Goal: Task Accomplishment & Management: Complete application form

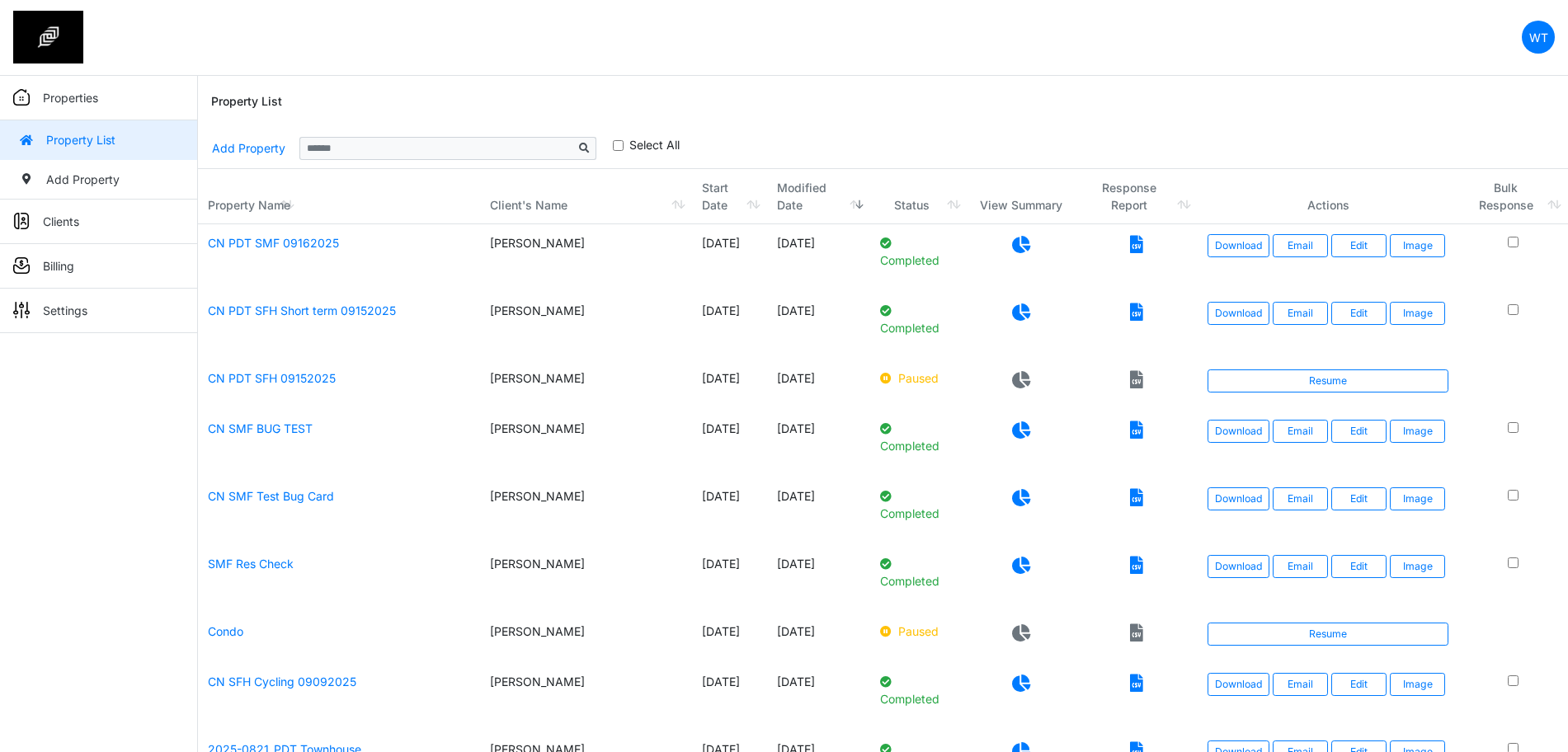
click at [83, 102] on p "Properties" at bounding box center [71, 97] width 56 height 17
click at [117, 186] on link "Add Property" at bounding box center [98, 180] width 197 height 40
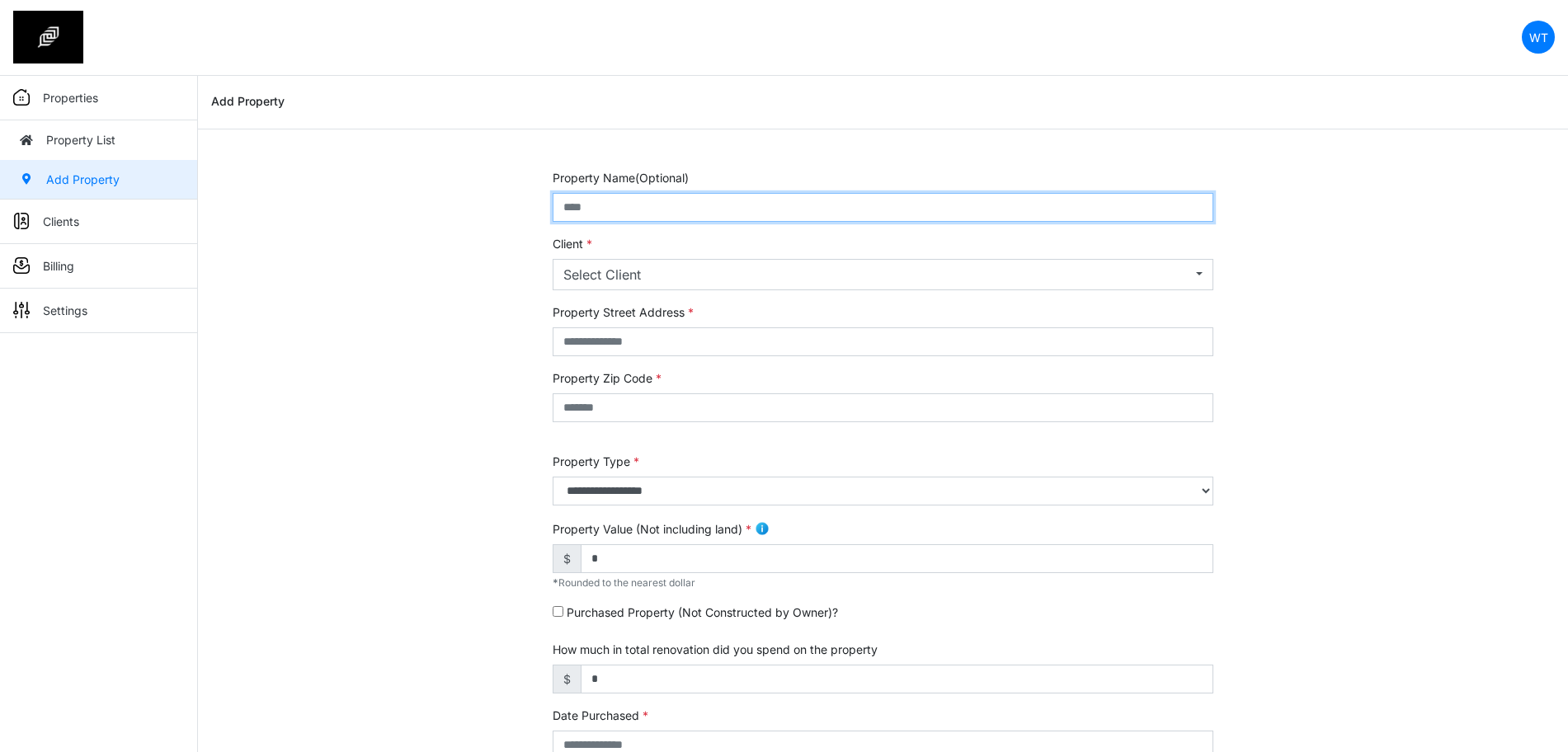
click at [633, 211] on input "text" at bounding box center [882, 207] width 661 height 29
type input "*********"
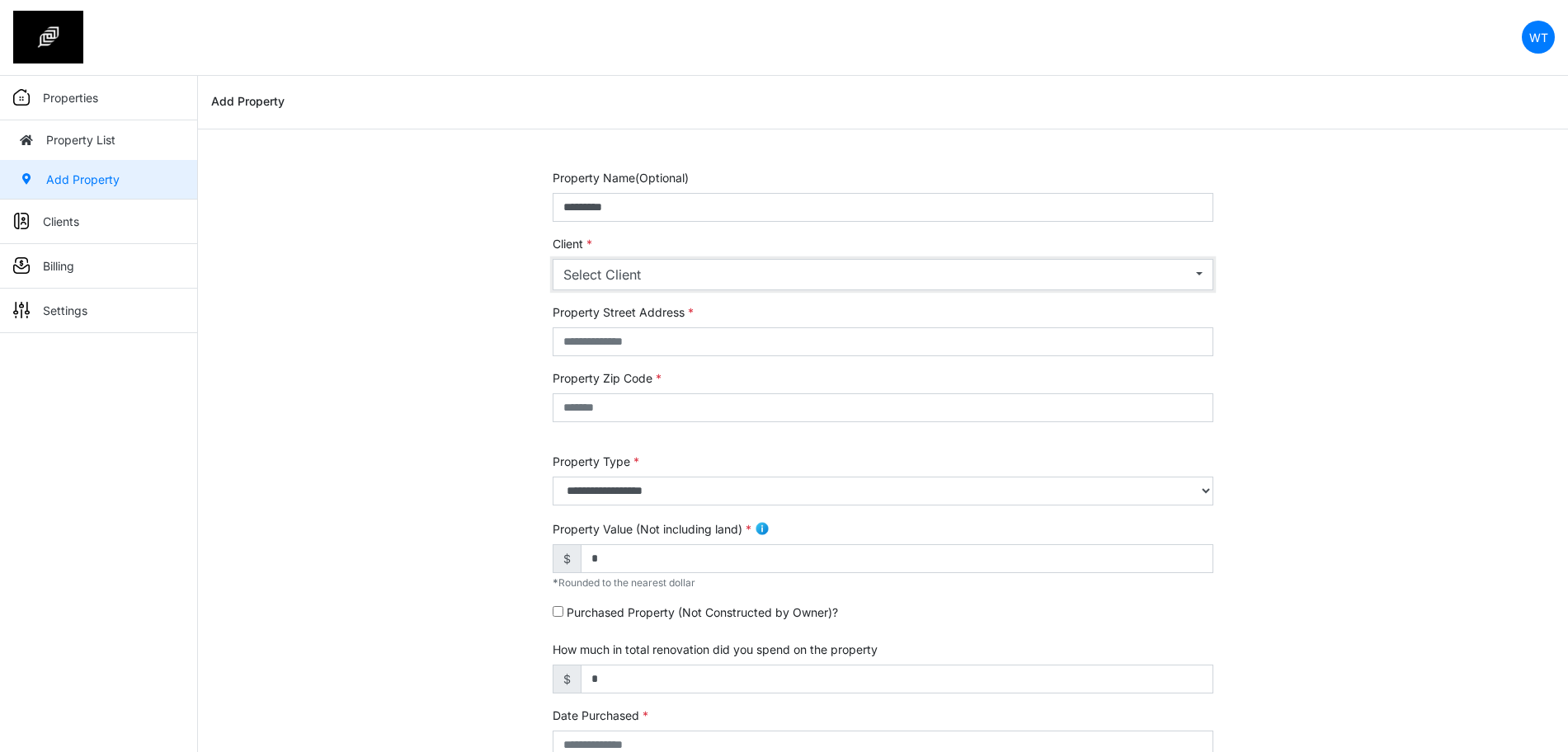
click at [670, 262] on button "Select Client" at bounding box center [882, 275] width 661 height 32
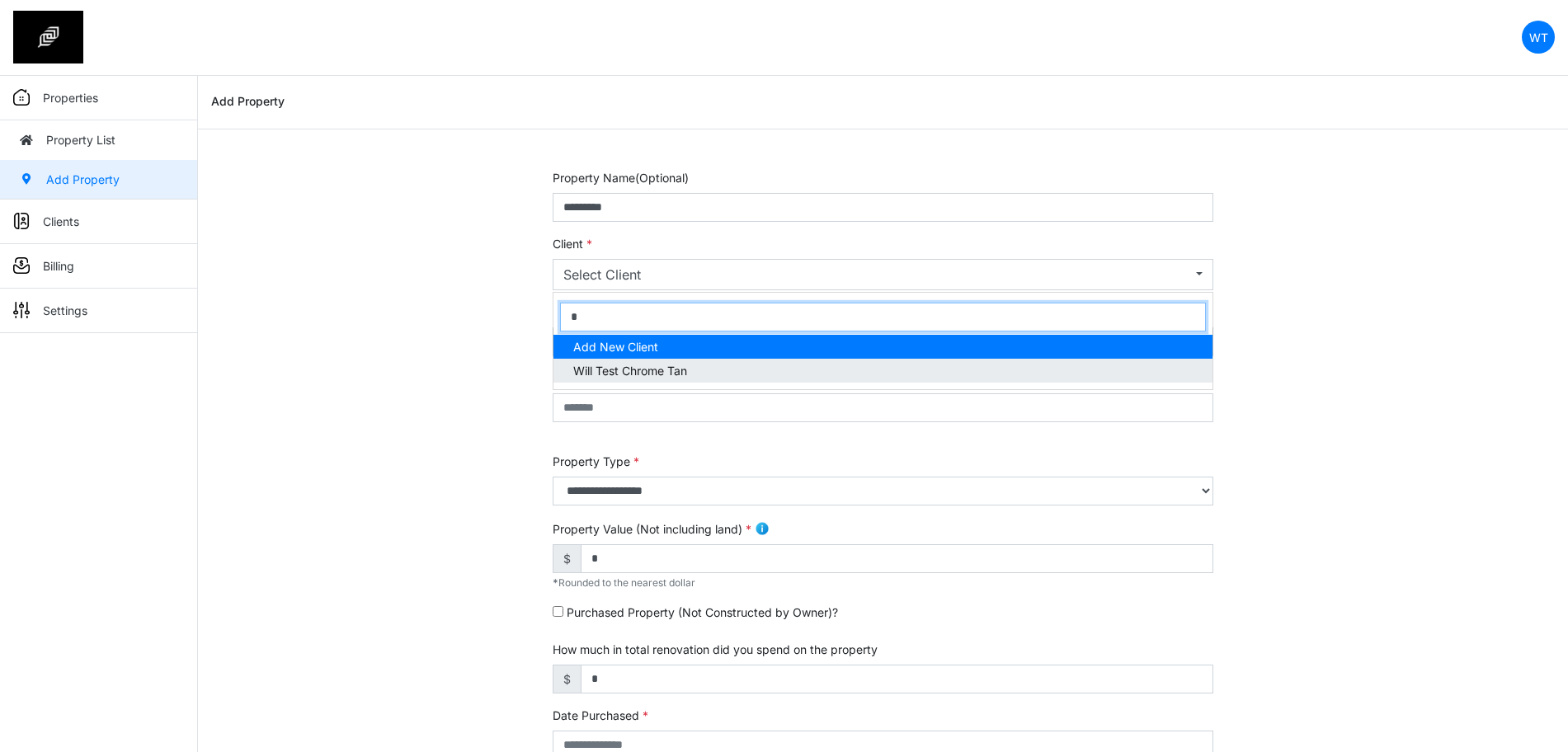
type input "*"
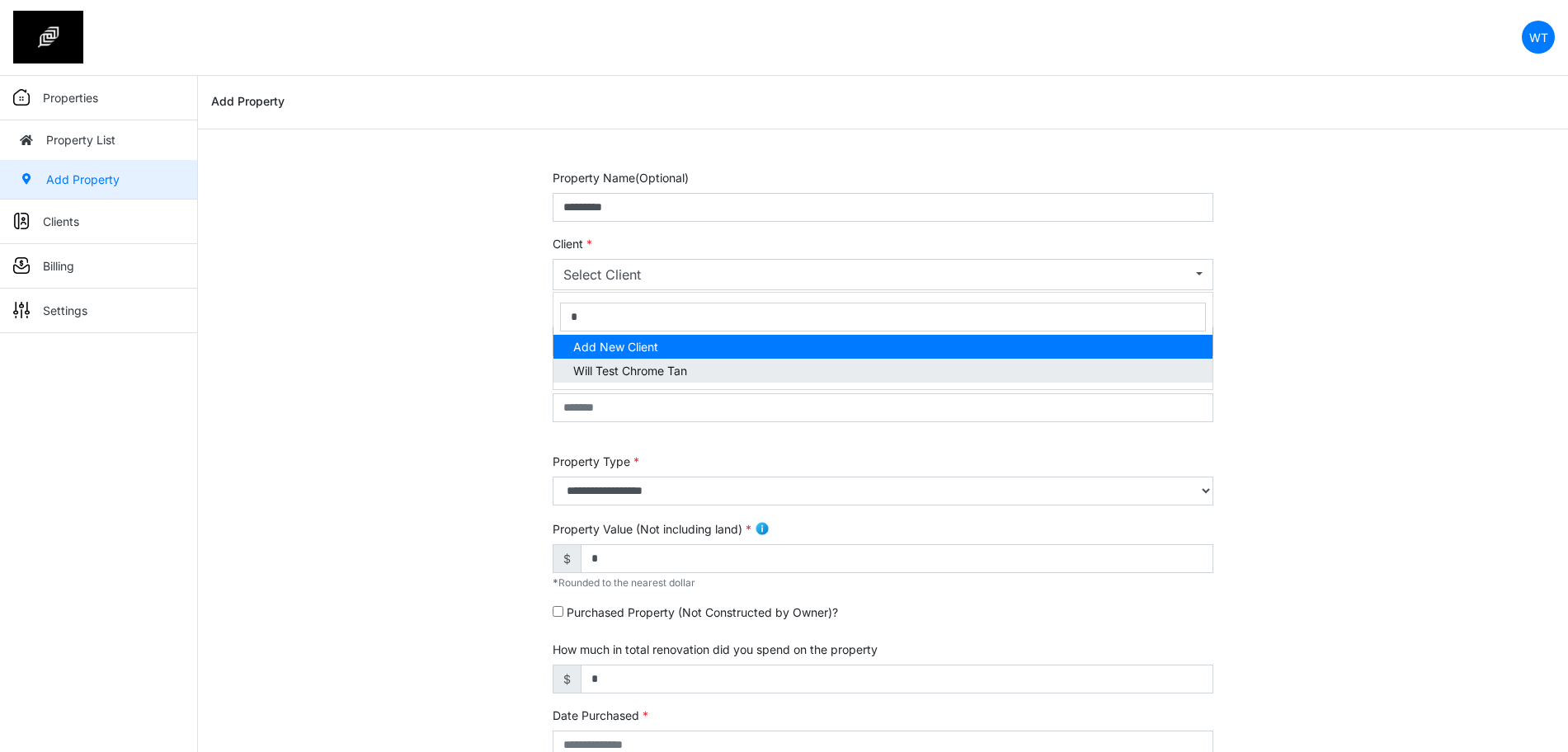
click at [668, 362] on span "Will Test Chrome Tan" at bounding box center [630, 370] width 113 height 17
select select "***"
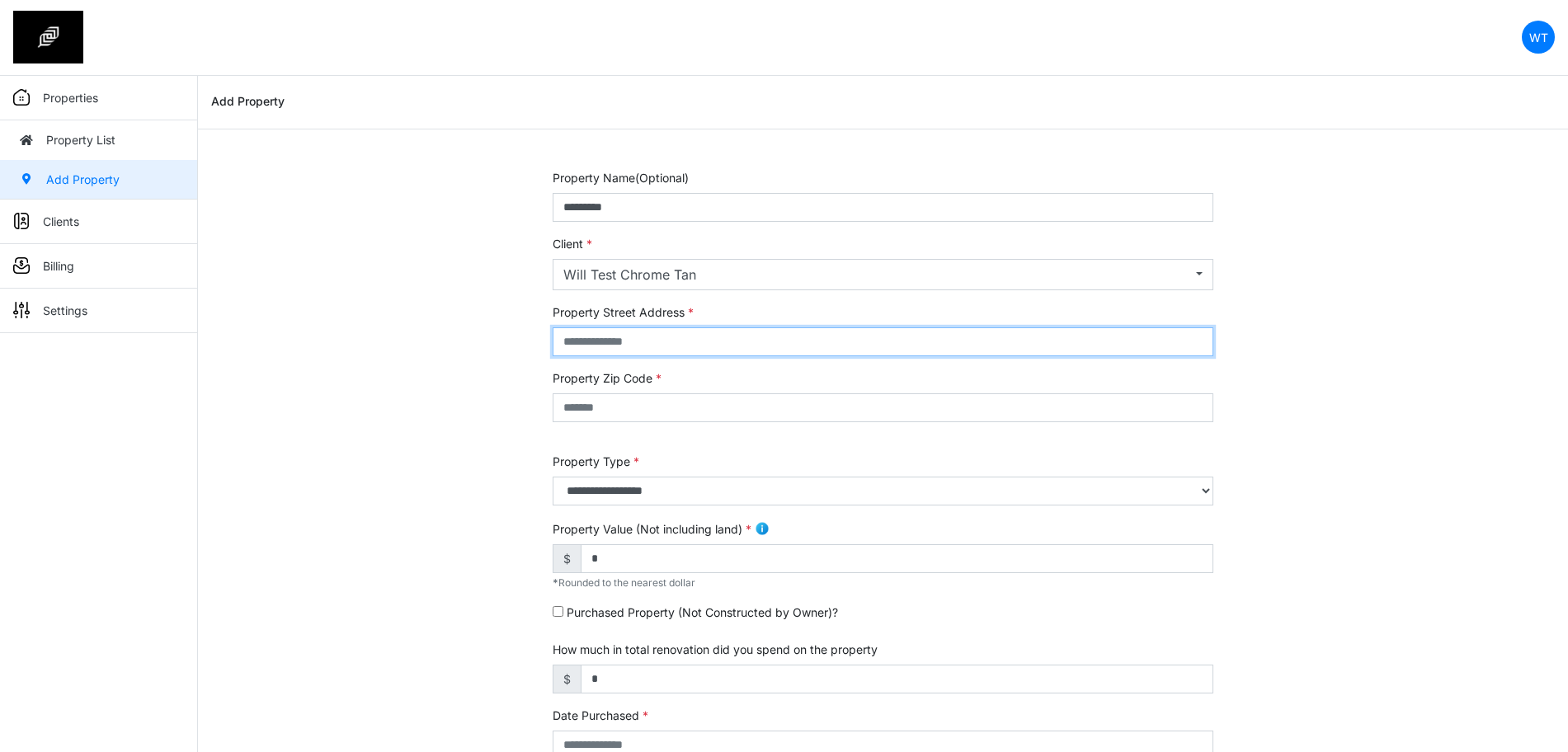
click at [651, 350] on input "text" at bounding box center [882, 341] width 661 height 29
type input "***"
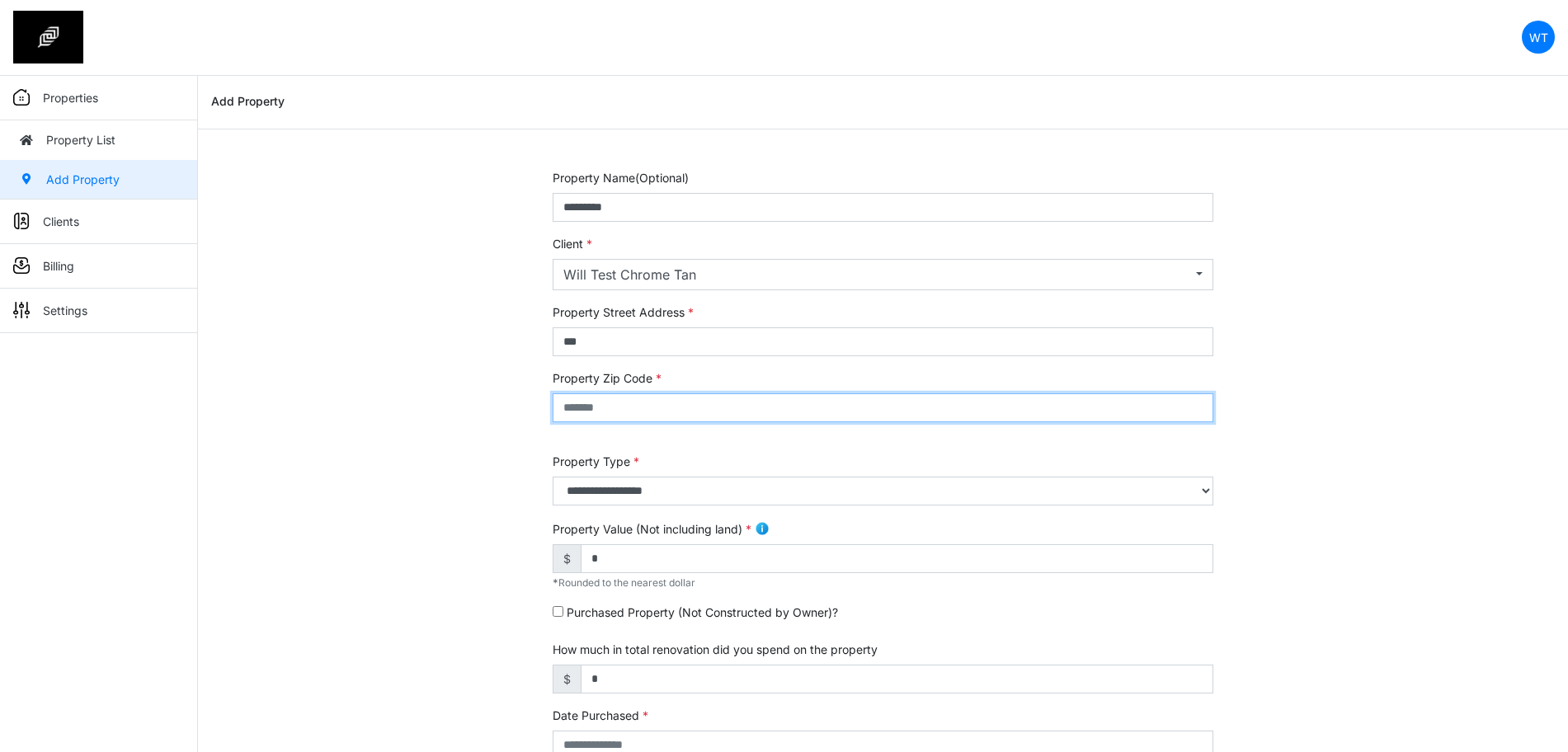
click at [653, 406] on input "text" at bounding box center [882, 407] width 661 height 29
type input "*****"
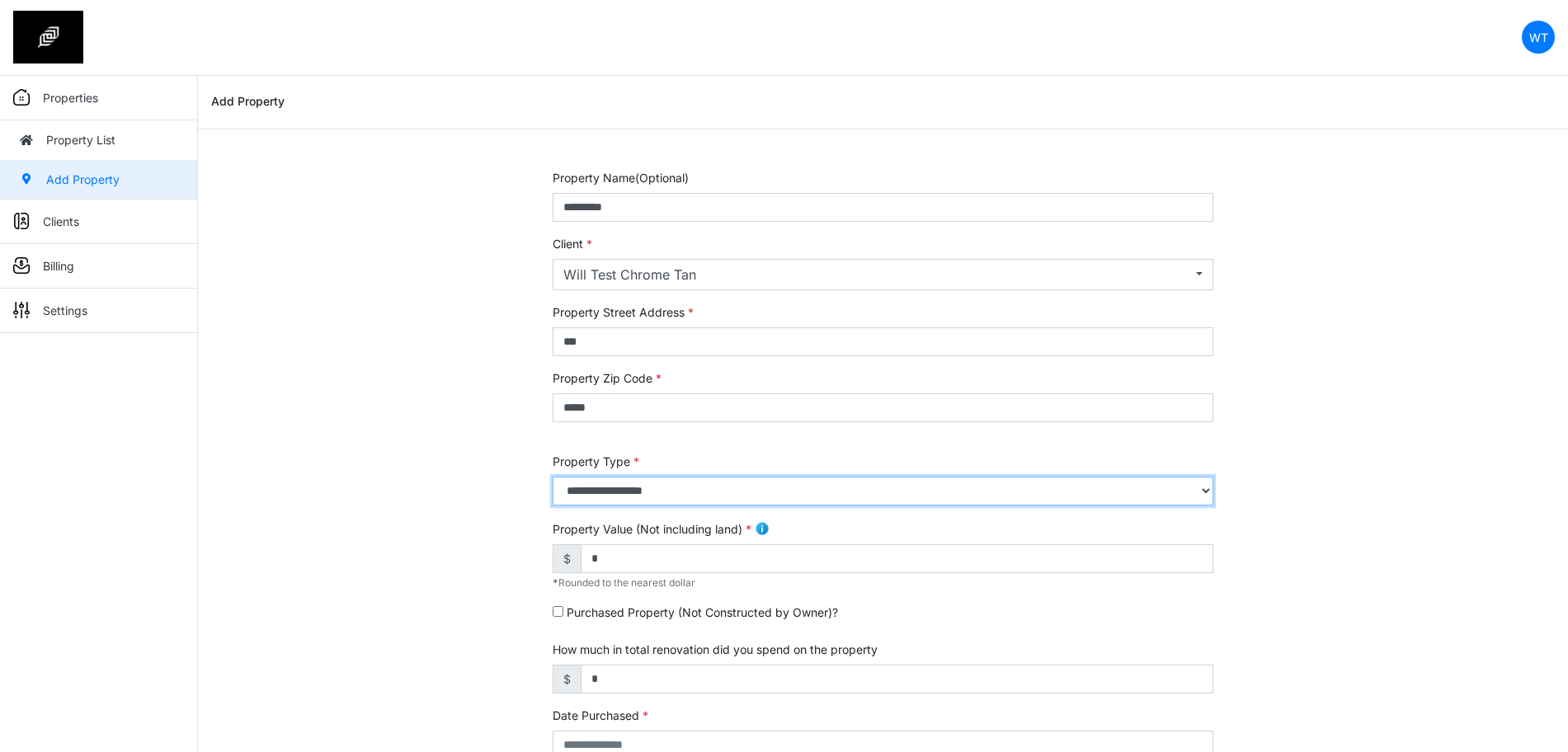
click at [664, 484] on select "**********" at bounding box center [882, 490] width 661 height 29
select select "*"
click at [552, 476] on select "**********" at bounding box center [882, 490] width 661 height 29
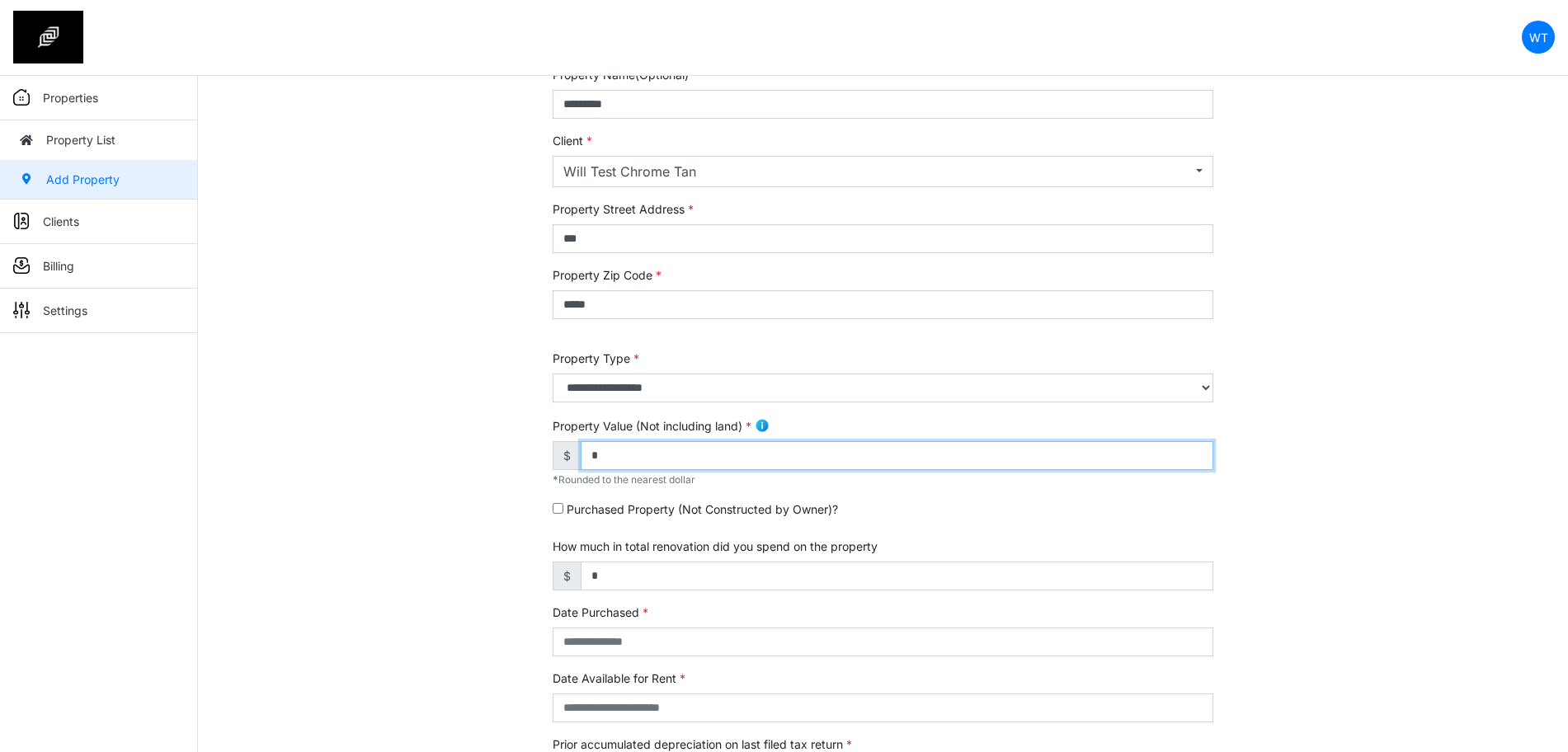
drag, startPoint x: 643, startPoint y: 460, endPoint x: 552, endPoint y: 452, distance: 91.4
click at [552, 452] on div "$ *" at bounding box center [882, 456] width 661 height 29
type input "*********"
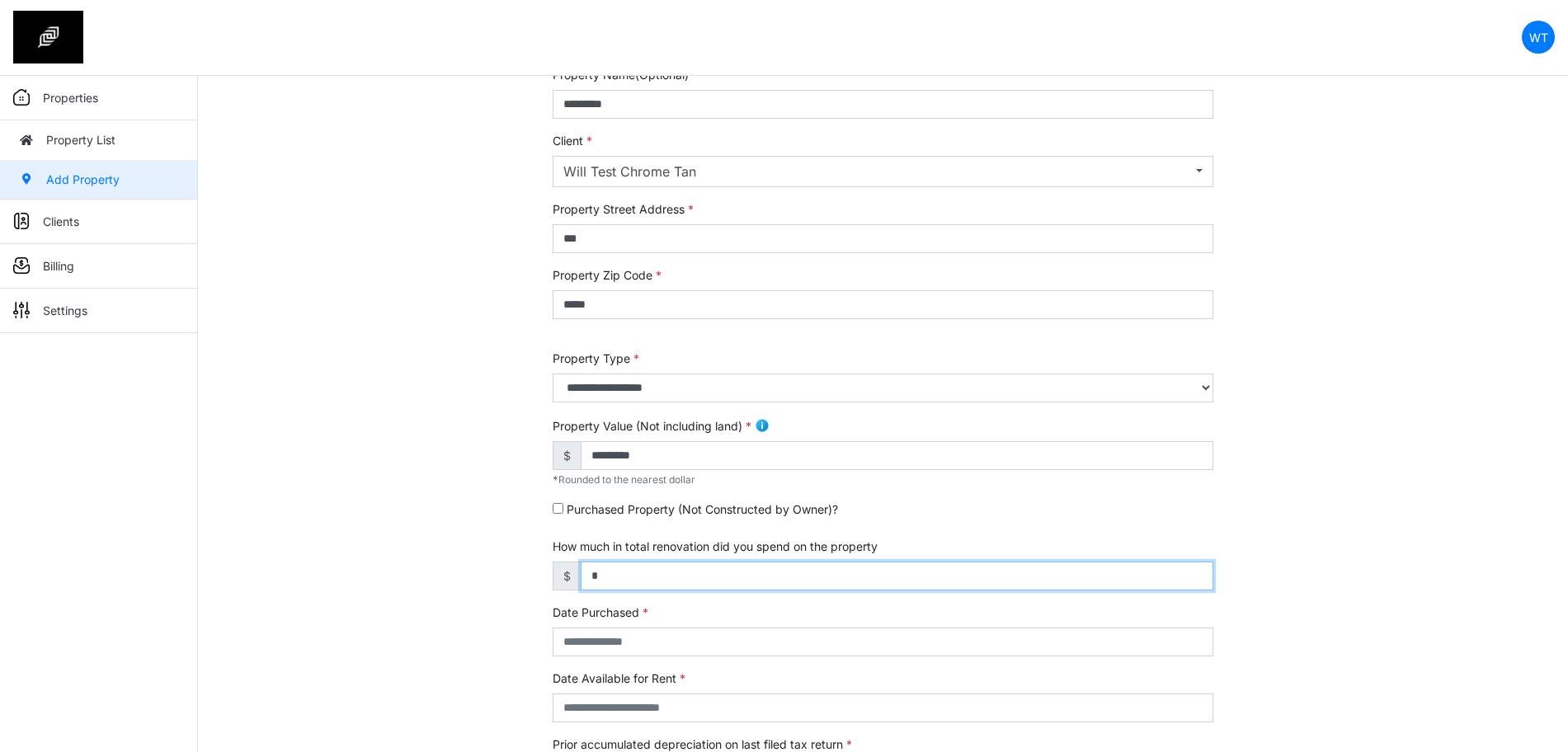
drag, startPoint x: 642, startPoint y: 577, endPoint x: 472, endPoint y: 553, distance: 171.7
click at [472, 553] on div "**********" at bounding box center [882, 582] width 1370 height 1034
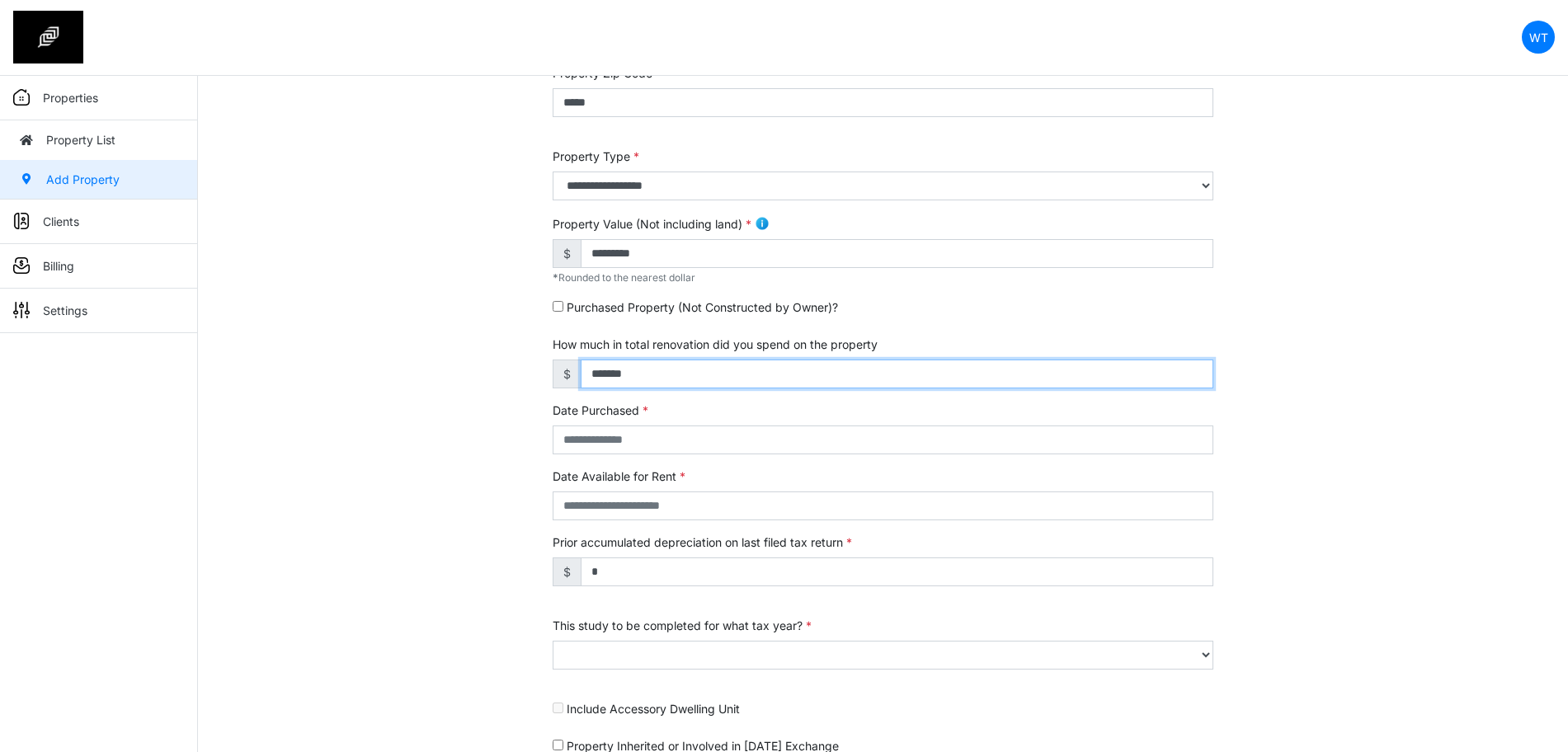
scroll to position [309, 0]
type input "*******"
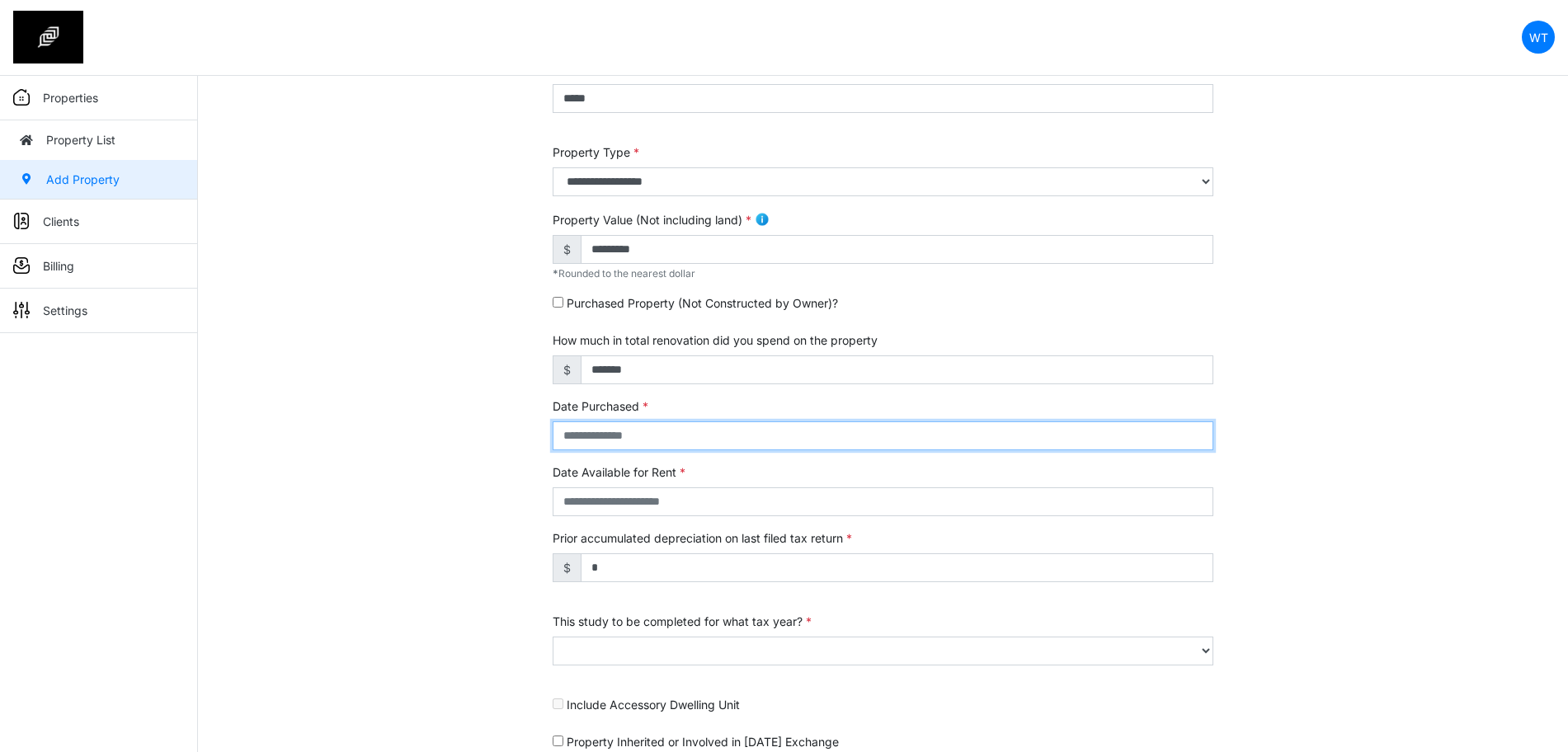
click at [627, 438] on input "text" at bounding box center [882, 436] width 661 height 29
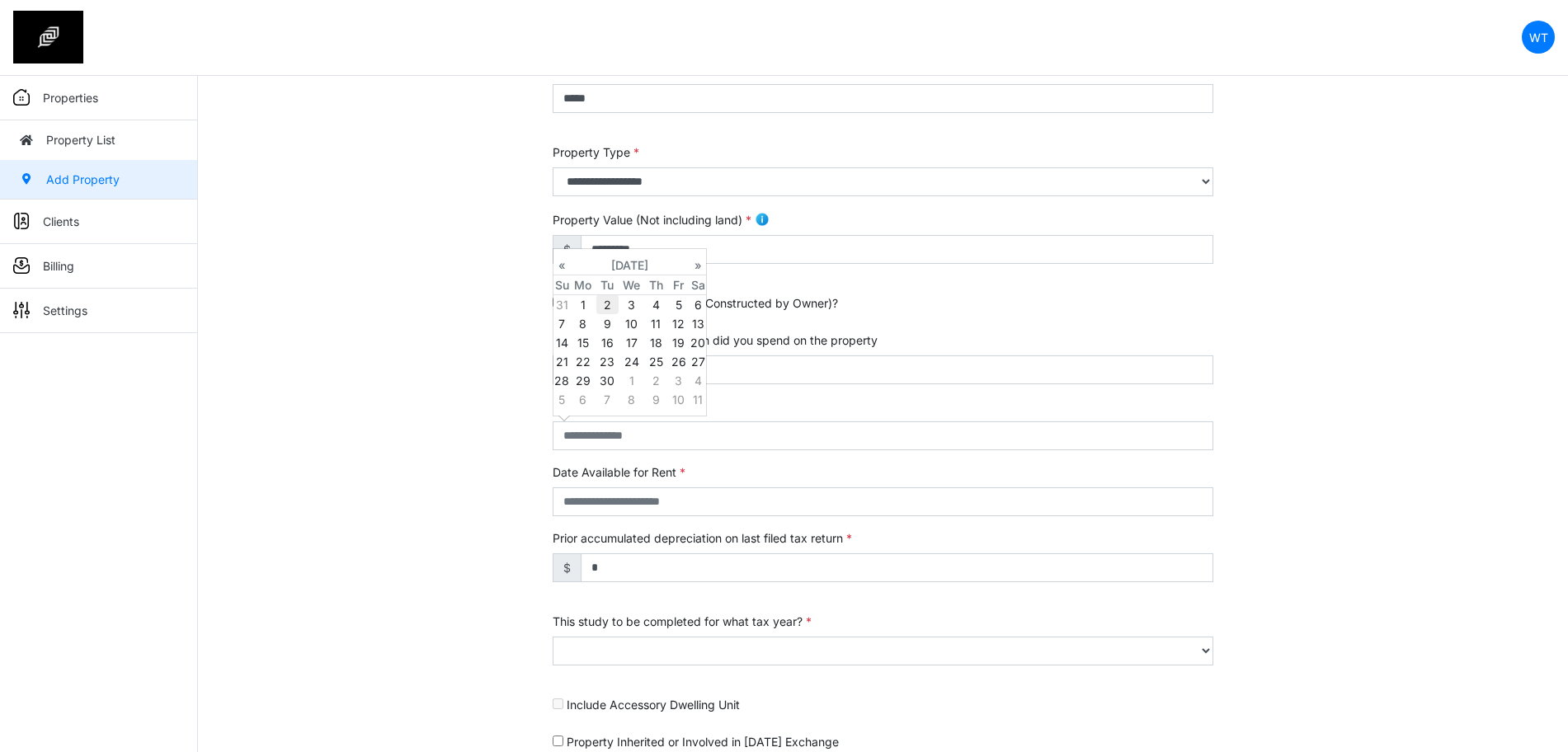
click at [604, 307] on td "2" at bounding box center [607, 304] width 22 height 20
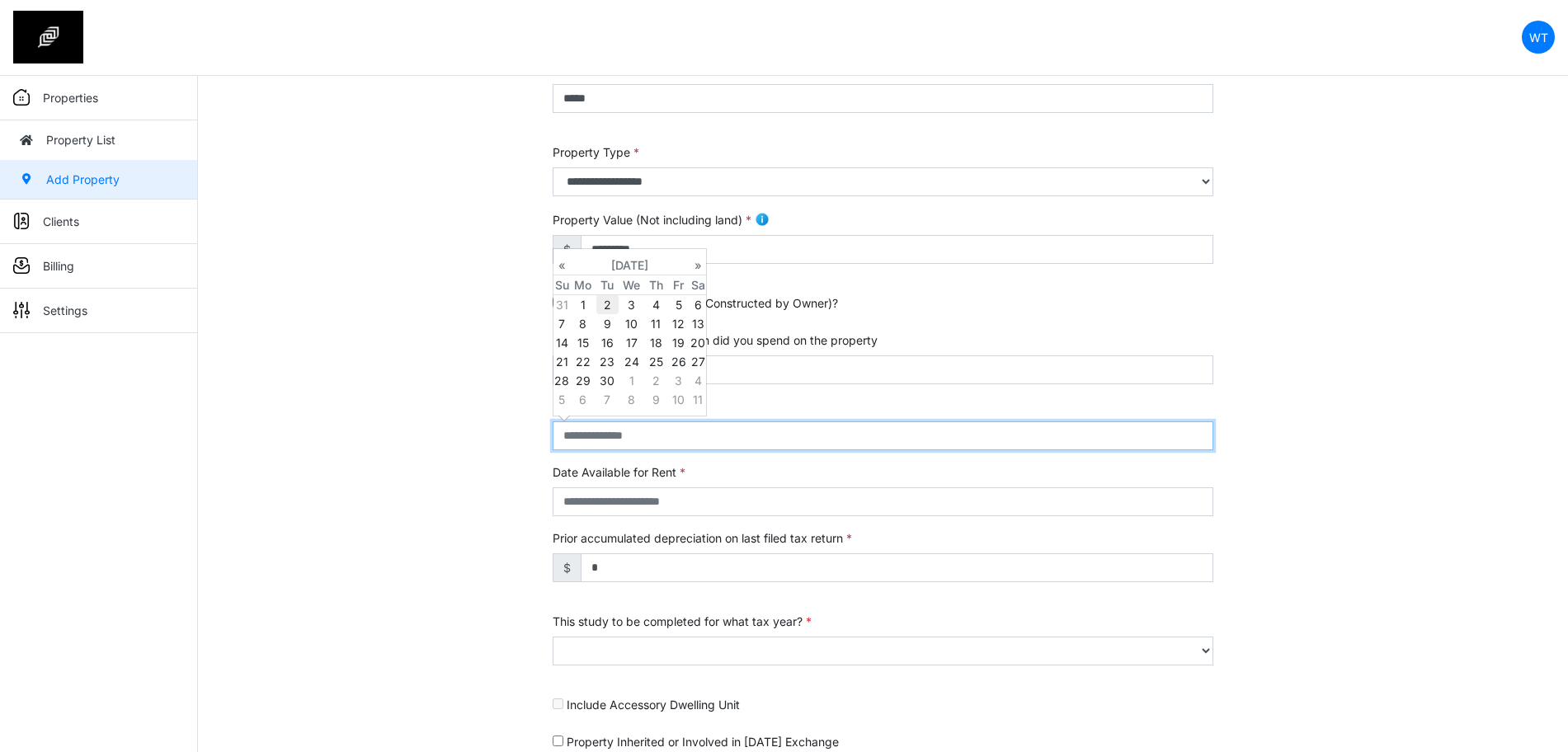
type input "**********"
select select "****"
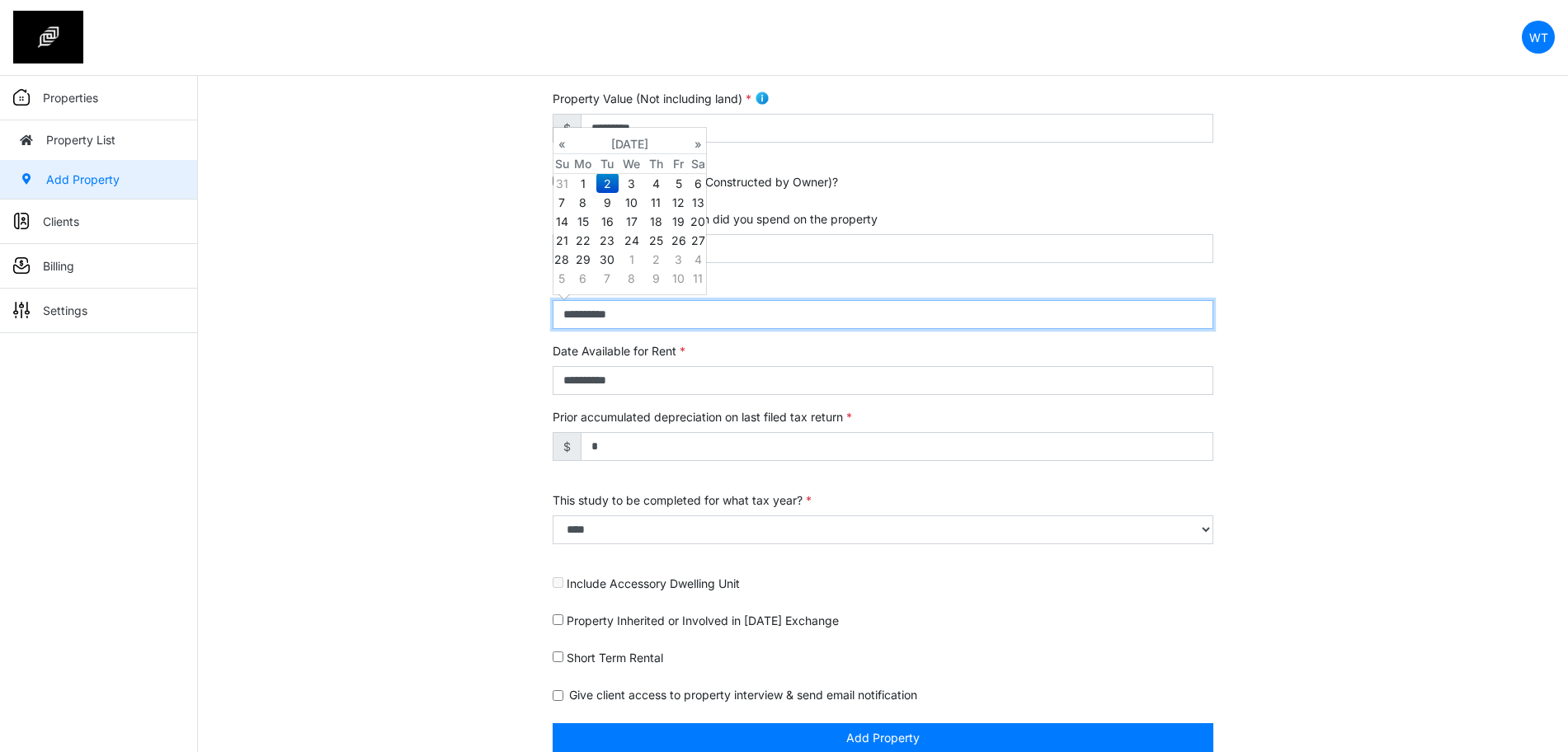
scroll to position [451, 0]
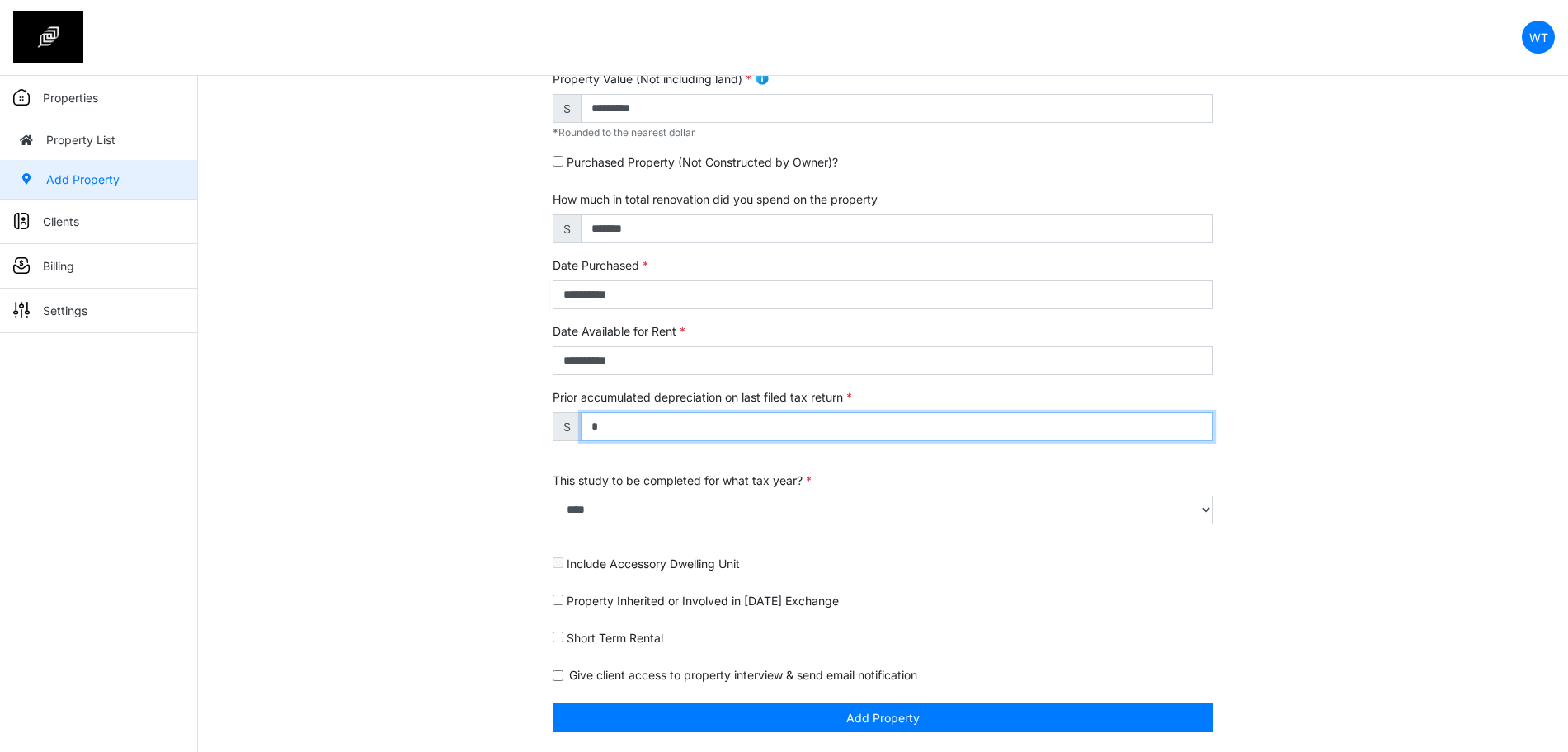
drag, startPoint x: 625, startPoint y: 435, endPoint x: 523, endPoint y: 425, distance: 102.5
click at [523, 425] on div "**********" at bounding box center [882, 235] width 1370 height 1034
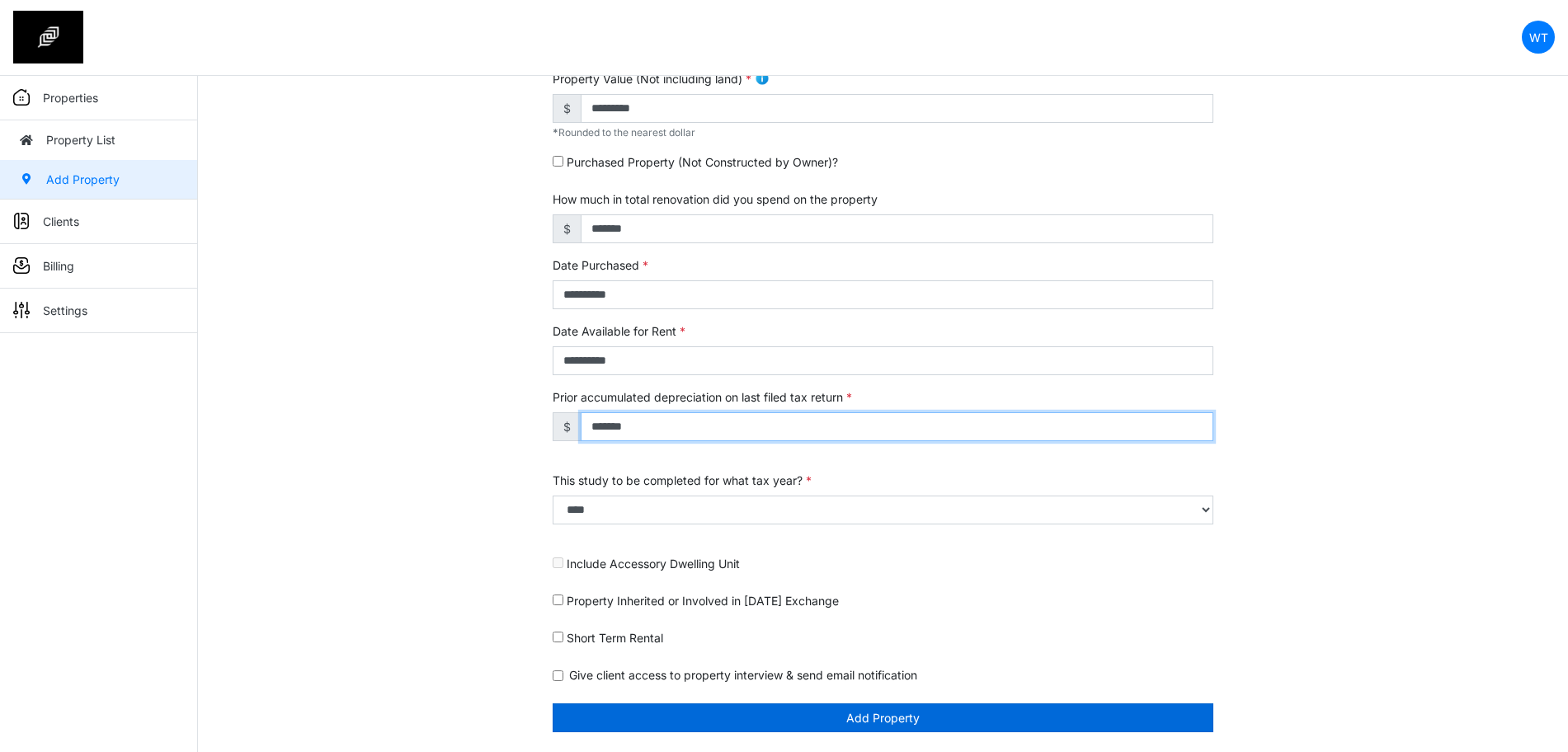
type input "*******"
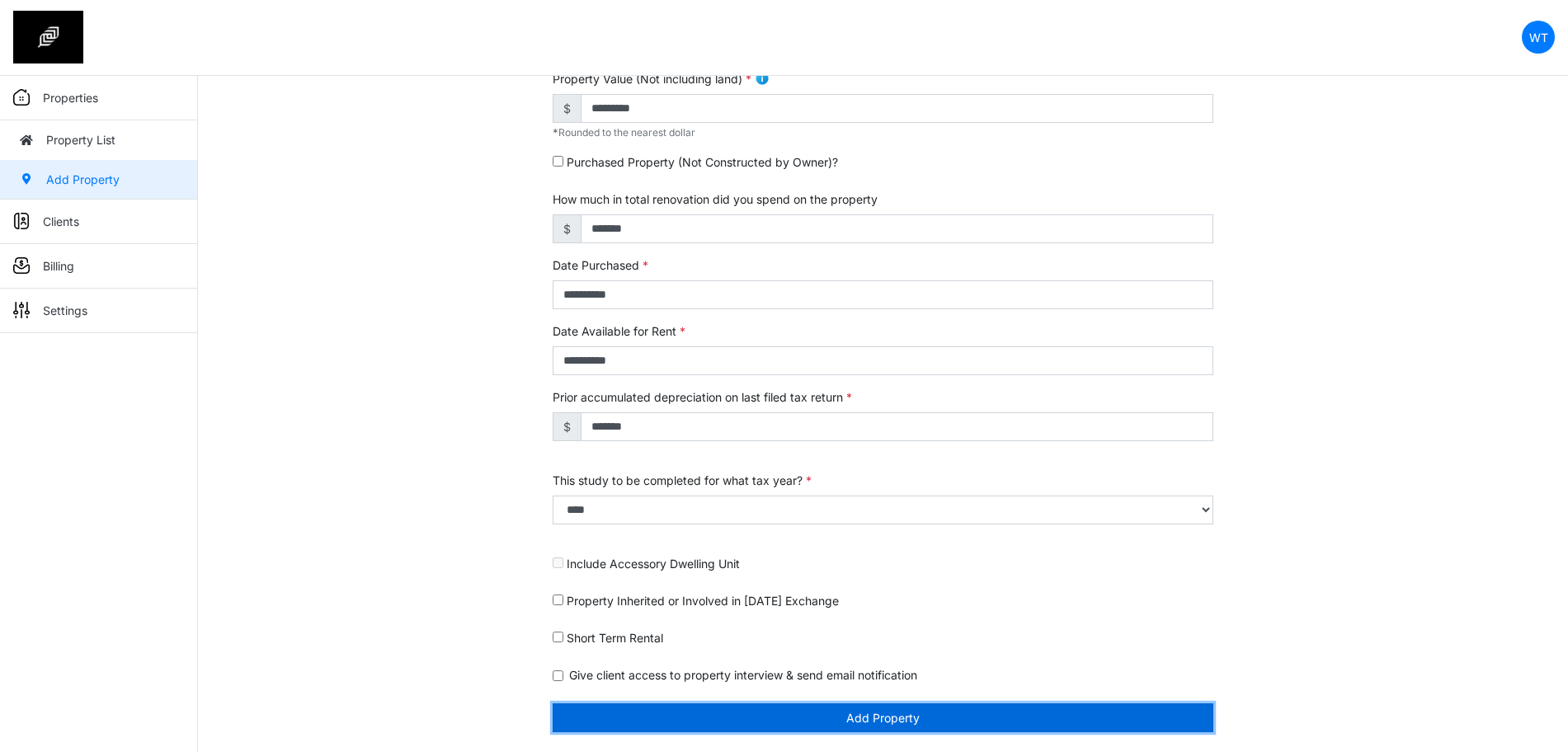
click at [697, 711] on button "Add Property" at bounding box center [882, 717] width 661 height 29
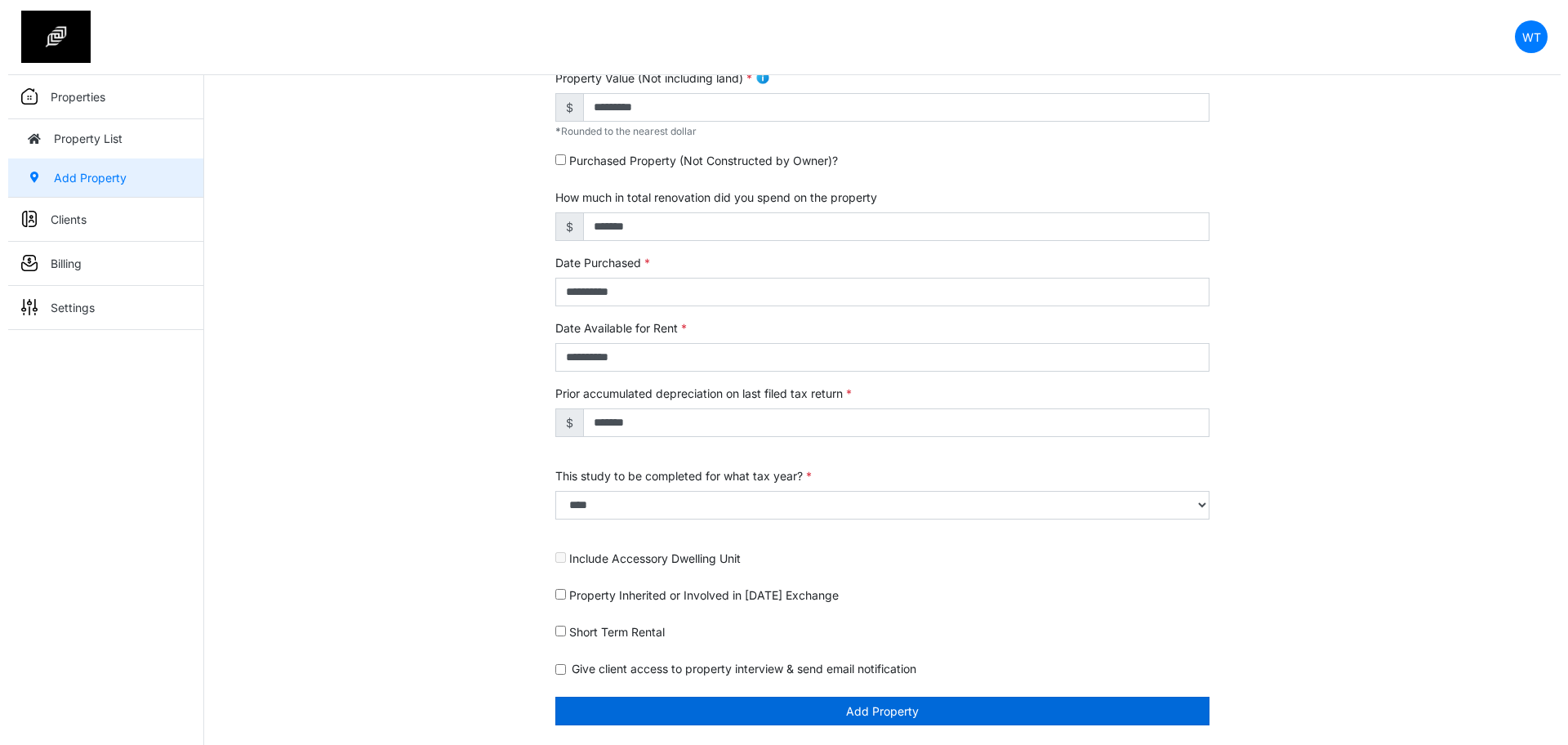
scroll to position [394, 0]
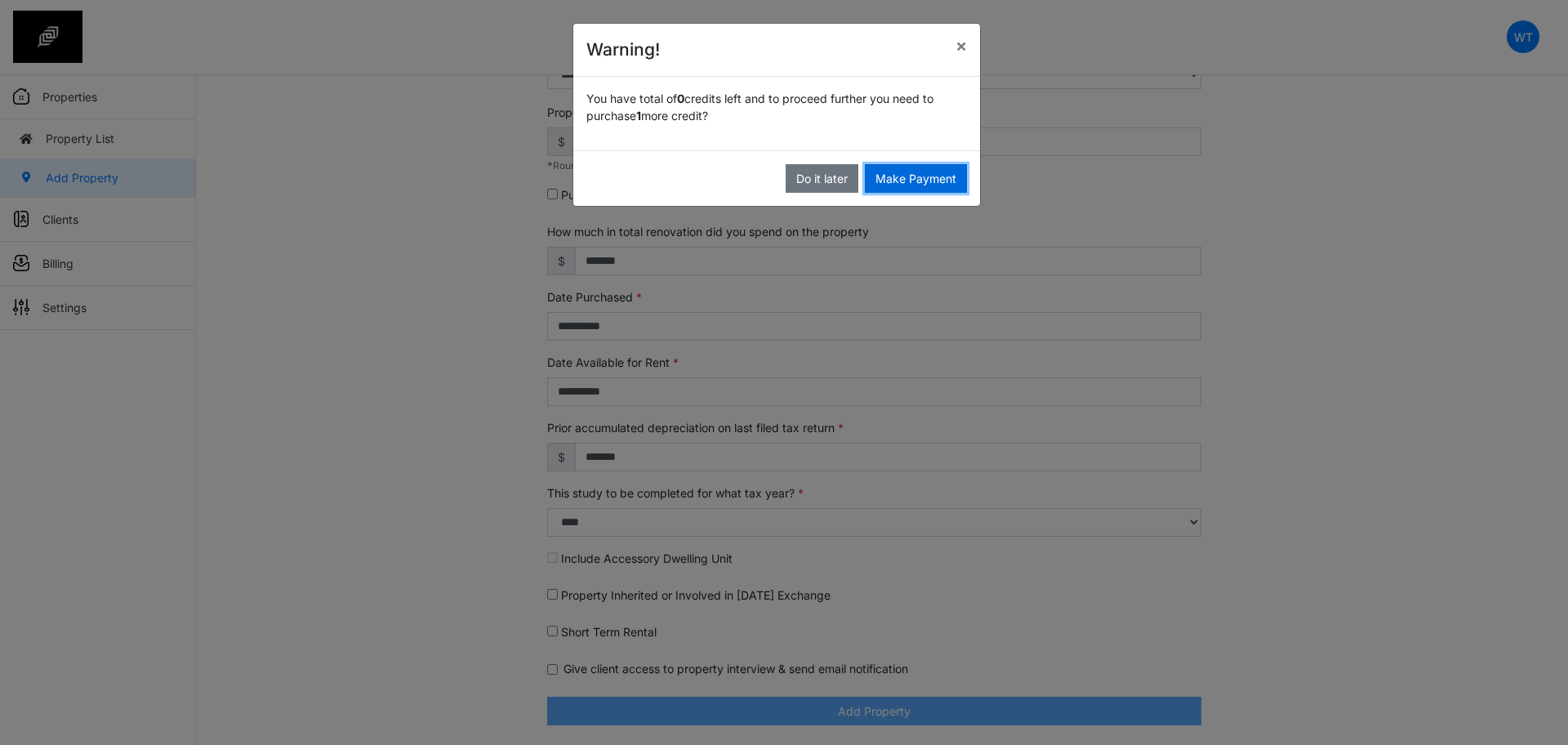
click at [931, 179] on button "Make Payment" at bounding box center [916, 178] width 102 height 29
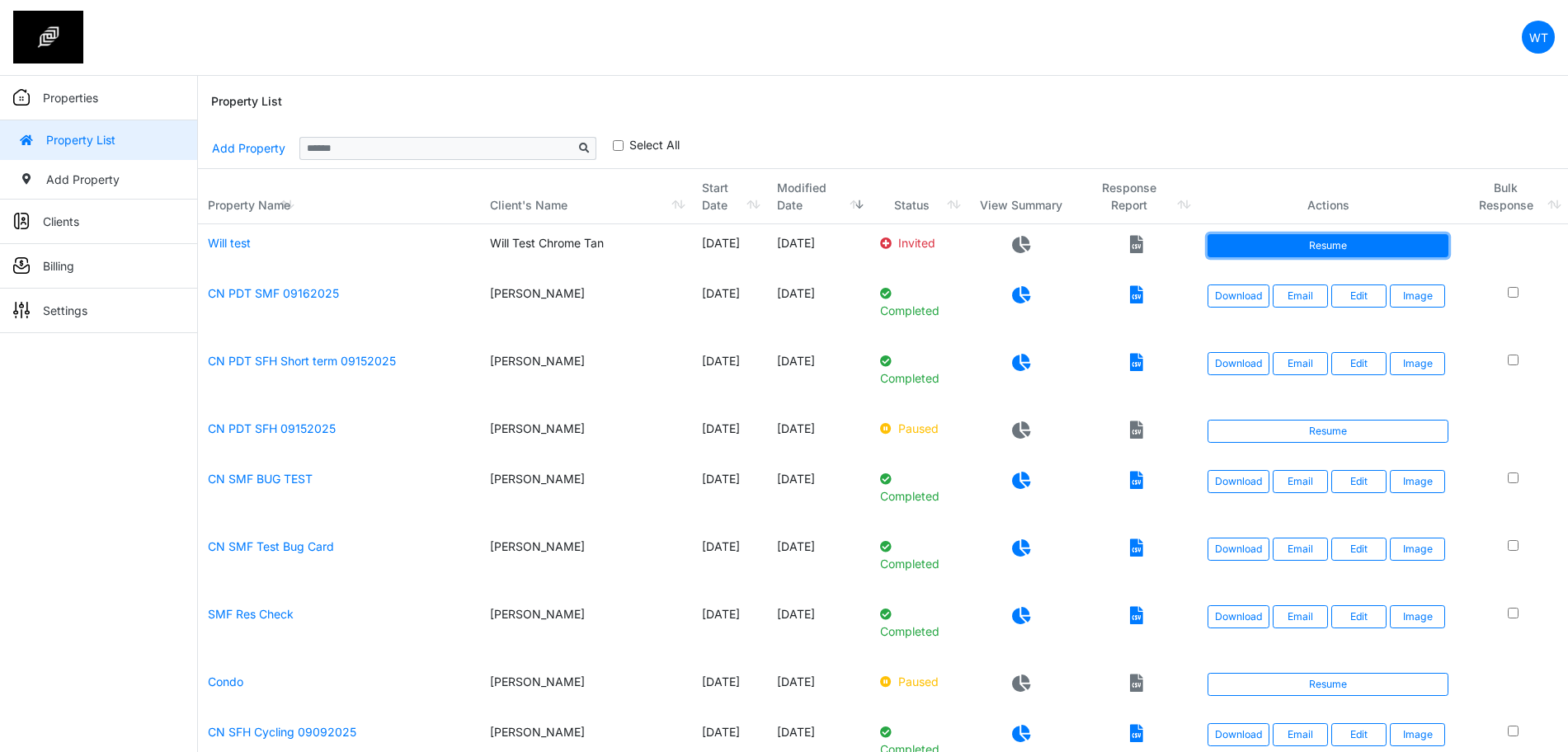
click at [1299, 248] on link "Resume" at bounding box center [1328, 245] width 241 height 23
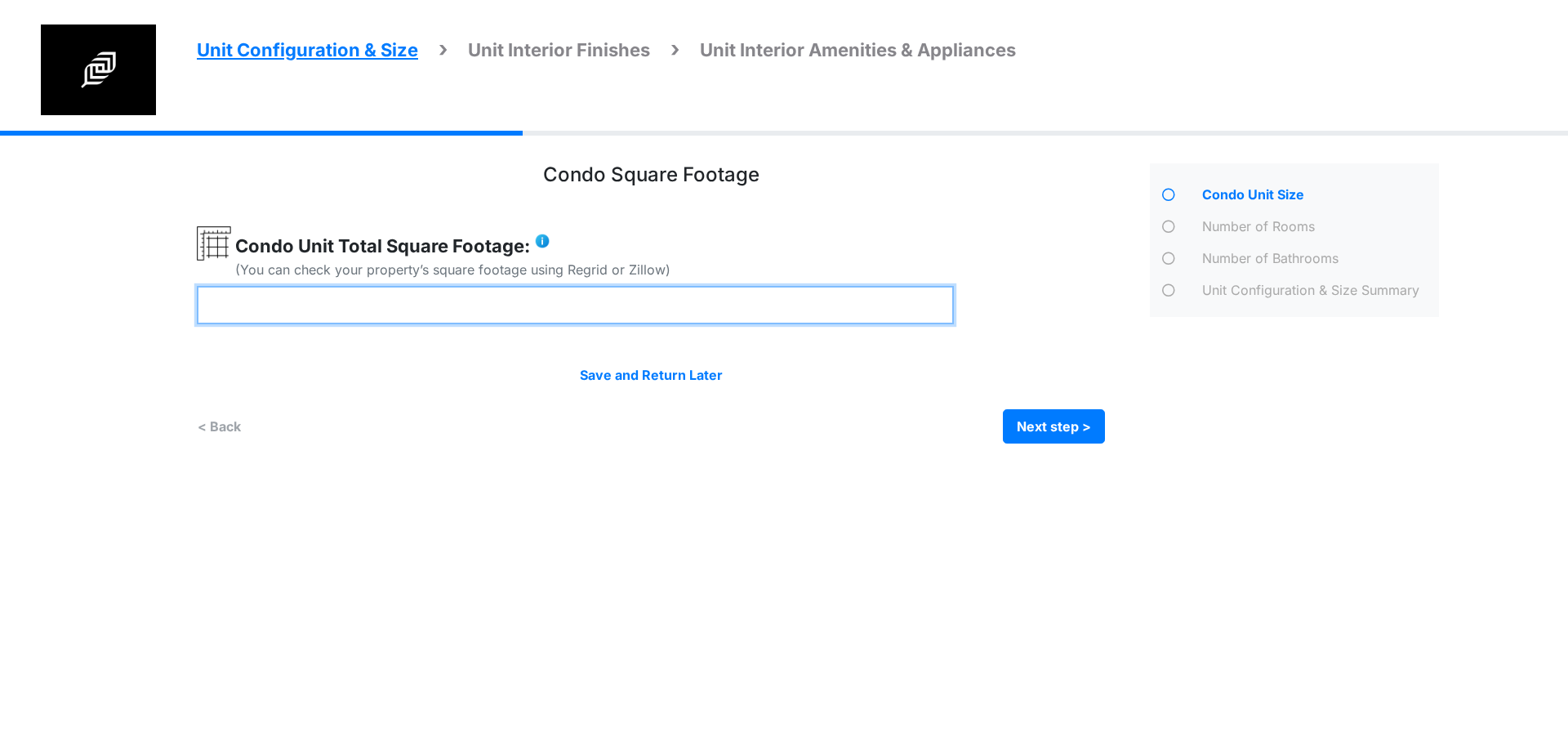
click at [557, 313] on input "number" at bounding box center [575, 305] width 756 height 38
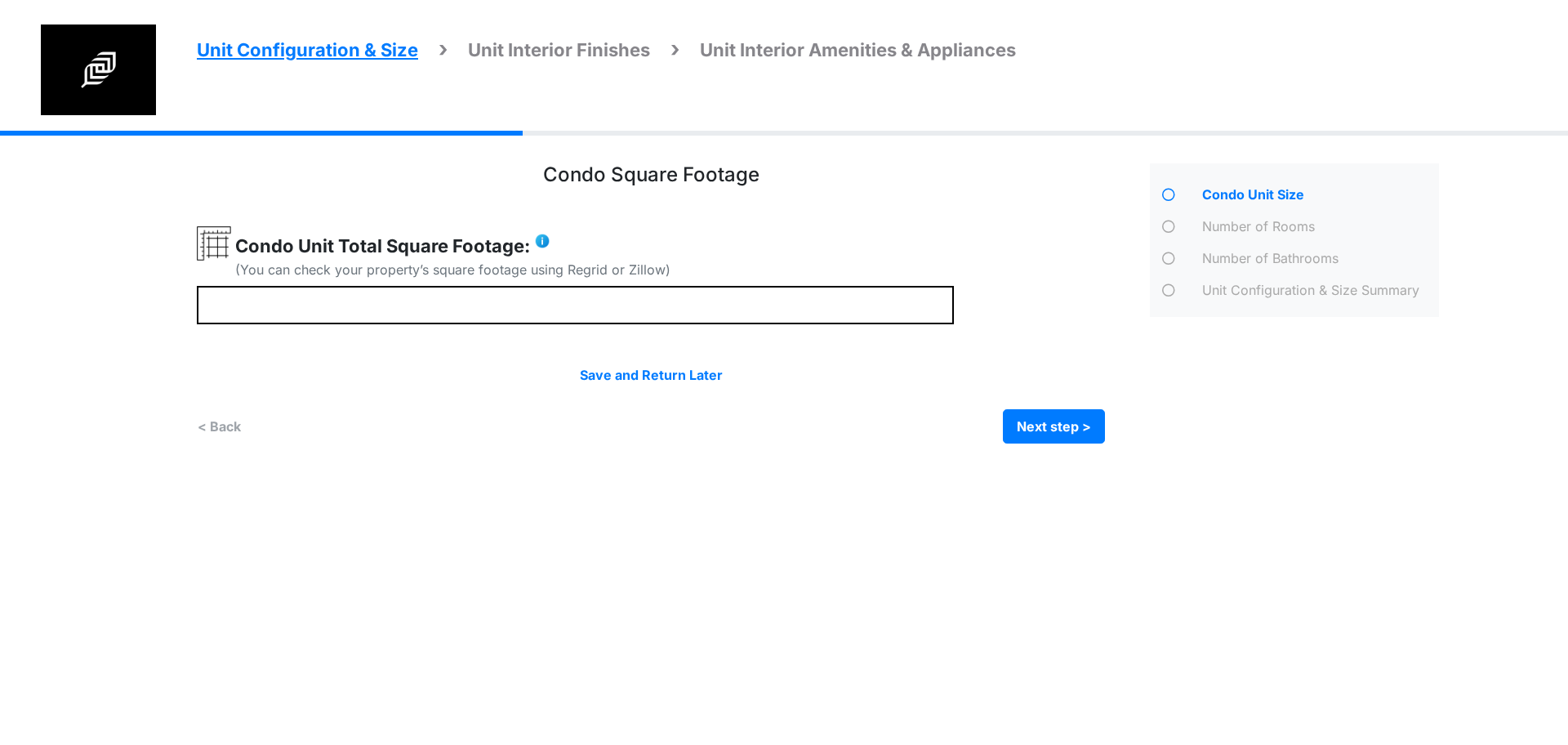
click at [604, 468] on html "Unit Configuration & Size Unit Interior Finishes Unit Interior Amenities & Appl…" at bounding box center [784, 234] width 1568 height 468
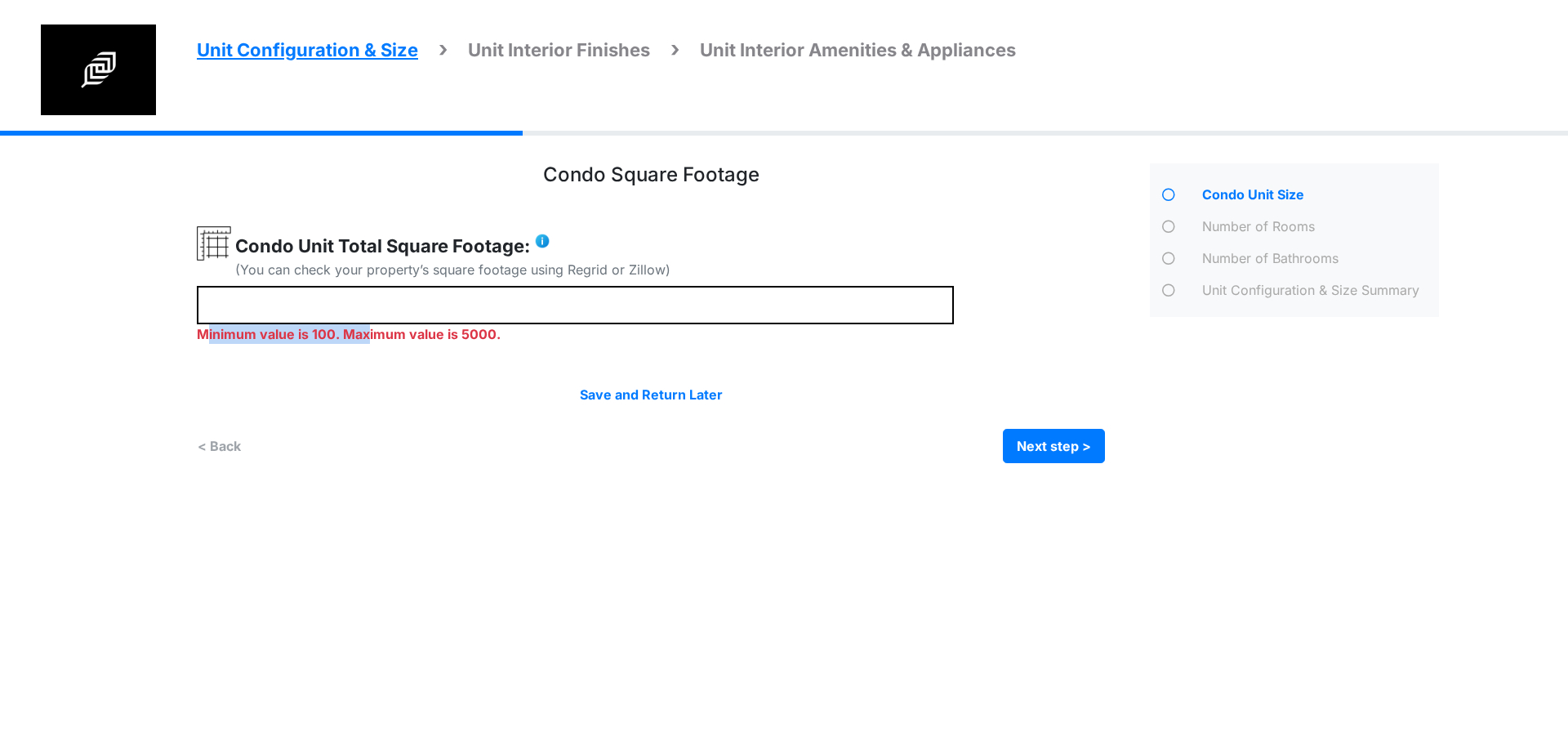
drag, startPoint x: 359, startPoint y: 323, endPoint x: 236, endPoint y: 314, distance: 123.3
click at [2, 325] on div "Unit Configuration & Size Unit Interior Finishes Unit Interior Amenities & Appl…" at bounding box center [784, 309] width 1568 height 357
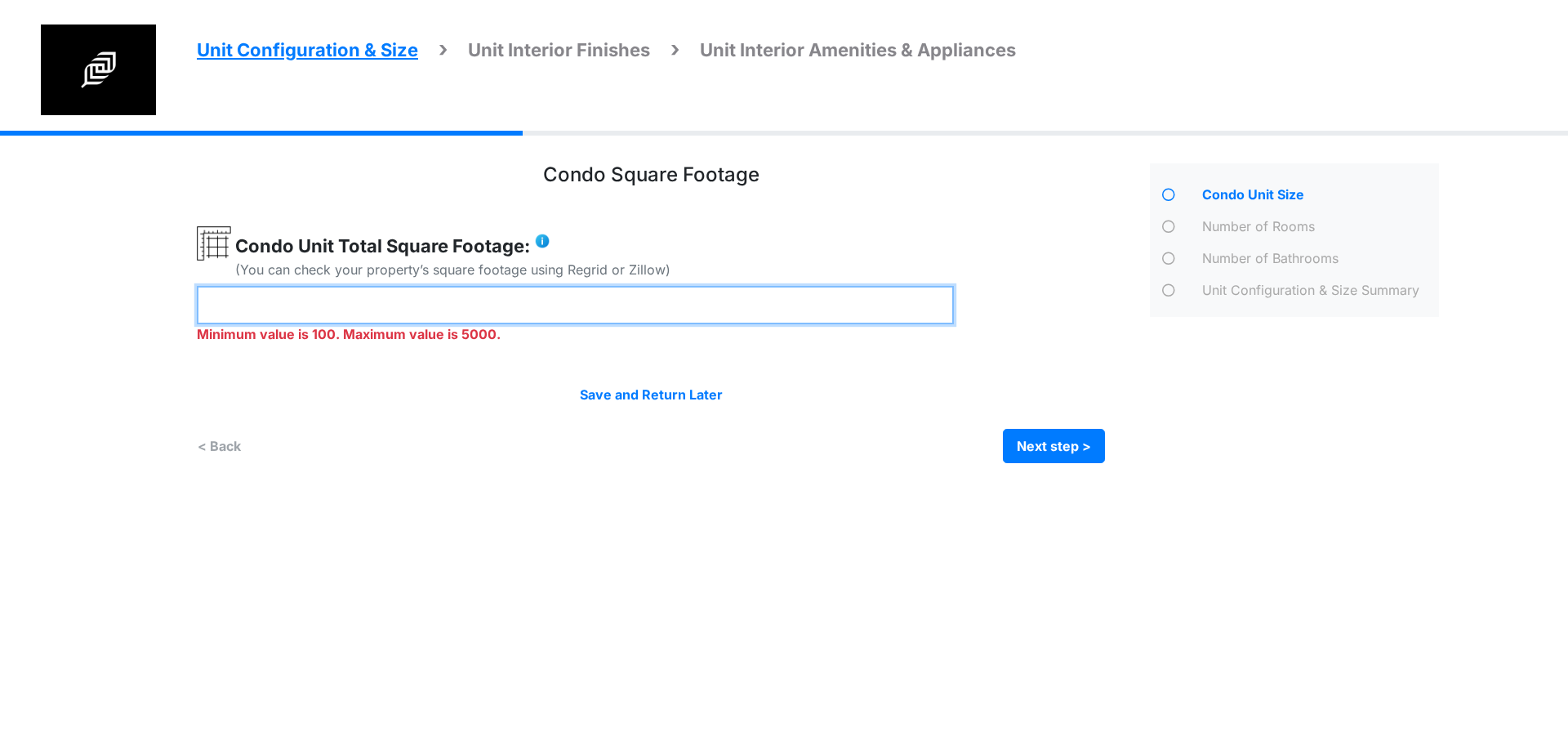
drag, startPoint x: 321, startPoint y: 297, endPoint x: 0, endPoint y: 321, distance: 321.9
click at [0, 321] on div "Unit Configuration & Size Unit Interior Finishes Unit Interior Amenities & Appl…" at bounding box center [784, 309] width 1568 height 357
type input "*"
type input "***"
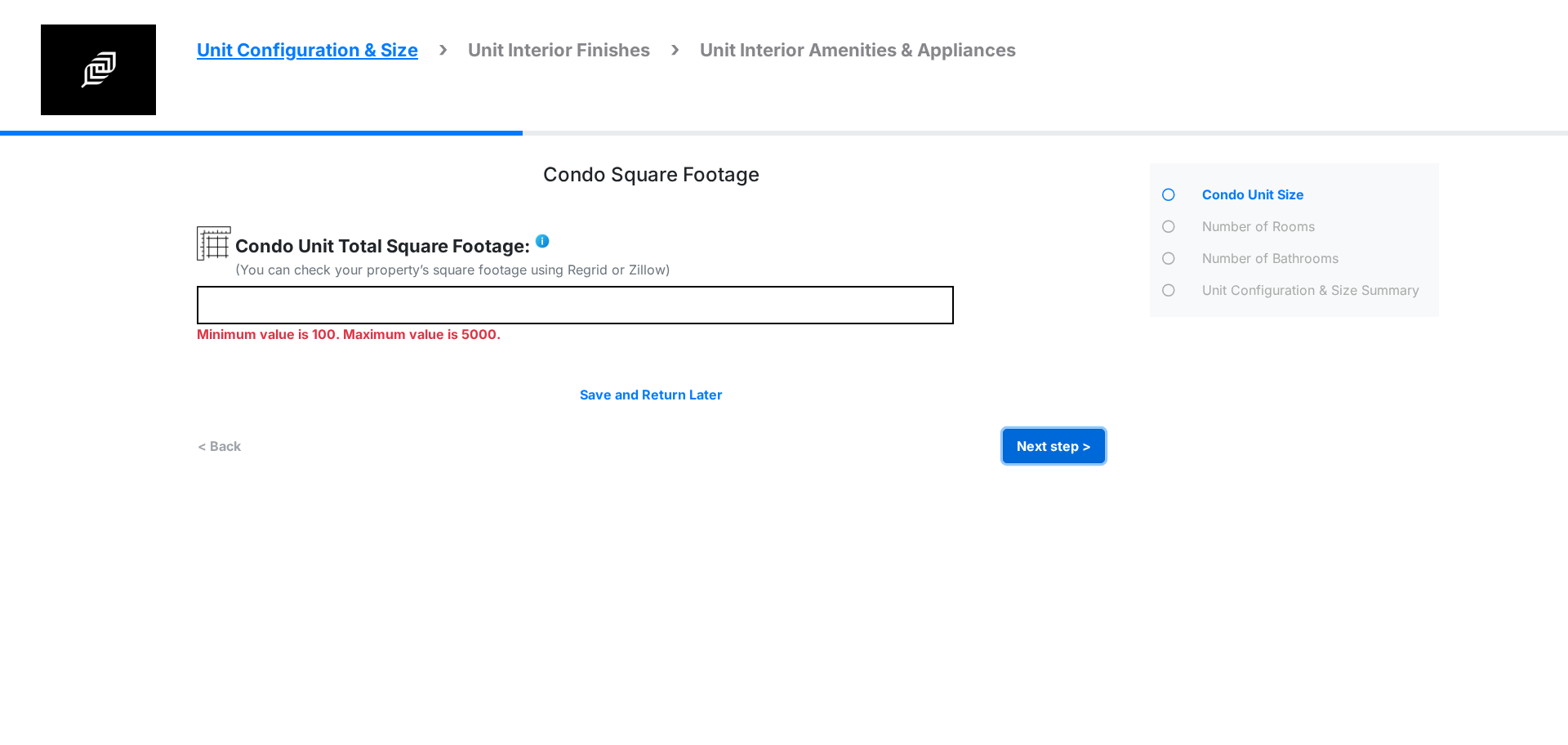
click at [1056, 444] on div "Condo Square Footage *** Next step >" at bounding box center [823, 309] width 1254 height 357
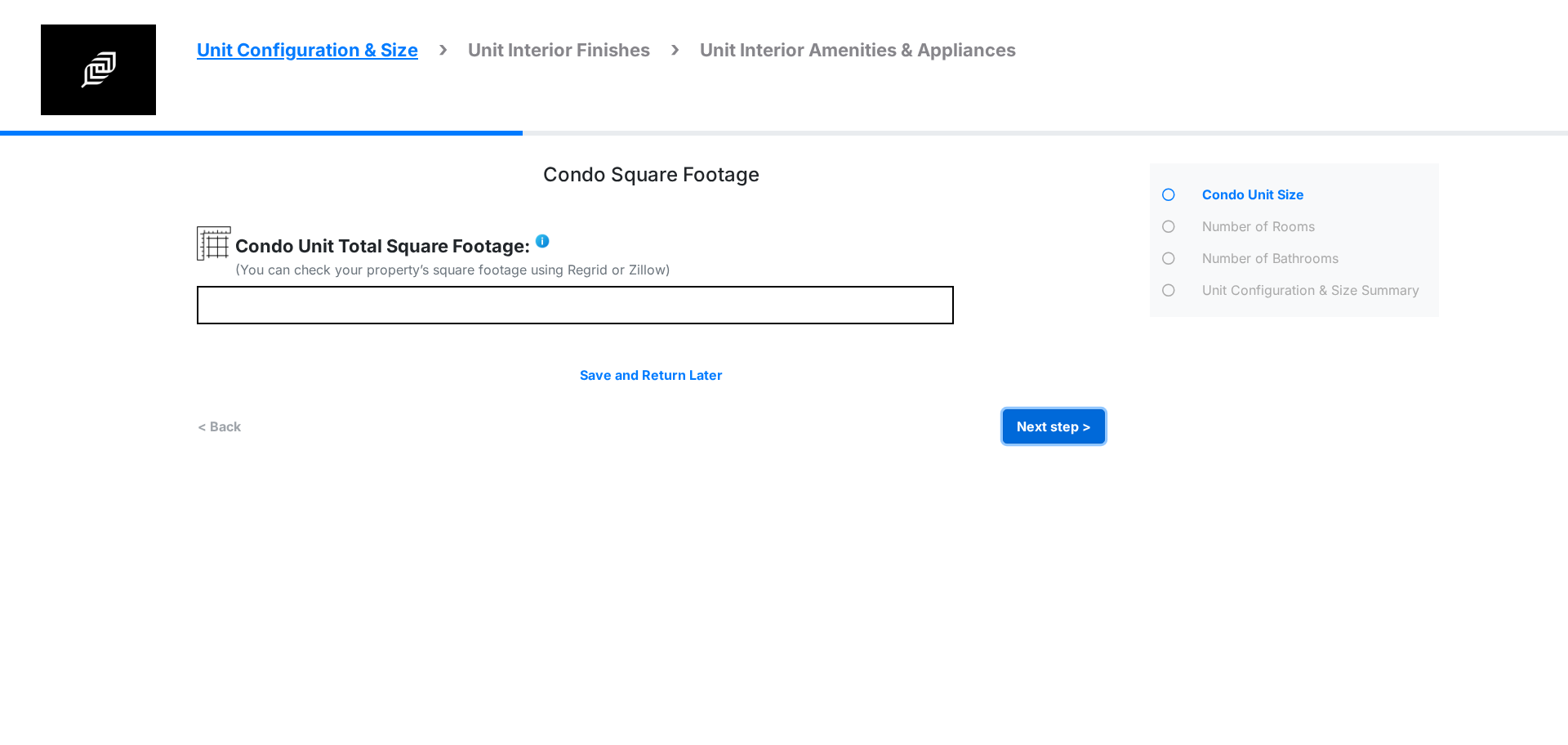
click at [1056, 409] on button "Next step >" at bounding box center [1054, 426] width 102 height 34
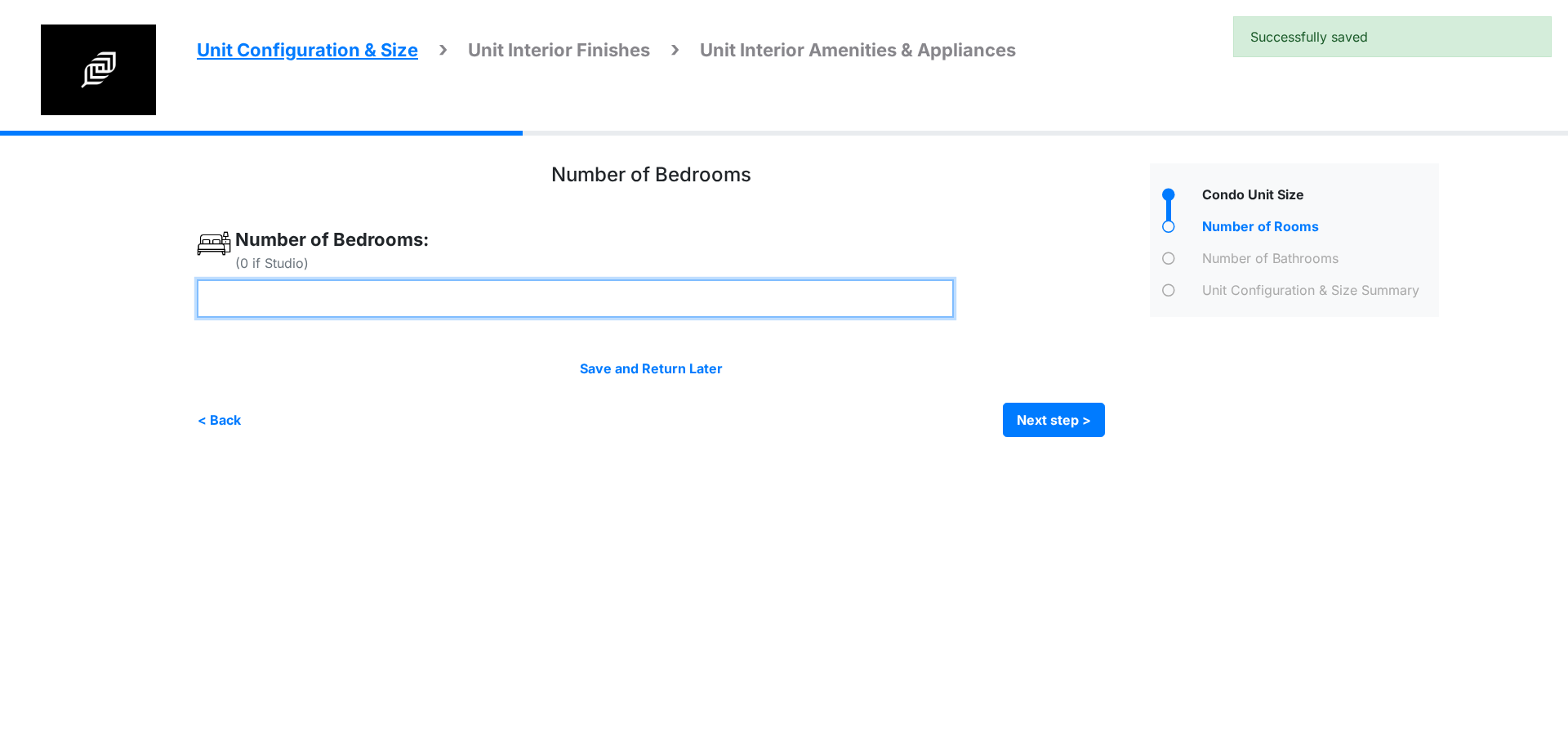
click at [299, 301] on input "number" at bounding box center [575, 299] width 756 height 38
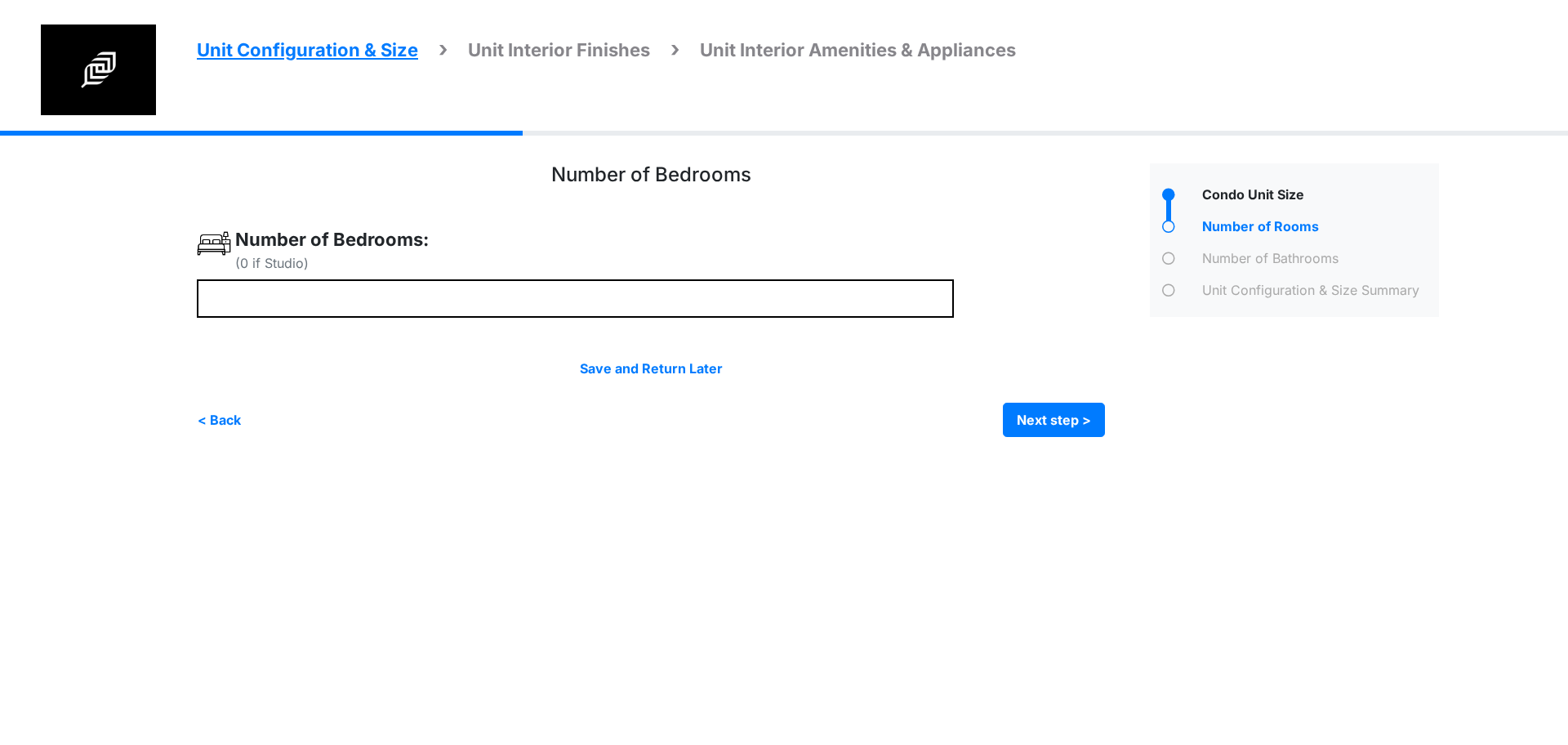
click at [411, 461] on html "Unit Configuration & Size Unit Interior Finishes Unit Interior Amenities & Appl…" at bounding box center [784, 231] width 1568 height 461
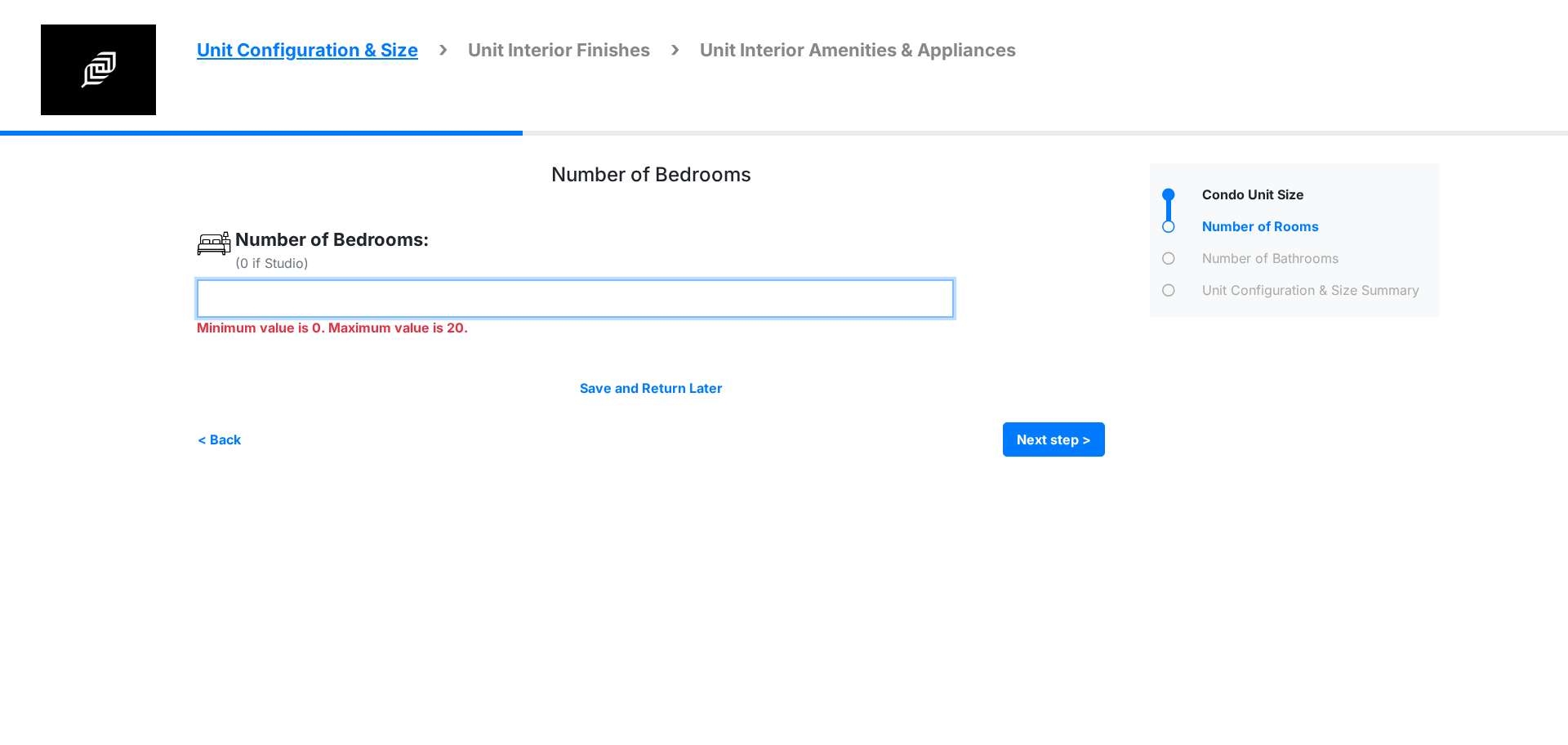
drag, startPoint x: 375, startPoint y: 286, endPoint x: 0, endPoint y: 277, distance: 375.1
click at [0, 277] on div "Unit Configuration & Size Unit Interior Finishes Unit Interior Amenities & Appl…" at bounding box center [784, 306] width 1568 height 351
drag, startPoint x: 243, startPoint y: 285, endPoint x: 236, endPoint y: 333, distance: 48.5
click at [37, 293] on div "Unit Configuration & Size Unit Interior Finishes Unit Interior Amenities & Appl…" at bounding box center [784, 306] width 1568 height 351
type input "*"
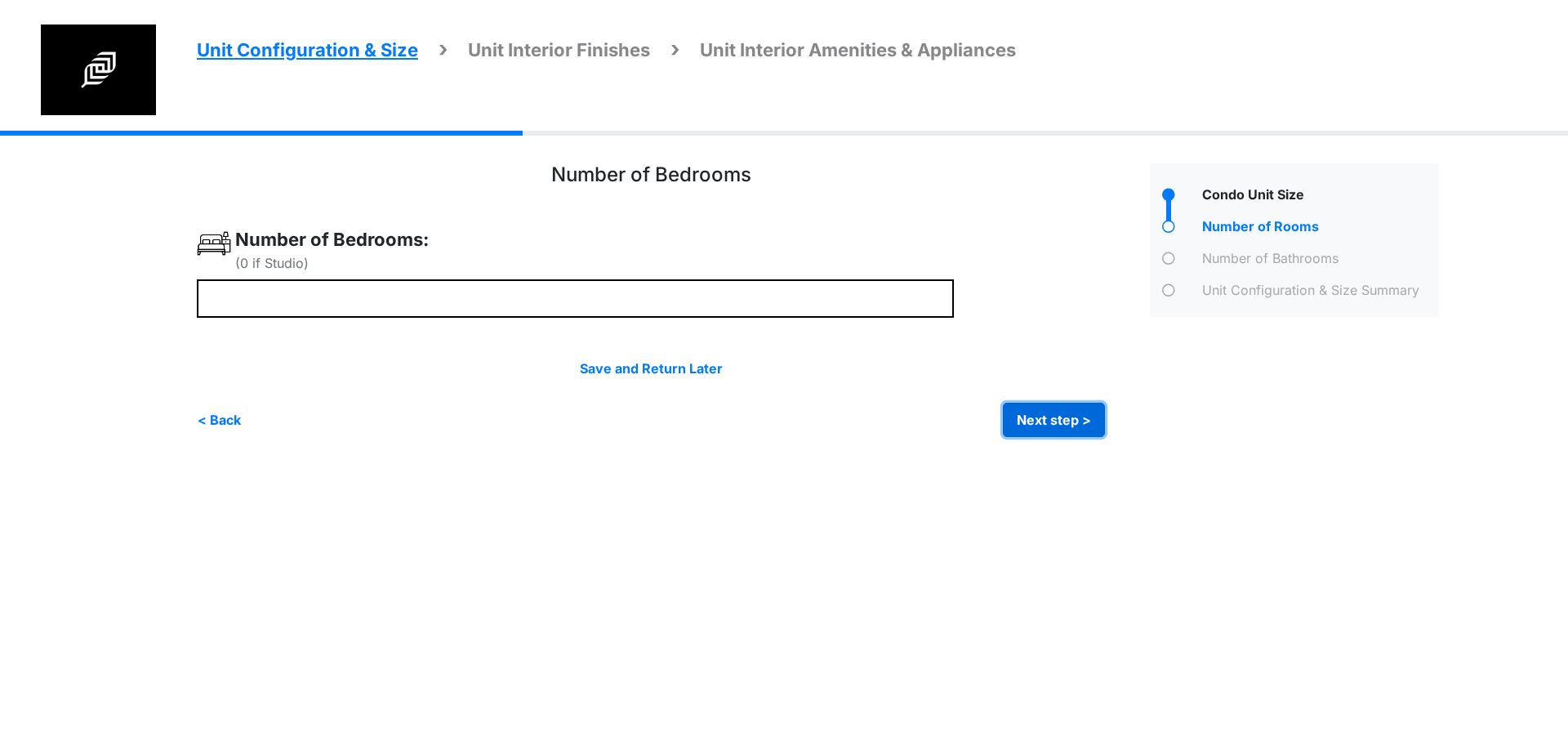
click at [1034, 428] on button "Next step >" at bounding box center [1054, 420] width 102 height 34
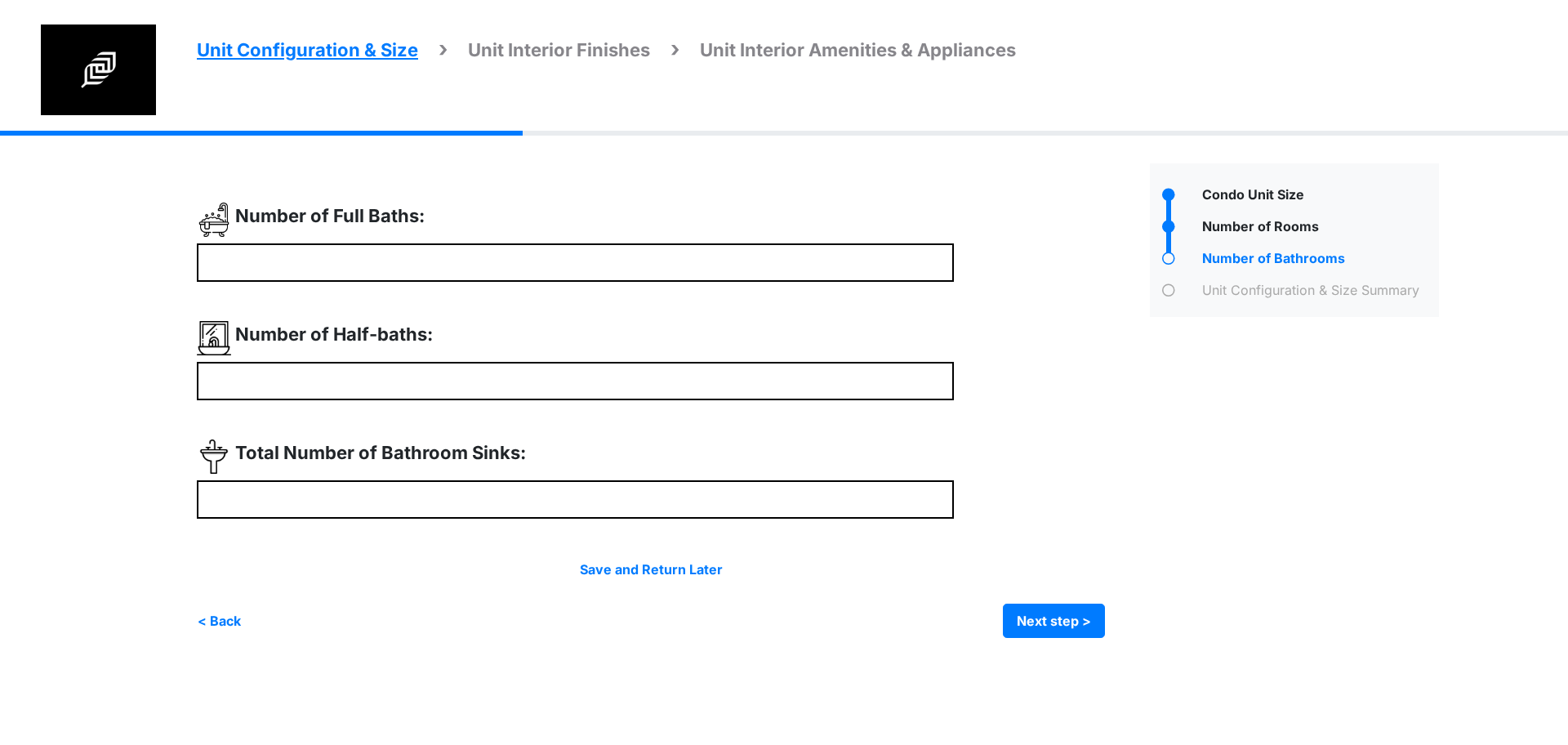
click at [510, 288] on div at bounding box center [667, 421] width 941 height 436
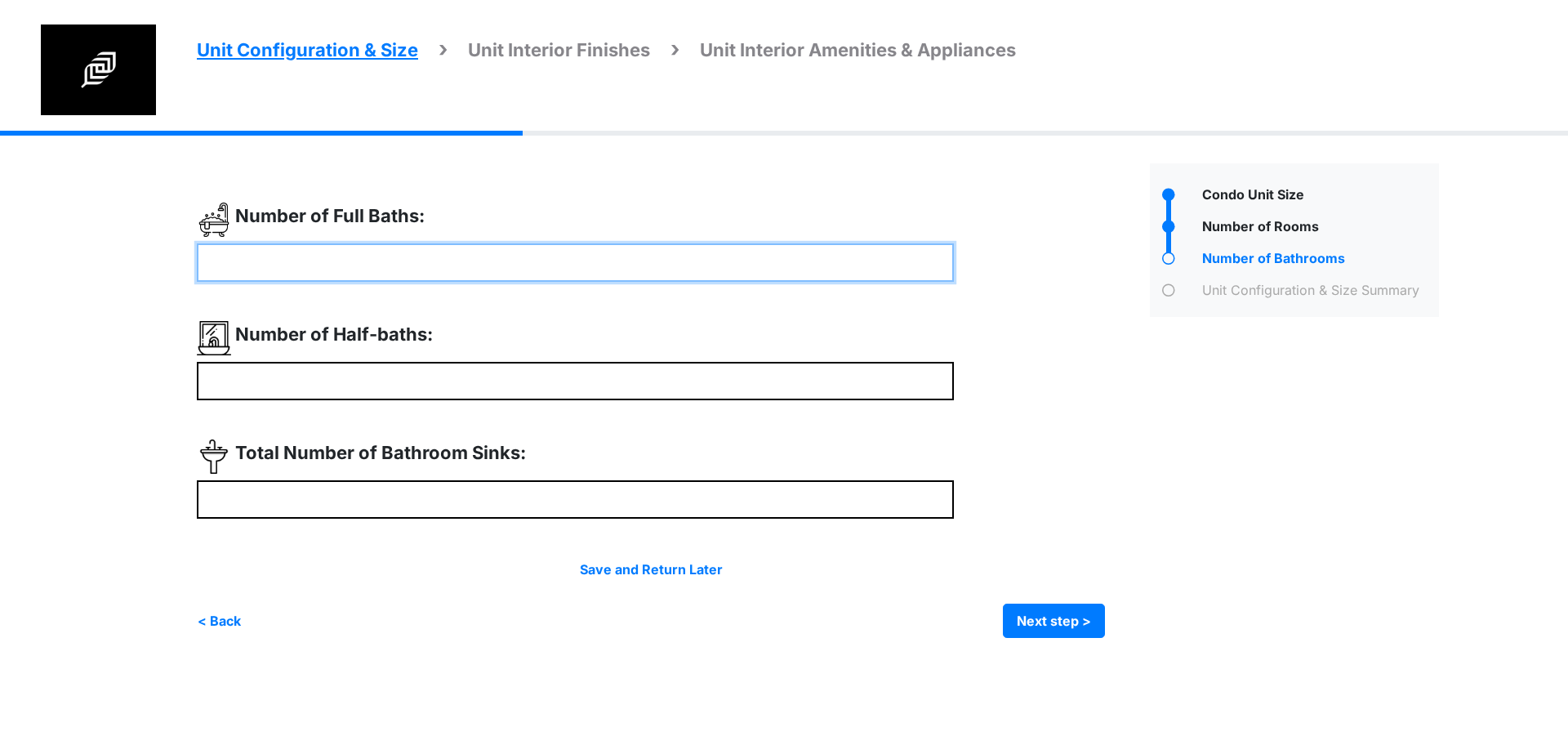
click at [510, 275] on input "number" at bounding box center [575, 262] width 756 height 38
type input "*"
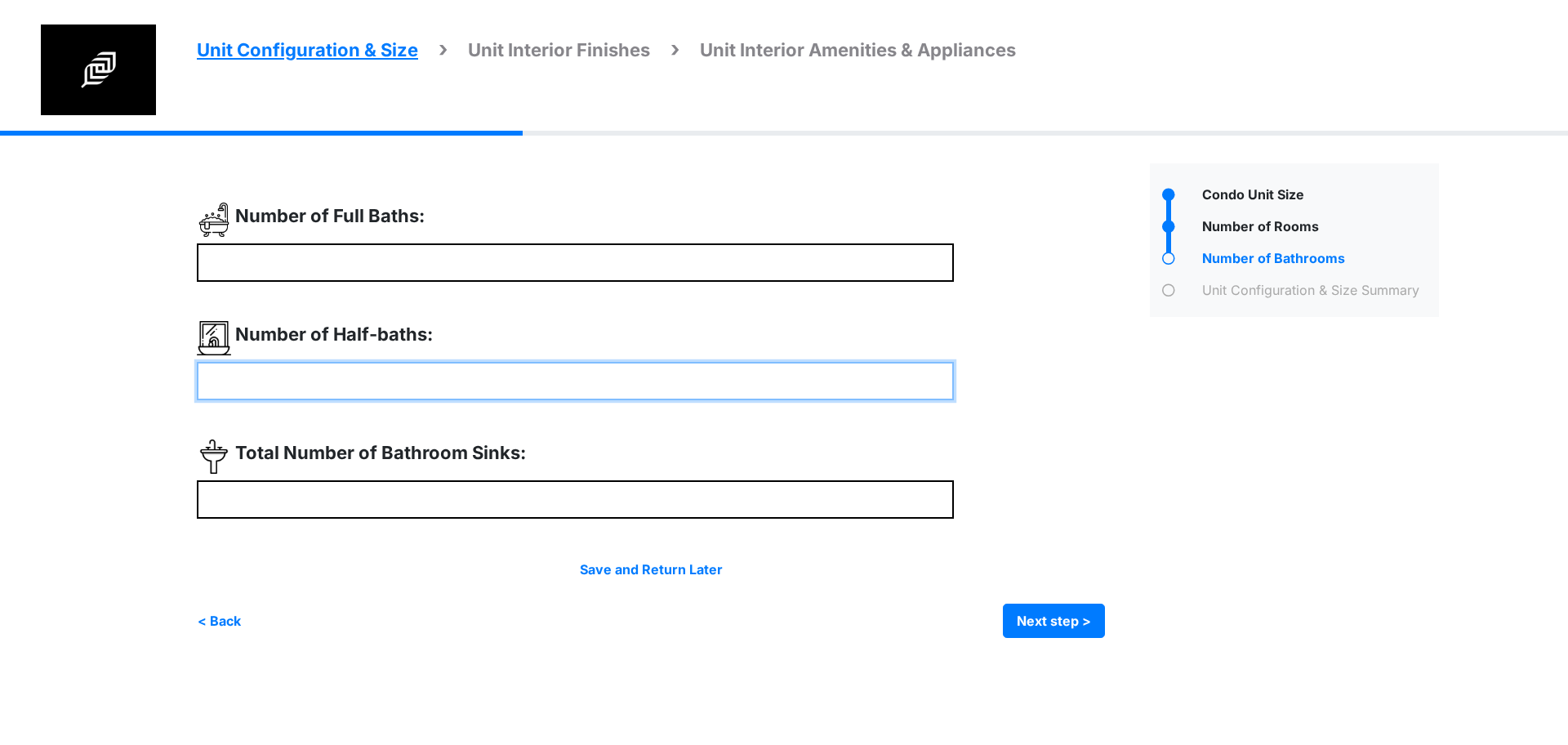
click at [479, 385] on input "number" at bounding box center [575, 380] width 756 height 38
type input "*"
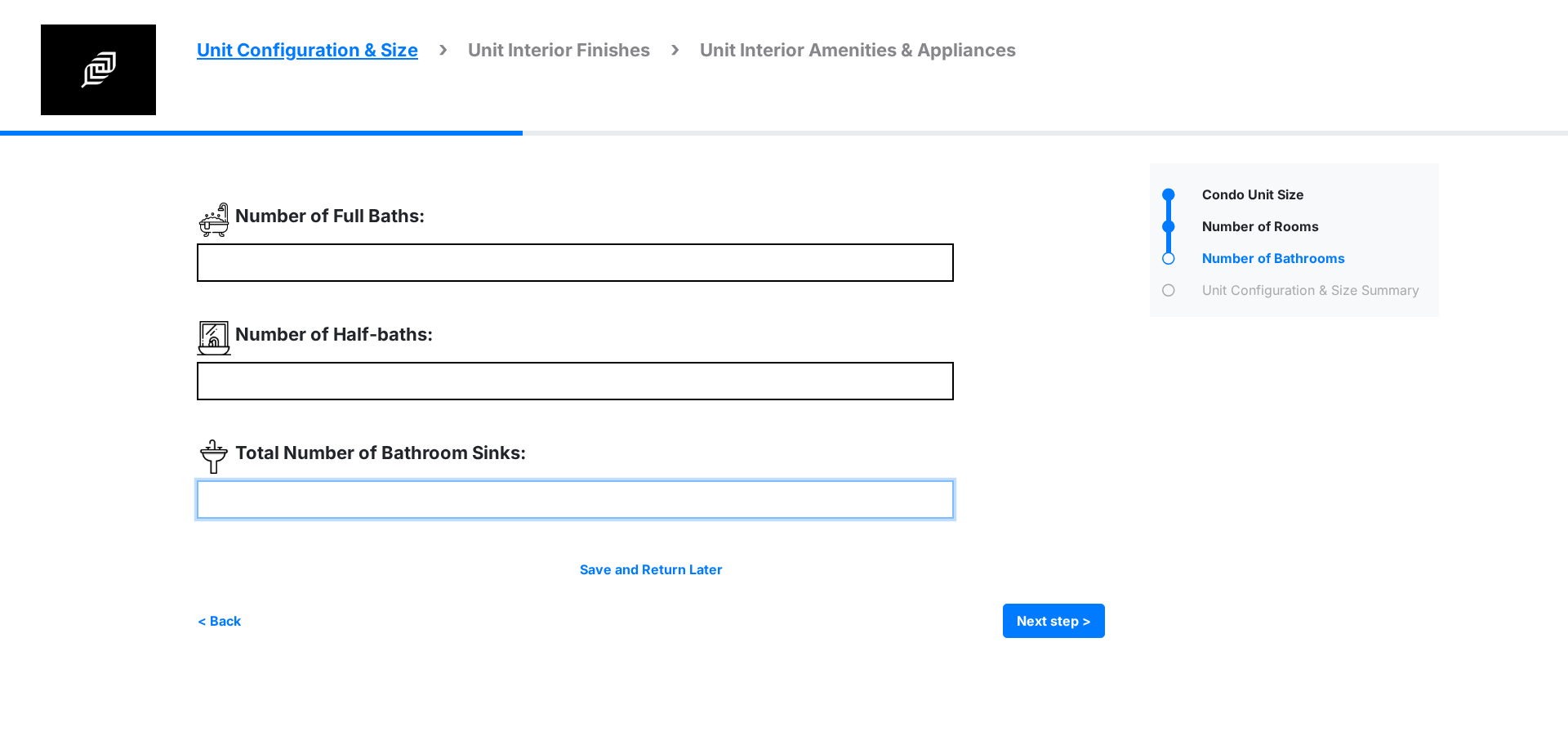
type input "*"
click at [458, 502] on input "number" at bounding box center [575, 499] width 756 height 38
type input "*"
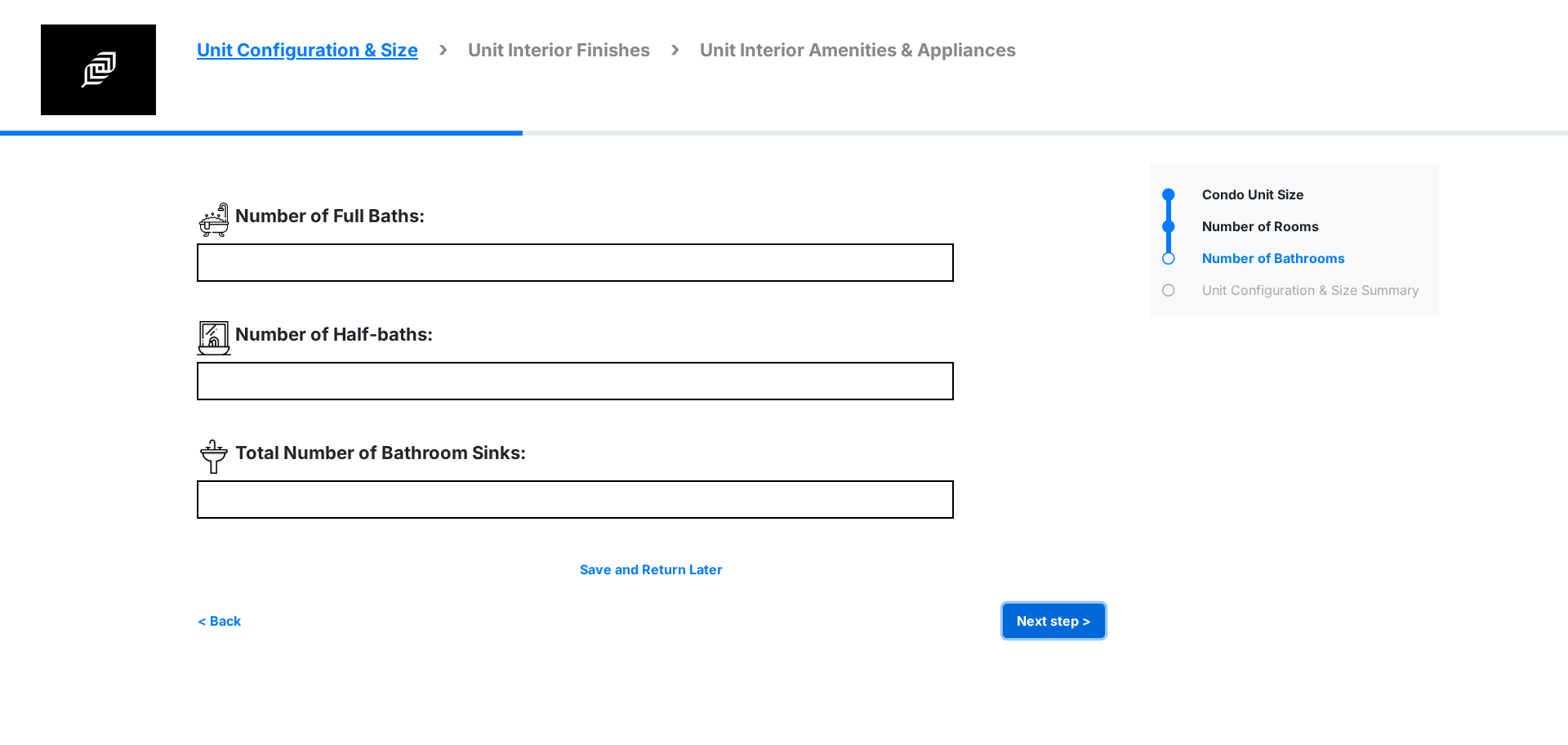
type input "*"
click at [1043, 626] on button "Next step >" at bounding box center [1054, 621] width 102 height 34
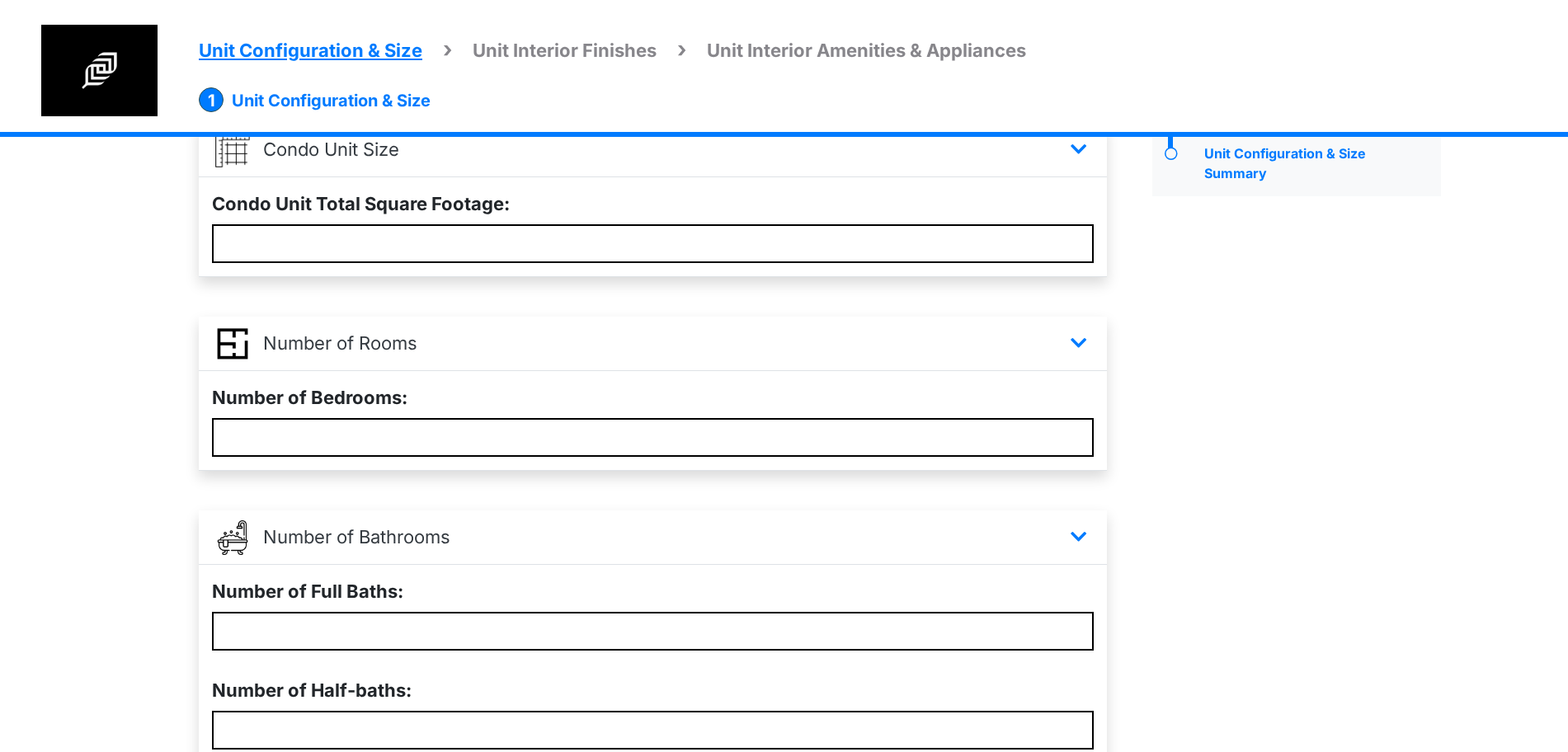
scroll to position [387, 0]
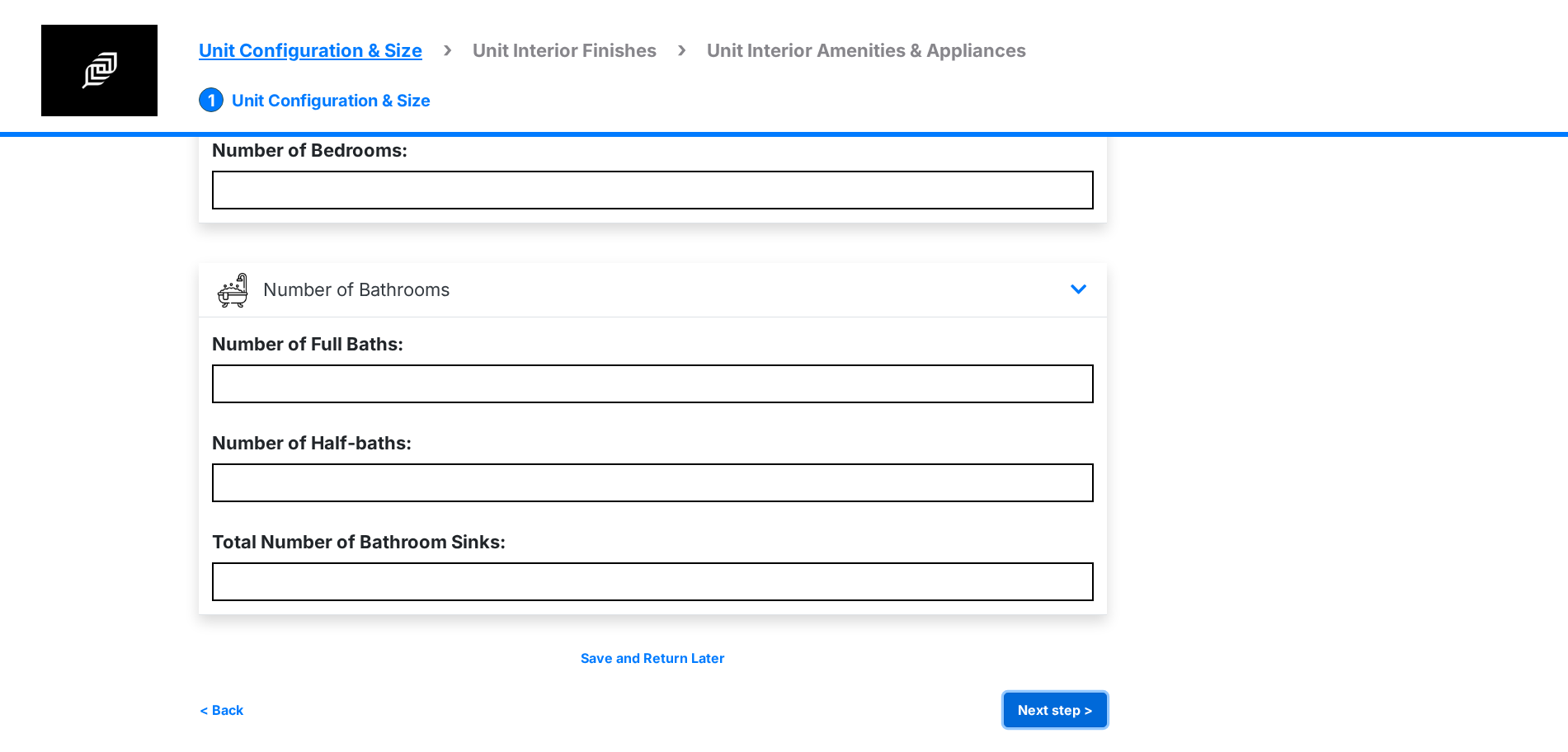
click at [1054, 706] on button "Next step >" at bounding box center [1056, 709] width 103 height 35
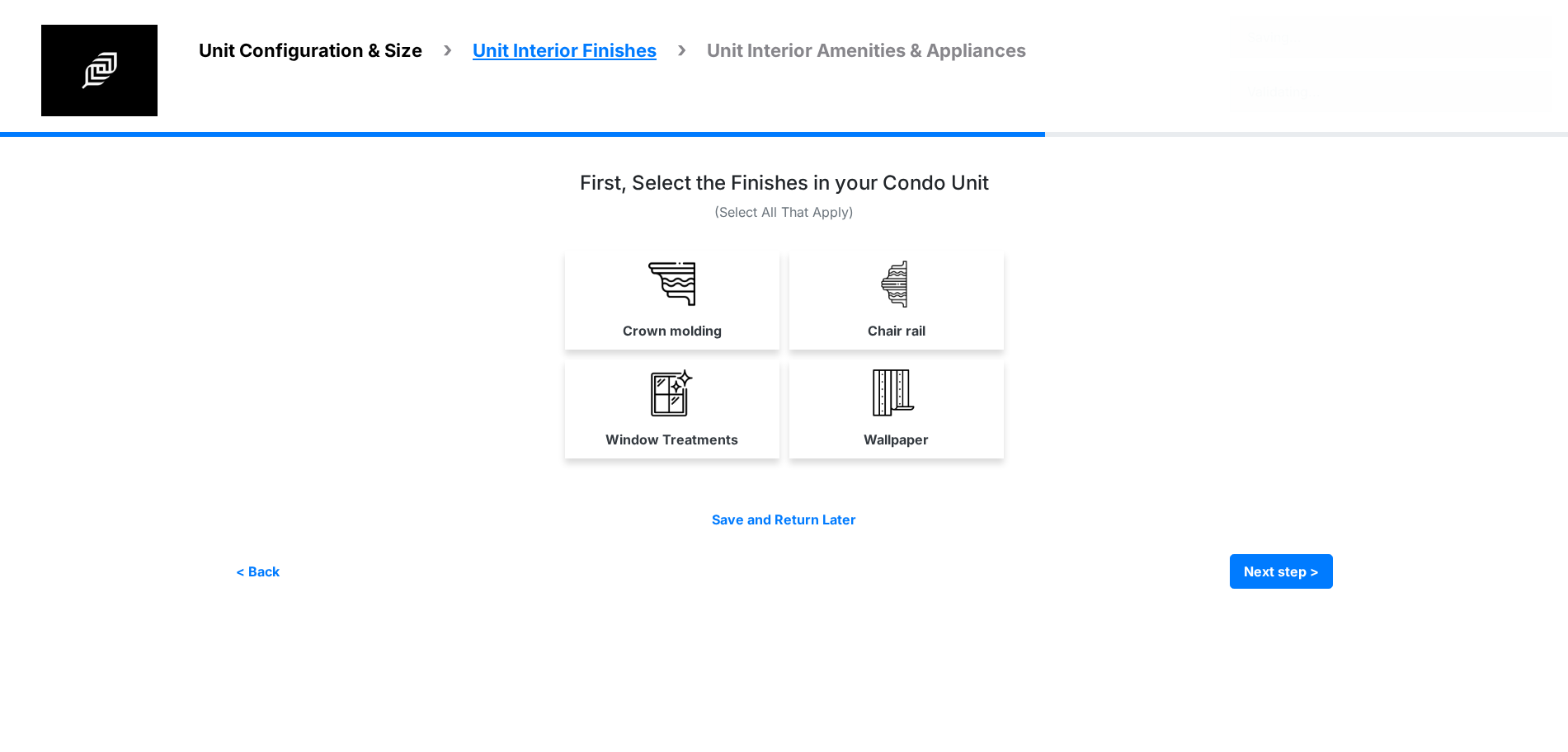
scroll to position [0, 0]
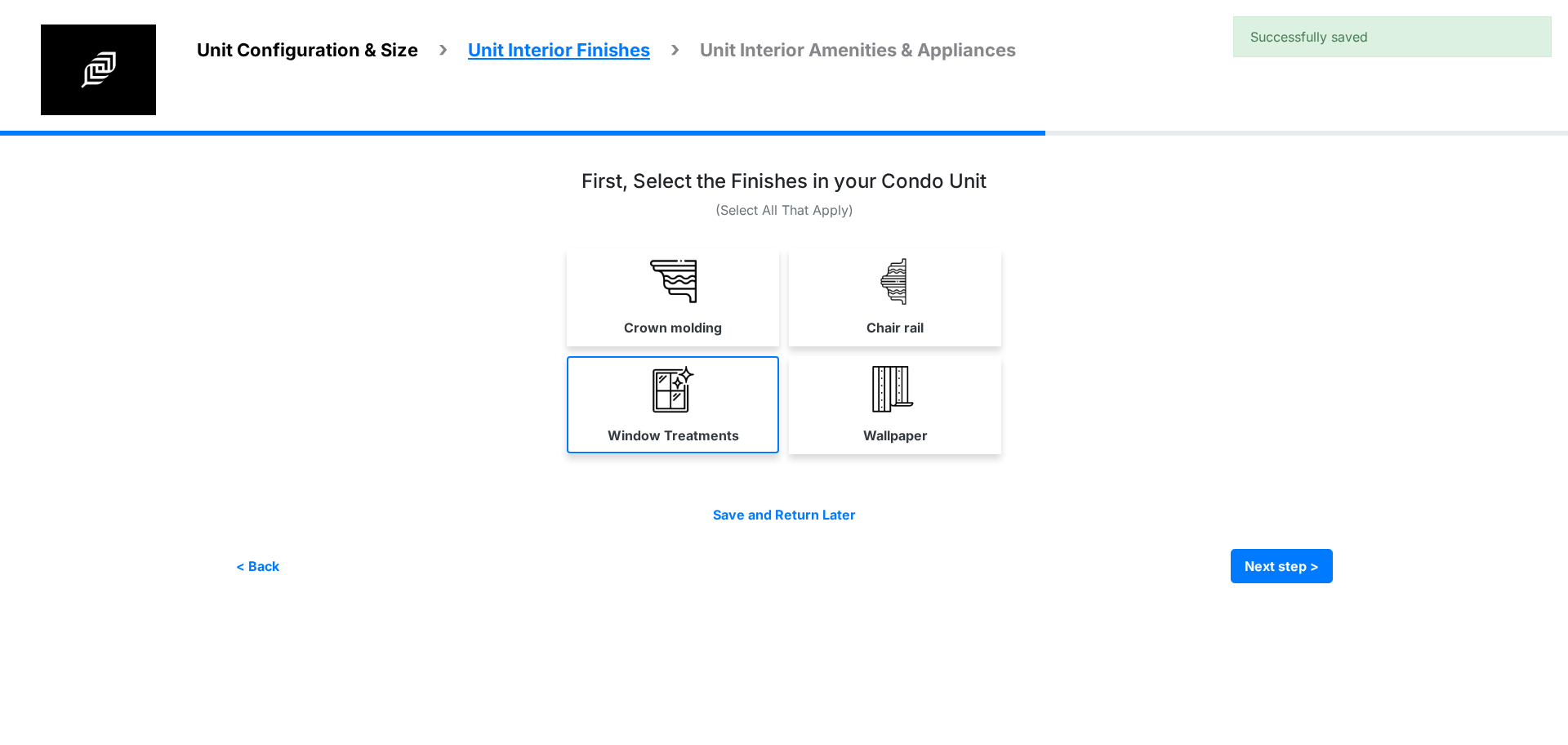
click at [680, 367] on img at bounding box center [673, 388] width 46 height 46
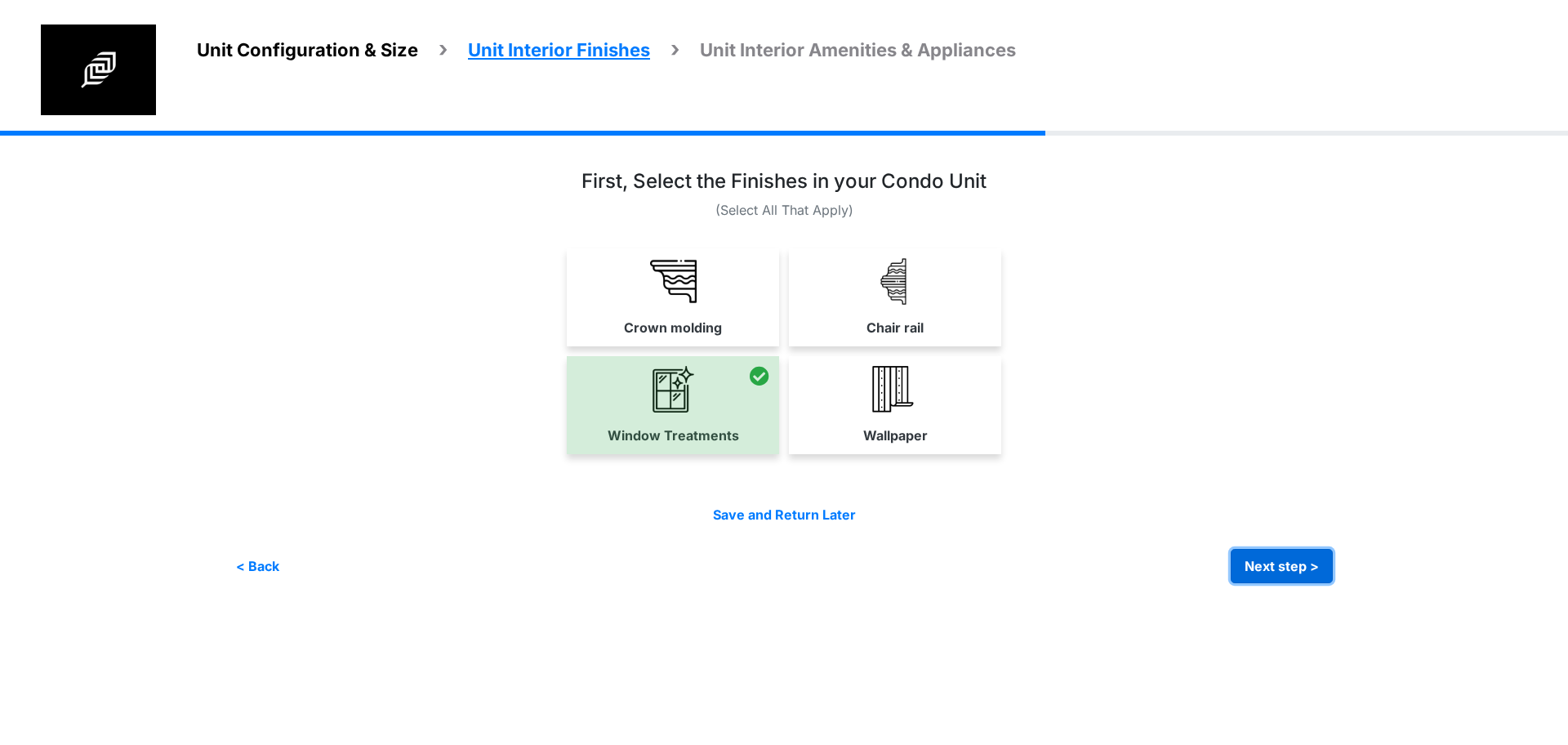
click at [1270, 576] on button "Next step >" at bounding box center [1281, 566] width 102 height 34
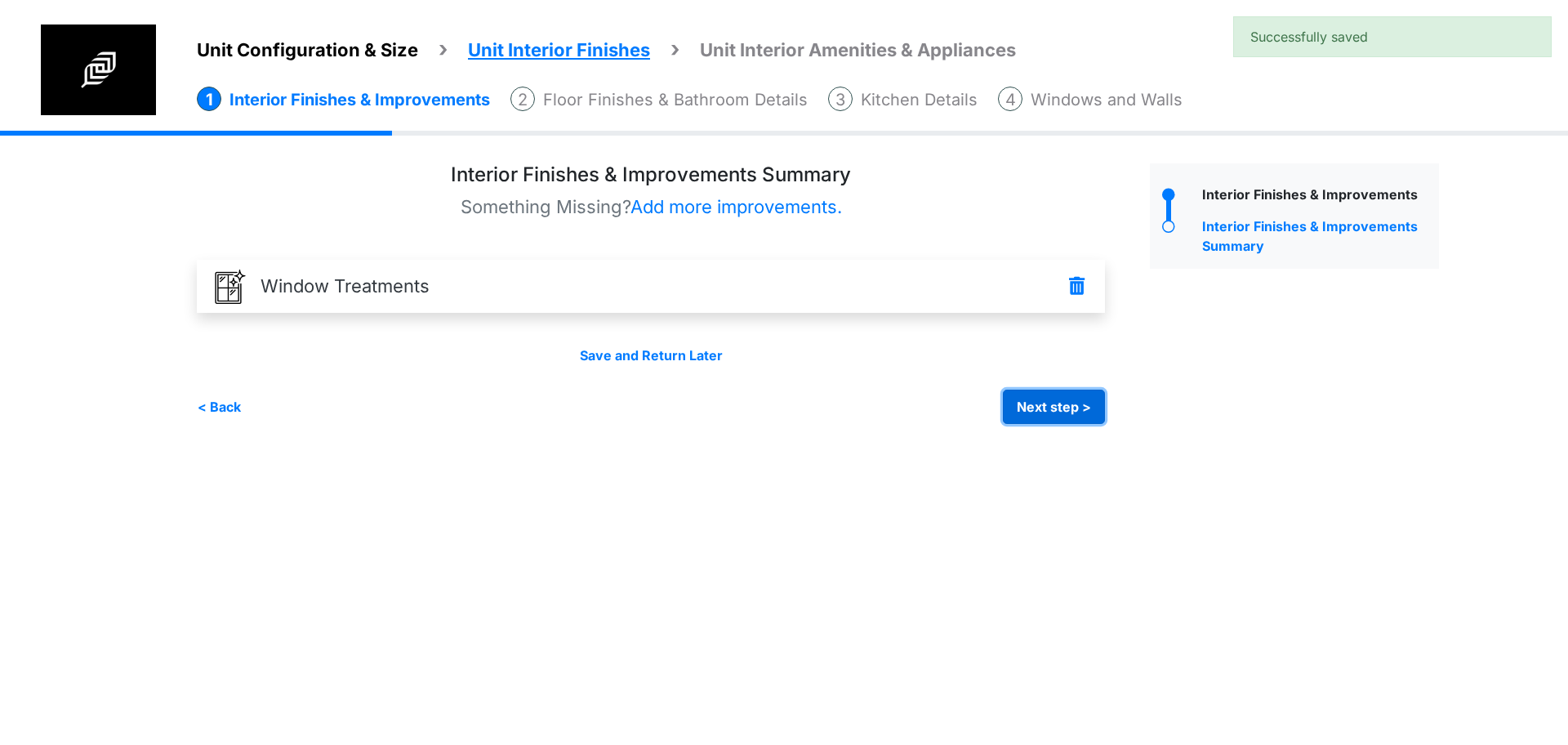
click at [1042, 396] on button "Next step >" at bounding box center [1054, 406] width 102 height 34
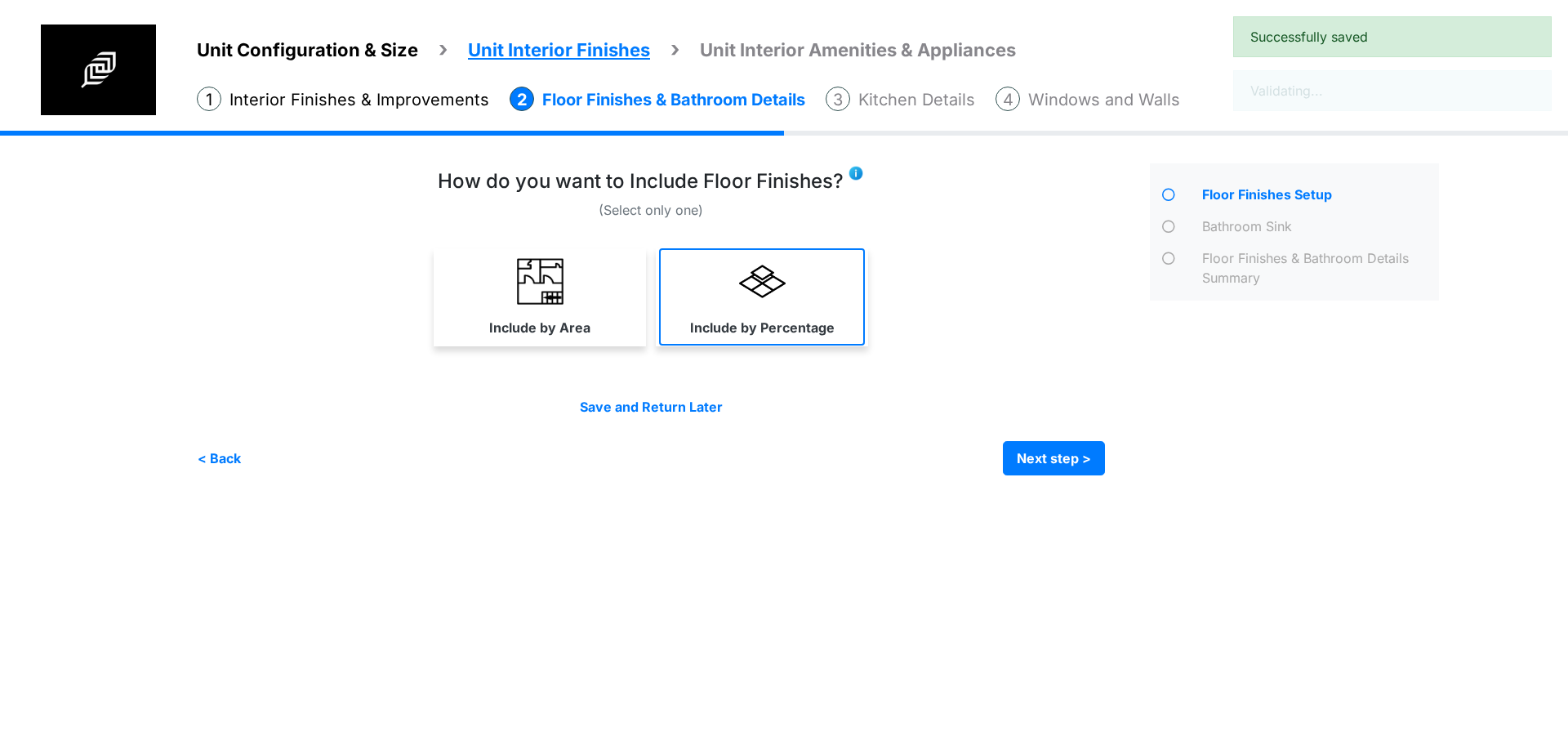
click at [813, 337] on link "Include by Percentage" at bounding box center [761, 297] width 206 height 98
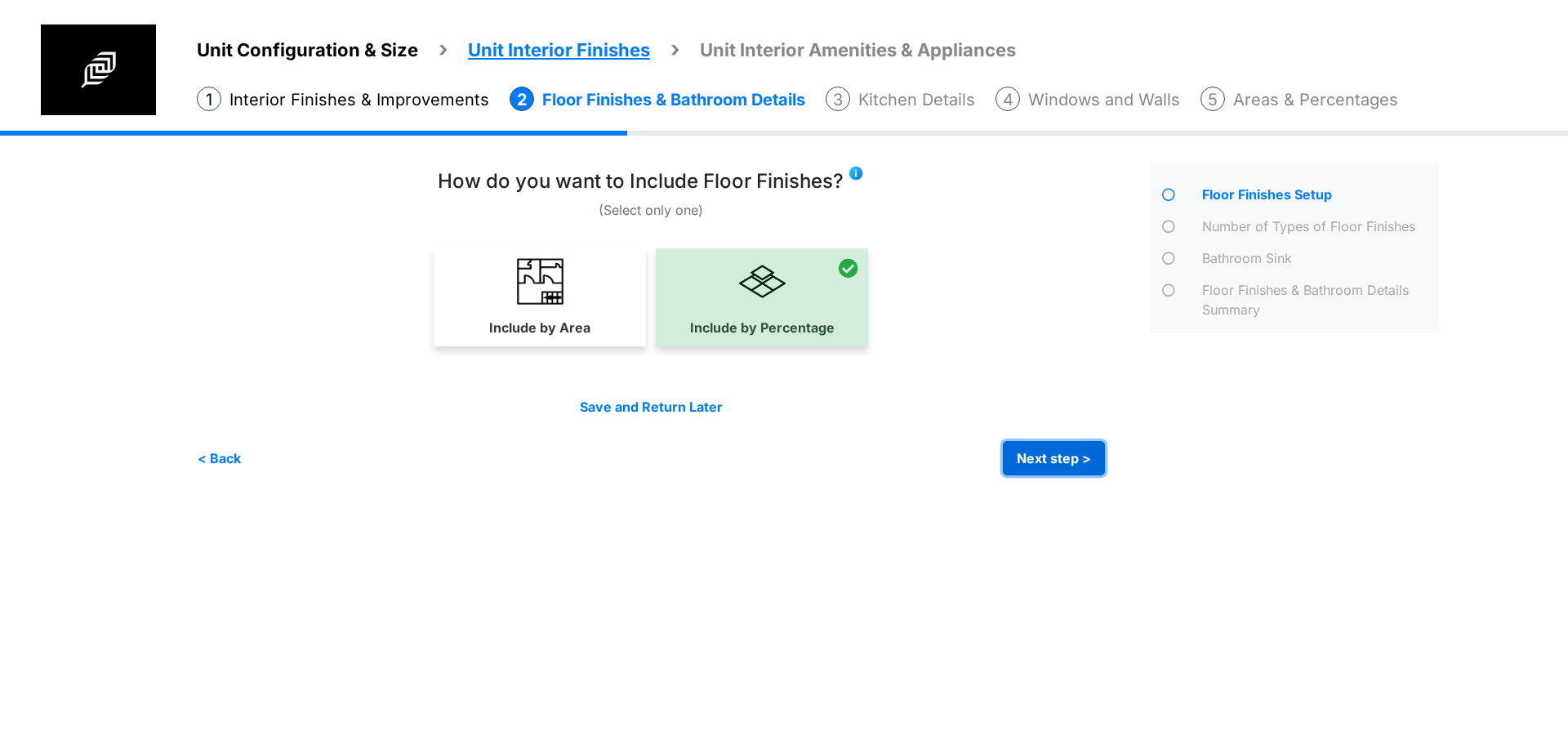
click at [1061, 461] on button "Next step >" at bounding box center [1054, 458] width 102 height 34
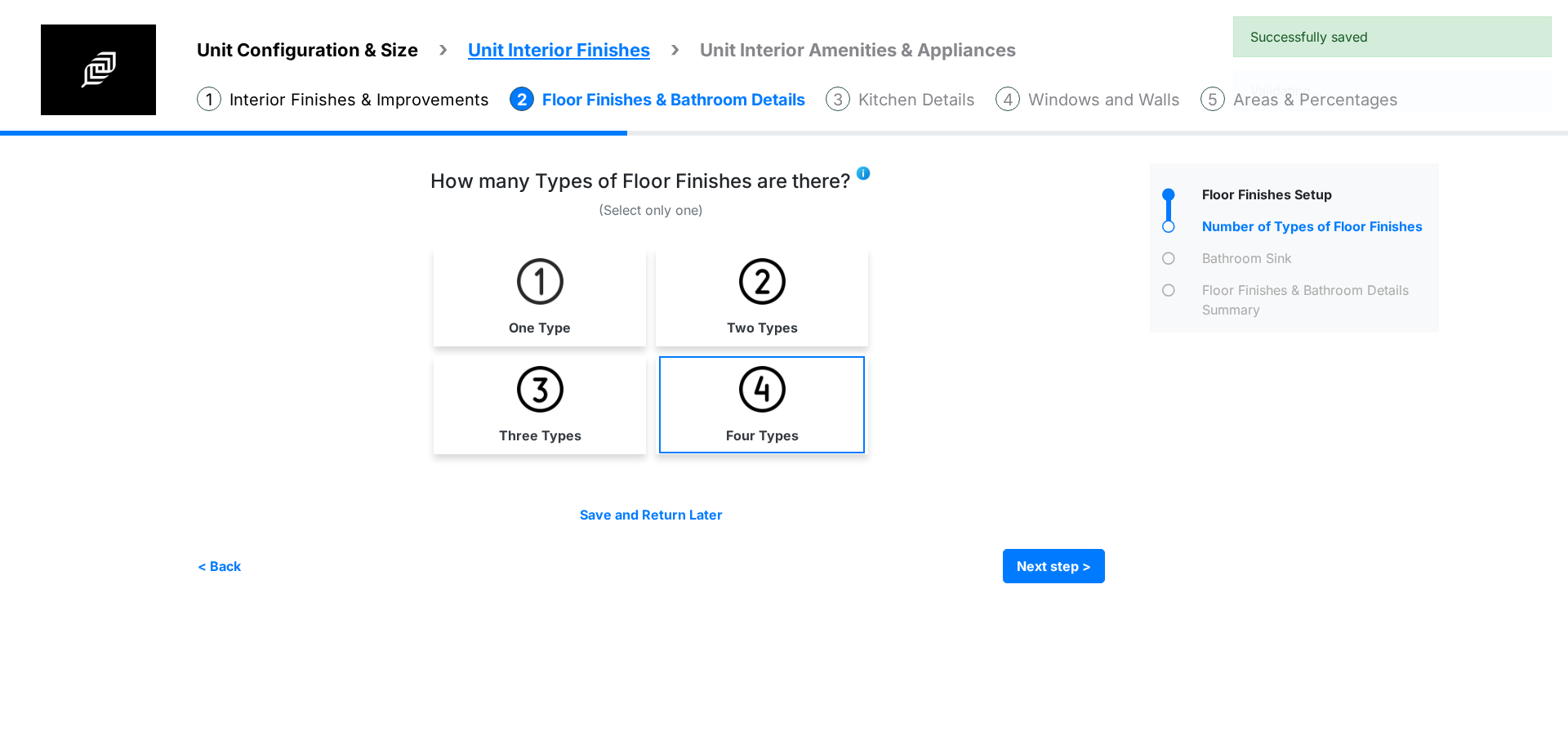
drag, startPoint x: 587, startPoint y: 276, endPoint x: 732, endPoint y: 367, distance: 171.2
click at [585, 276] on link "One Type" at bounding box center [540, 297] width 206 height 98
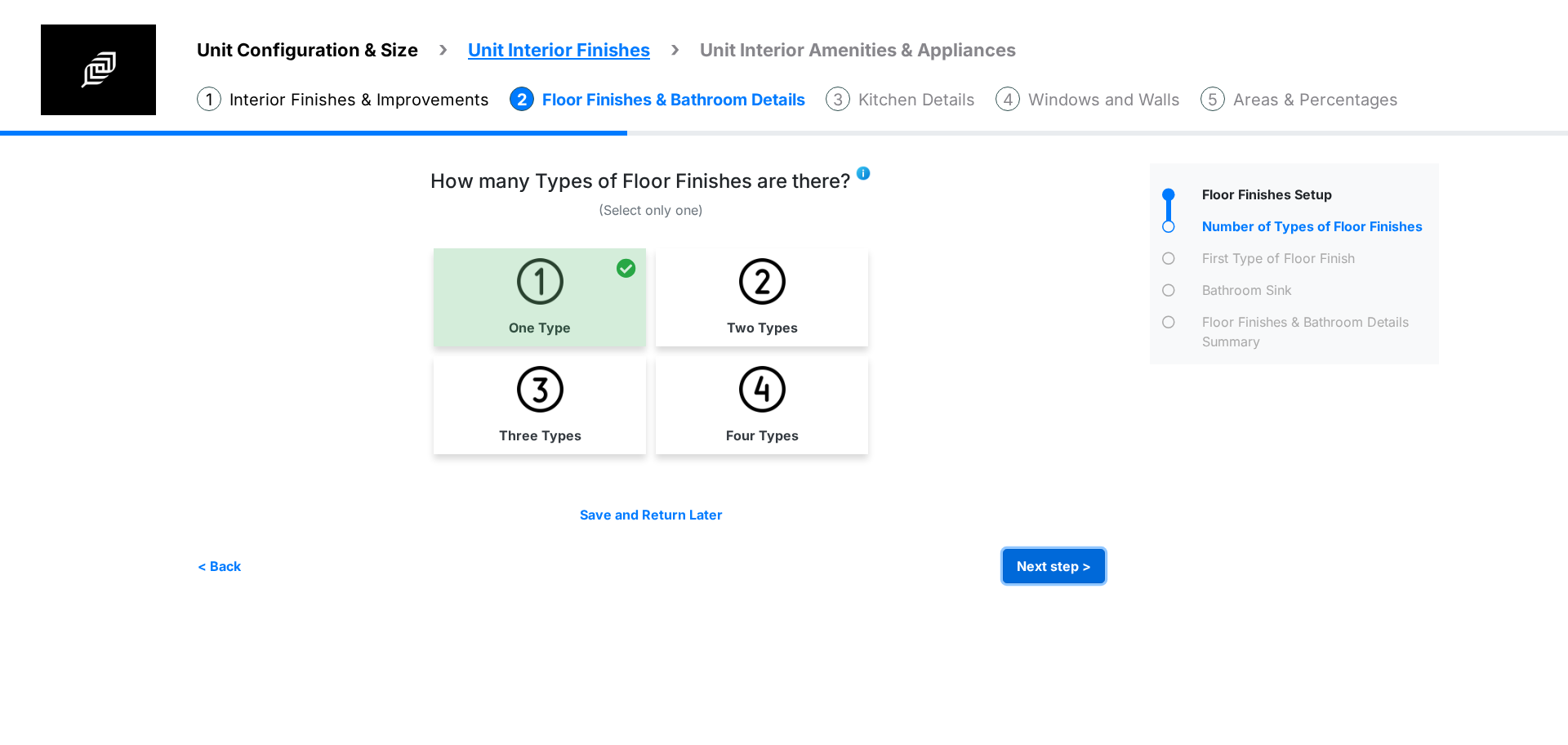
click at [1062, 558] on button "Next step >" at bounding box center [1054, 566] width 102 height 34
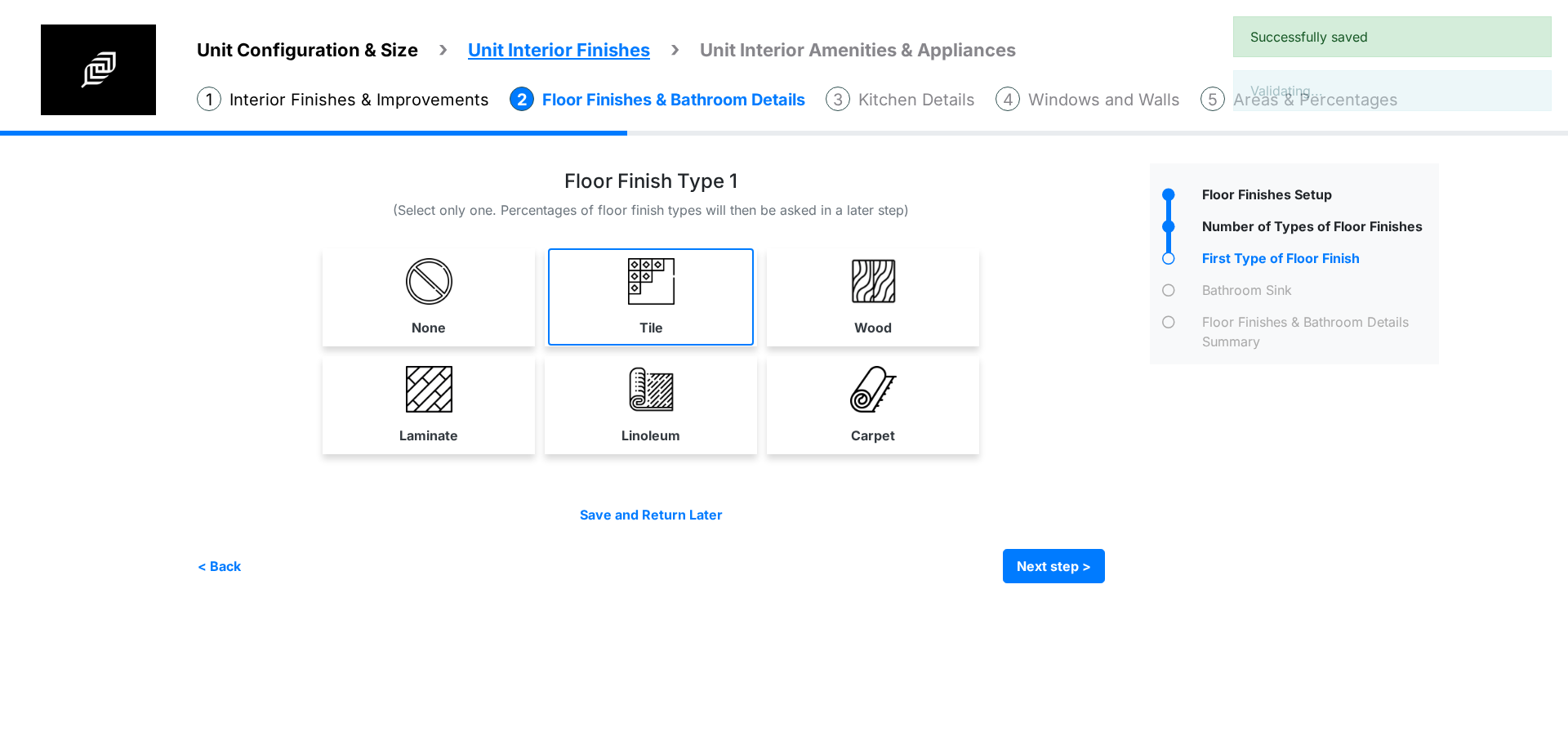
click at [728, 326] on link "Tile" at bounding box center [650, 297] width 206 height 98
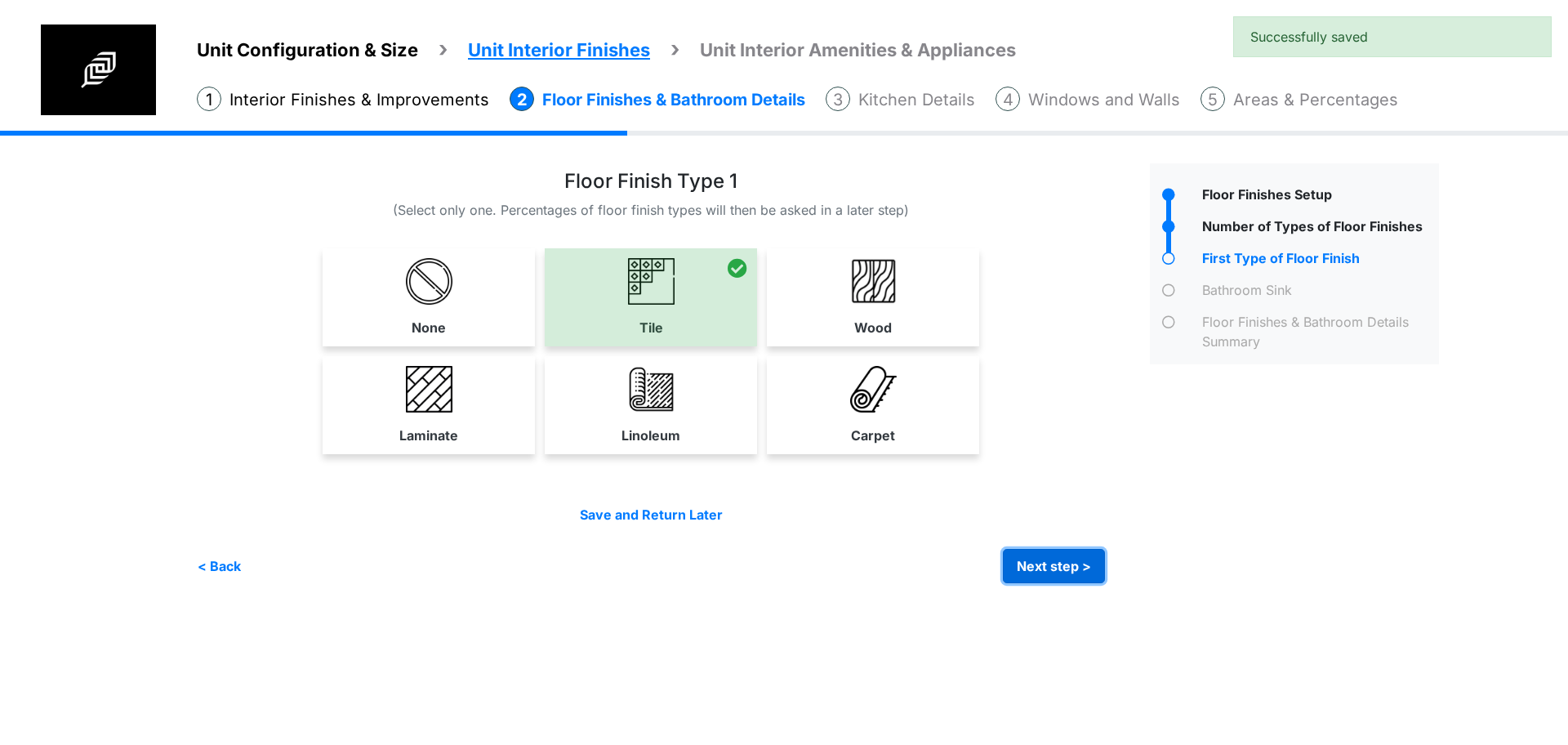
click at [1048, 567] on button "Next step >" at bounding box center [1054, 566] width 102 height 34
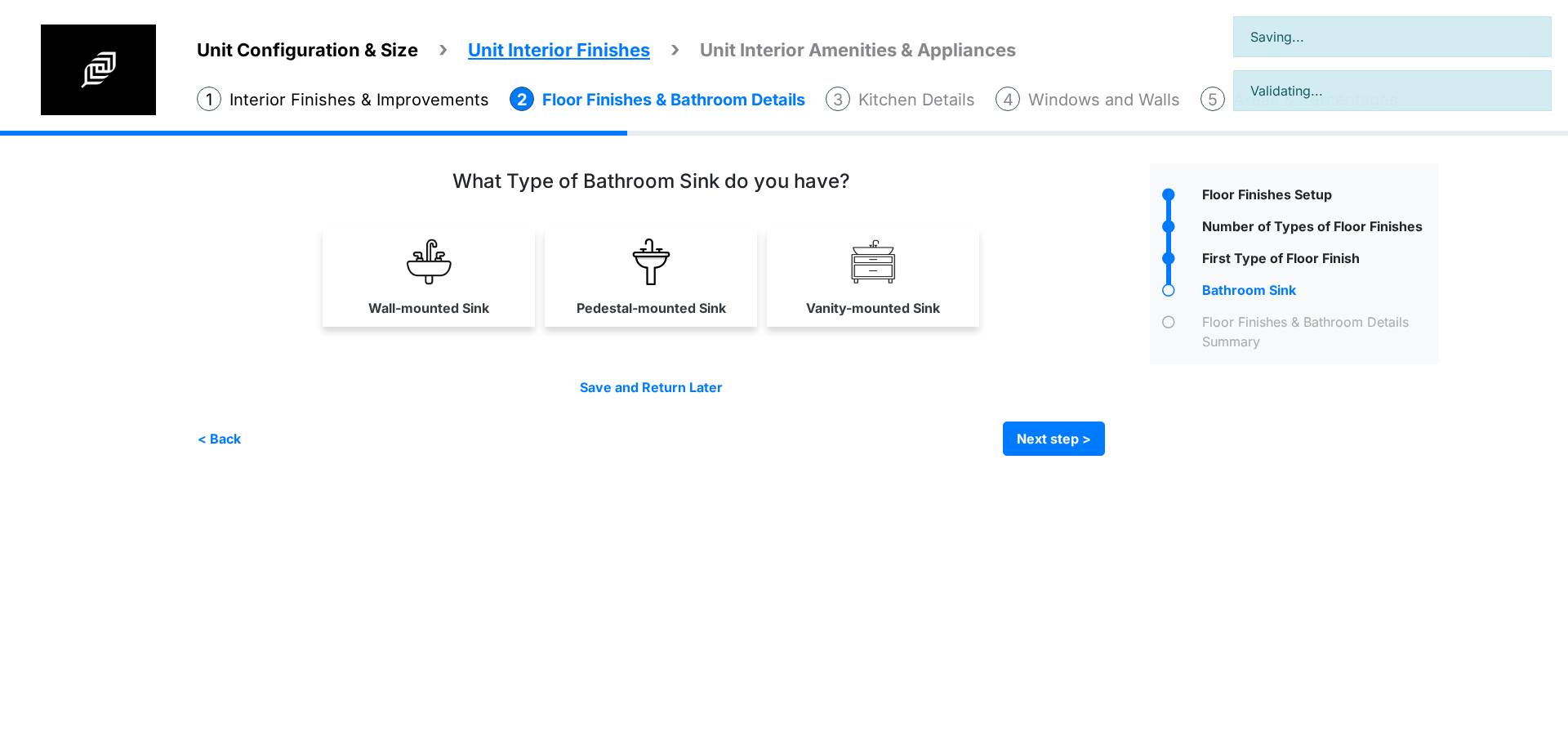
click at [810, 326] on div "Vanity-mounted Sink" at bounding box center [873, 277] width 213 height 98
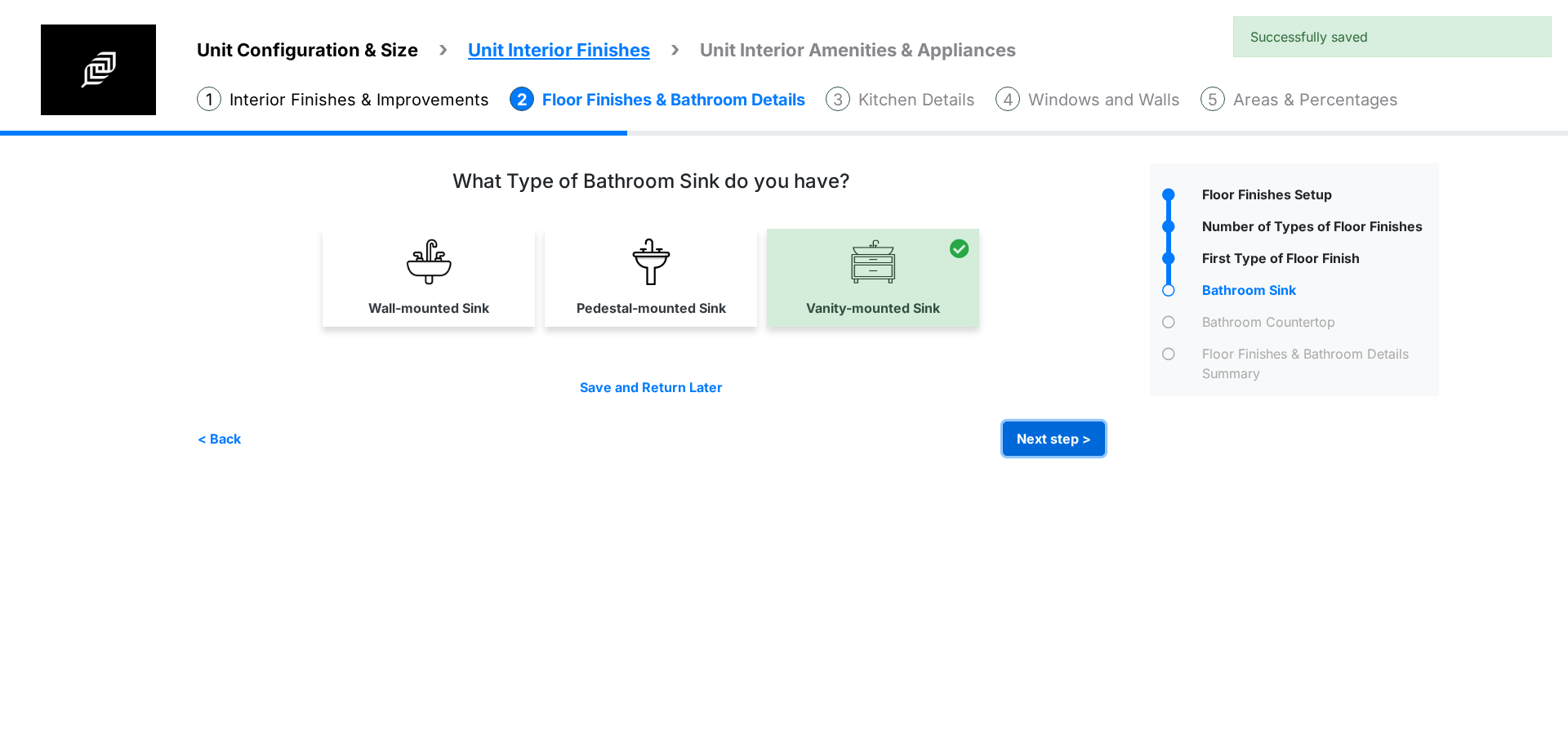
click at [1055, 446] on button "Next step >" at bounding box center [1054, 439] width 102 height 34
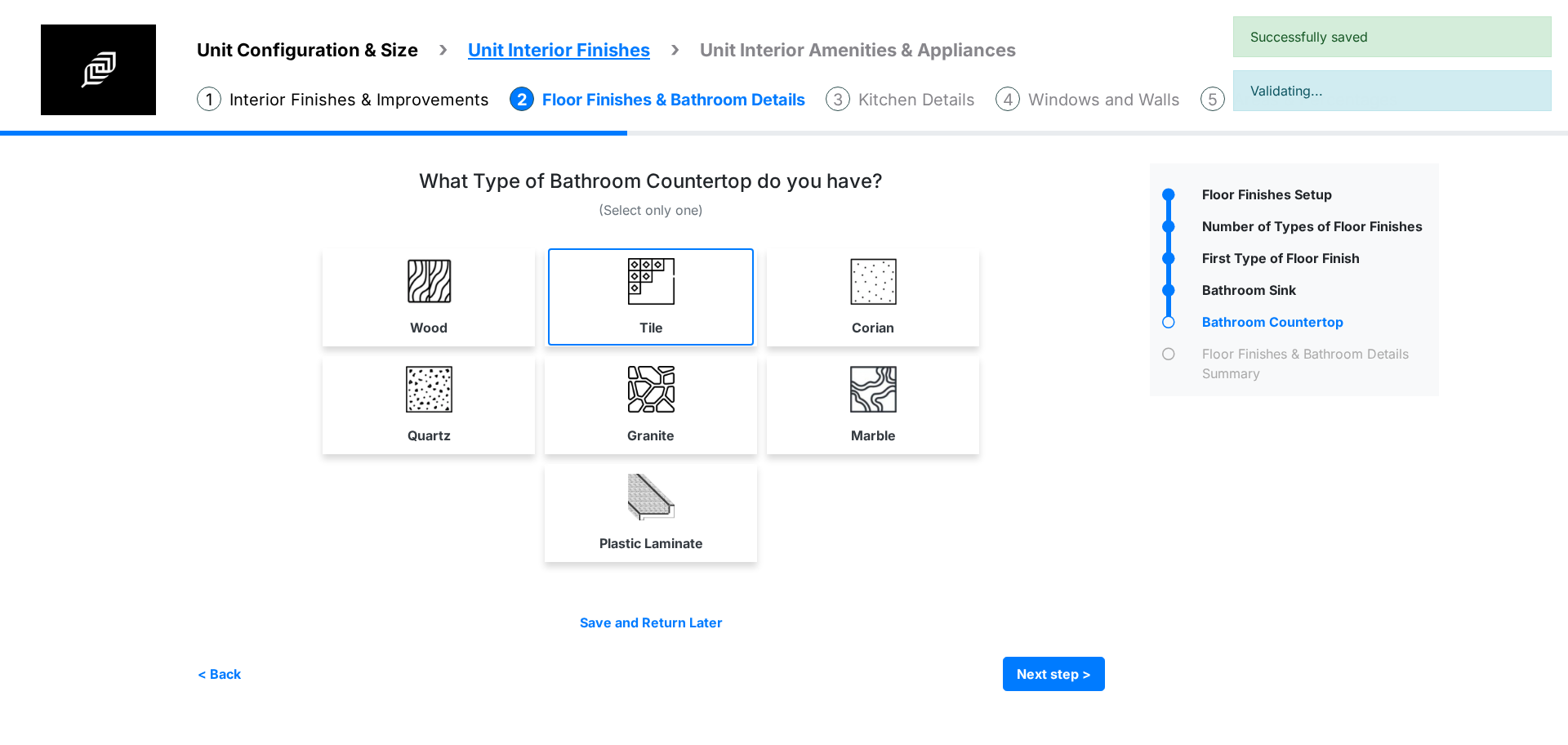
click at [750, 305] on link "Tile" at bounding box center [650, 297] width 206 height 98
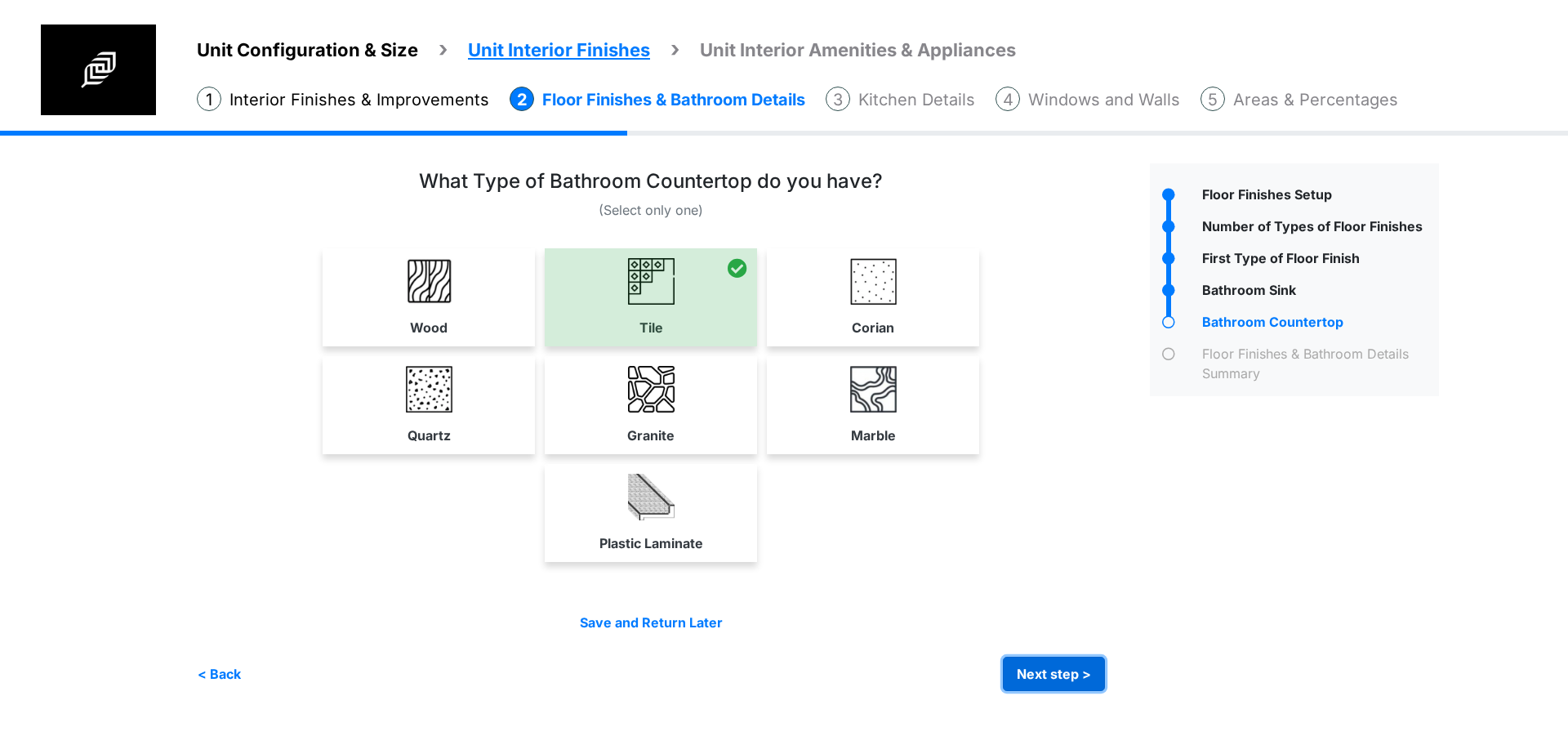
click at [1059, 677] on button "Next step >" at bounding box center [1054, 674] width 102 height 34
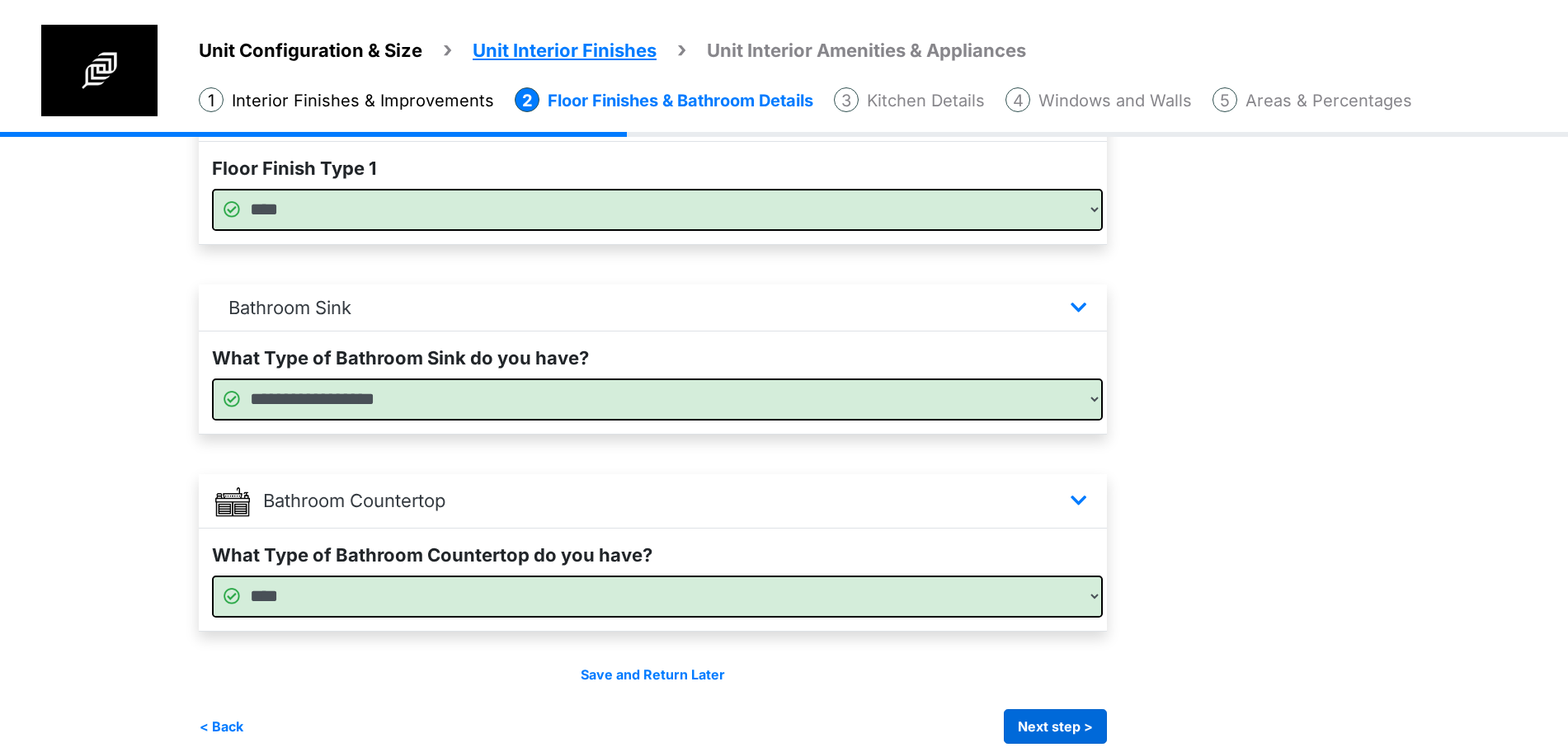
scroll to position [586, 0]
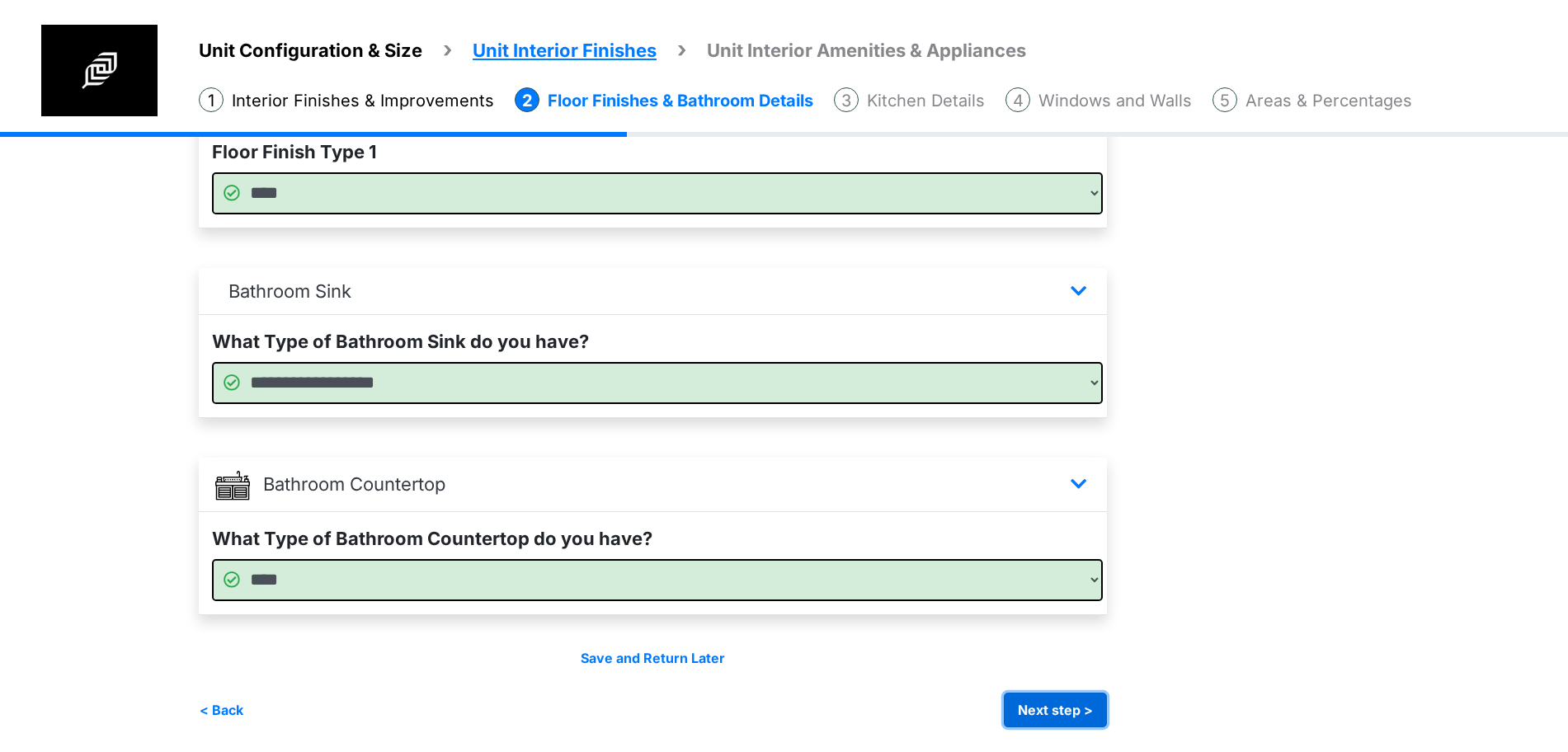
click at [1063, 705] on button "Next step >" at bounding box center [1056, 709] width 103 height 35
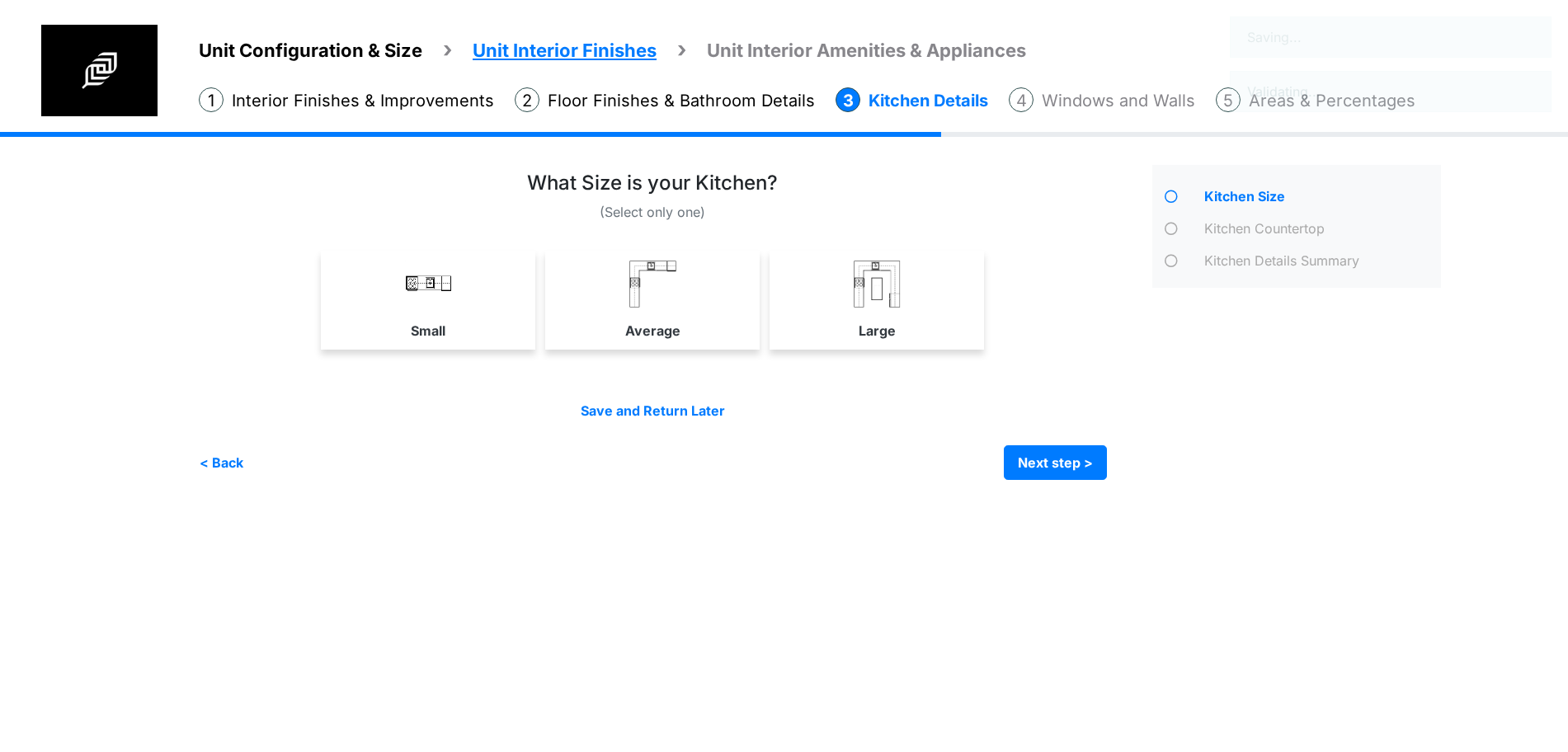
scroll to position [0, 0]
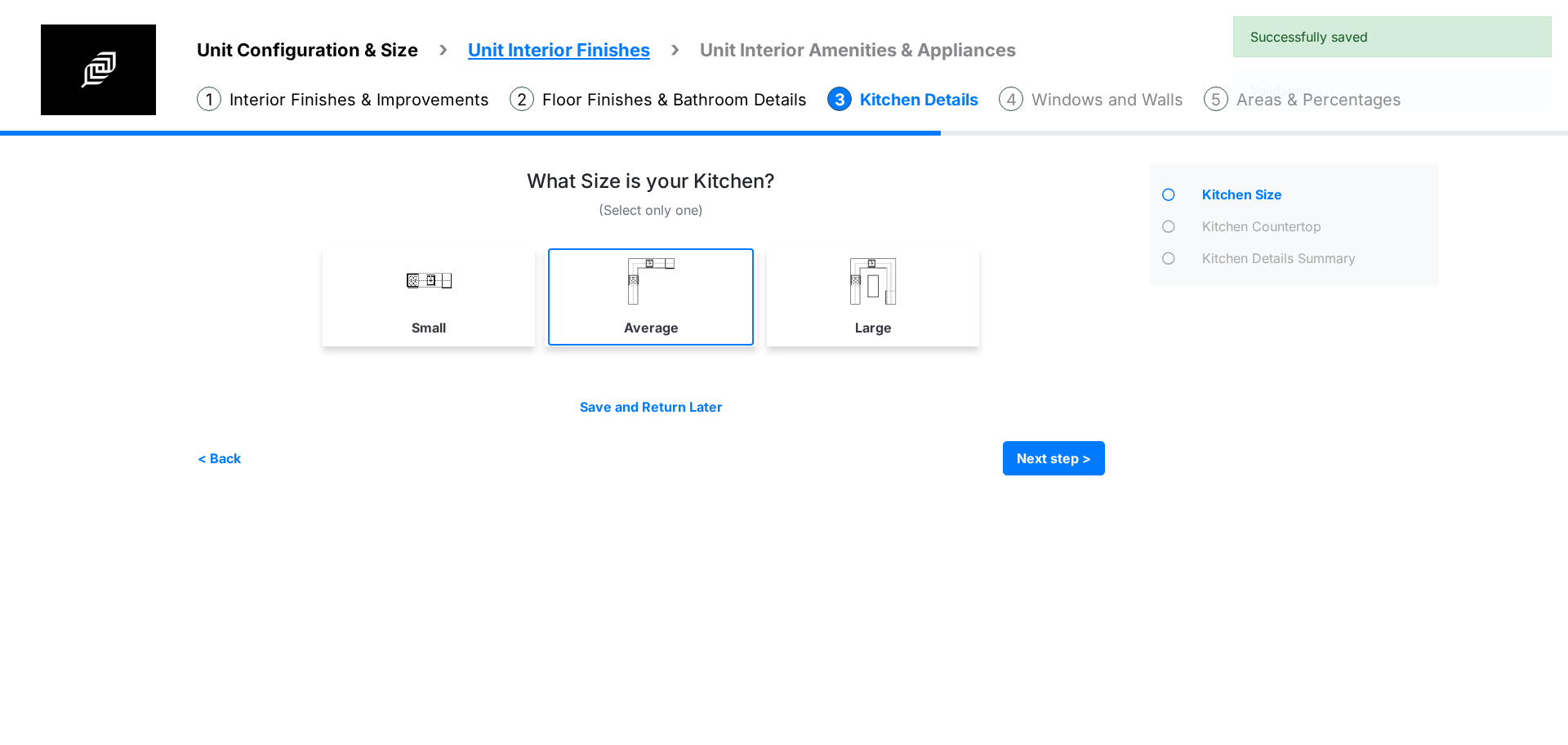
click at [717, 284] on link "Average" at bounding box center [650, 297] width 206 height 98
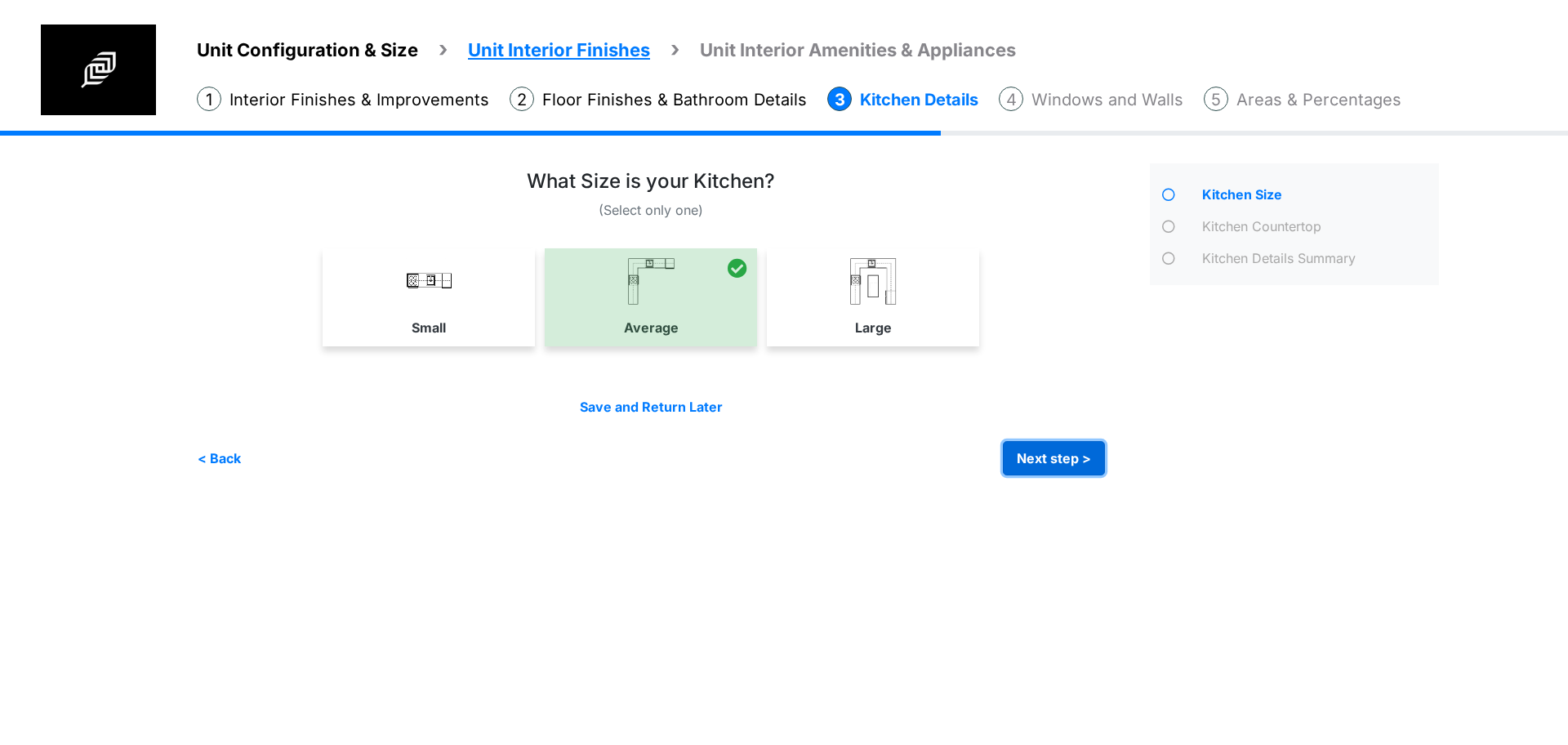
click at [1067, 461] on button "Next step >" at bounding box center [1054, 458] width 102 height 34
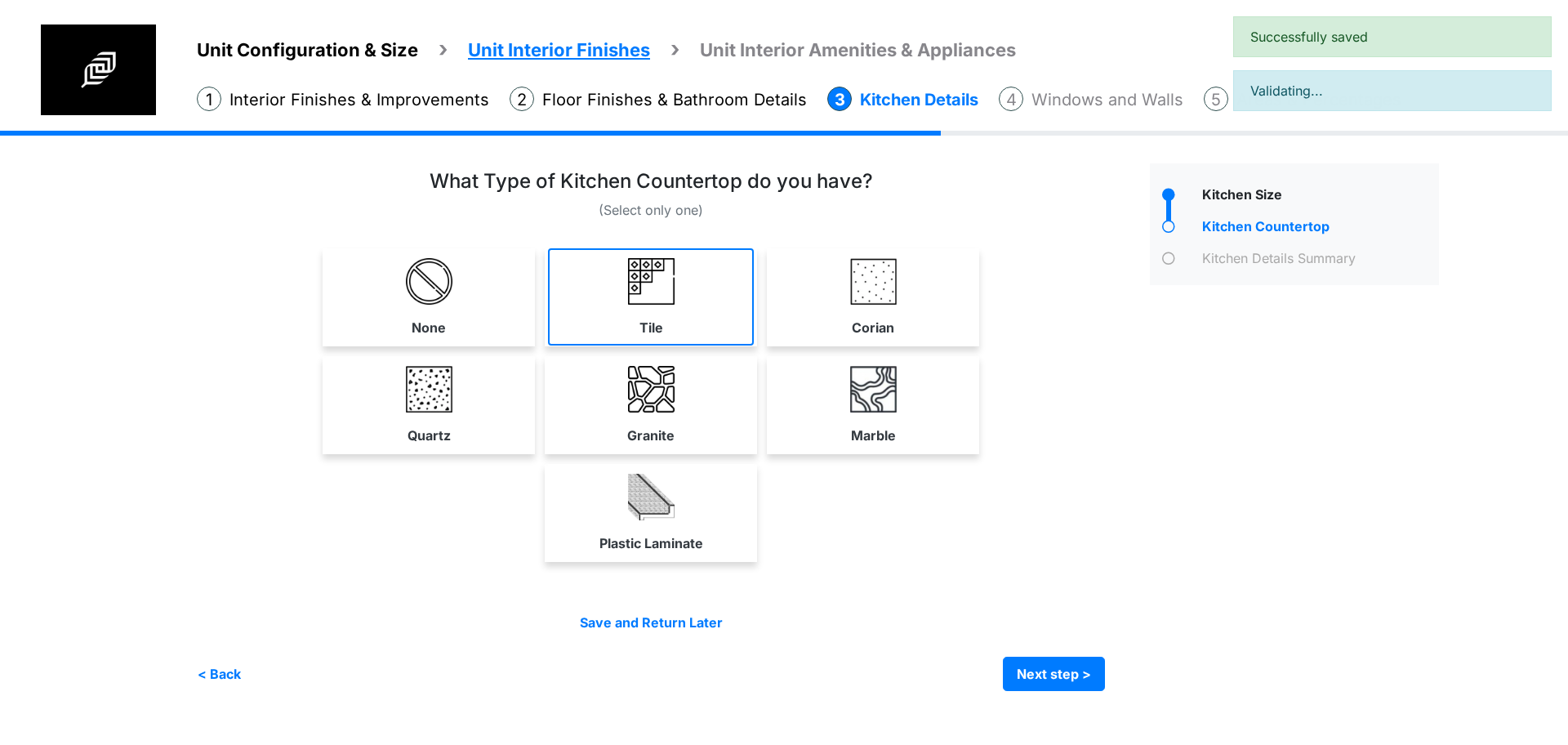
click at [716, 331] on link "Tile" at bounding box center [650, 297] width 206 height 98
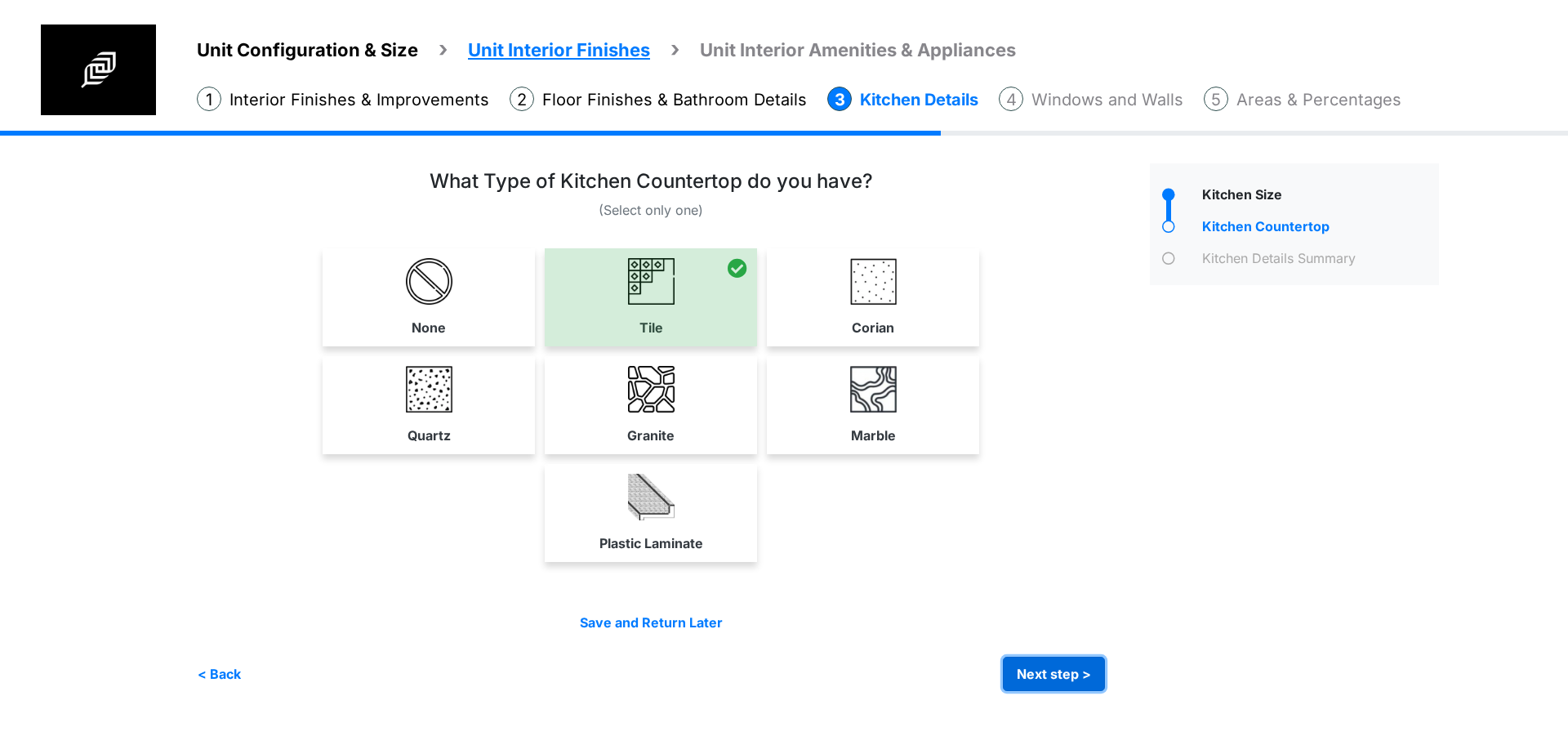
drag, startPoint x: 1054, startPoint y: 661, endPoint x: 783, endPoint y: 513, distance: 308.8
click at [1051, 661] on button "Next step >" at bounding box center [1054, 674] width 102 height 34
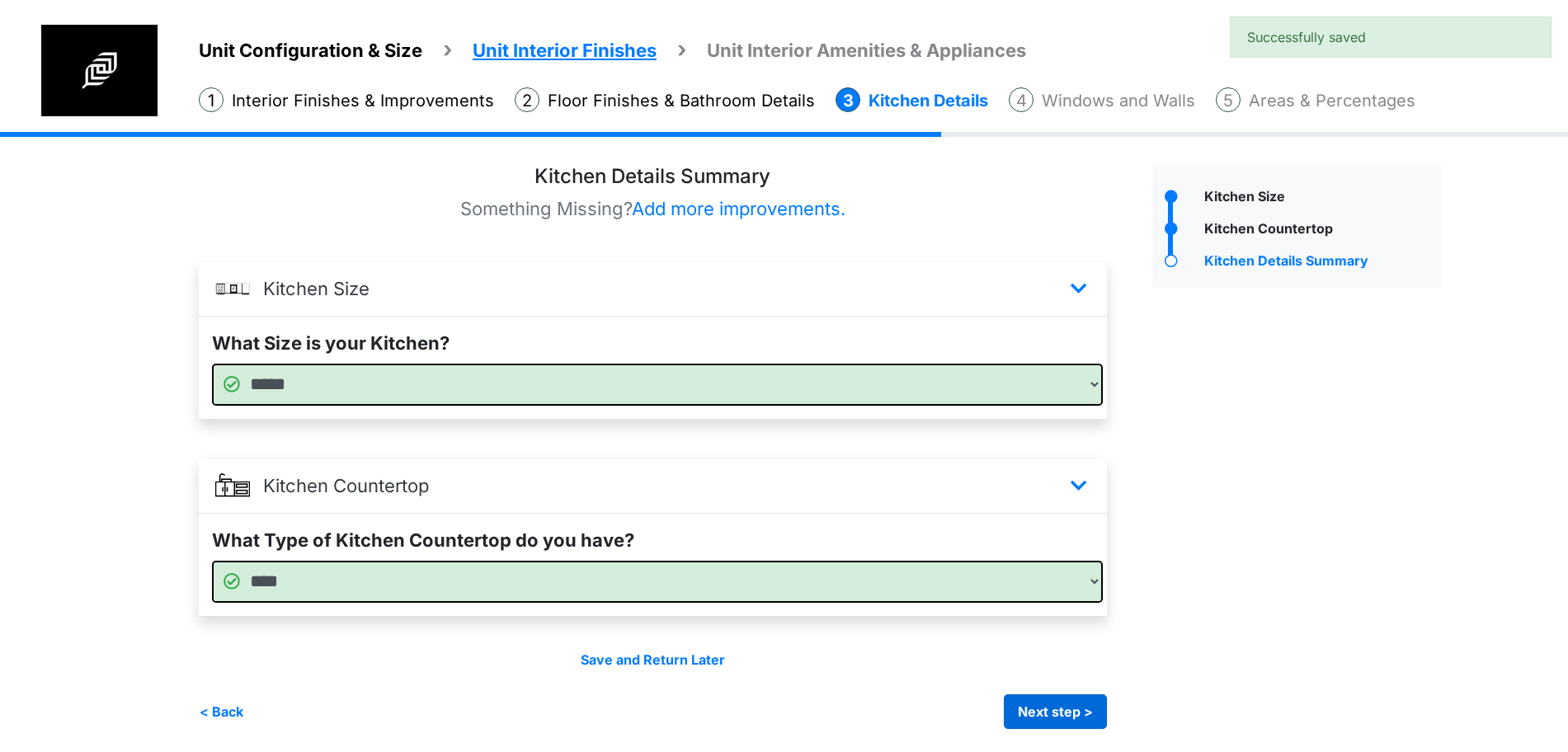
scroll to position [2, 0]
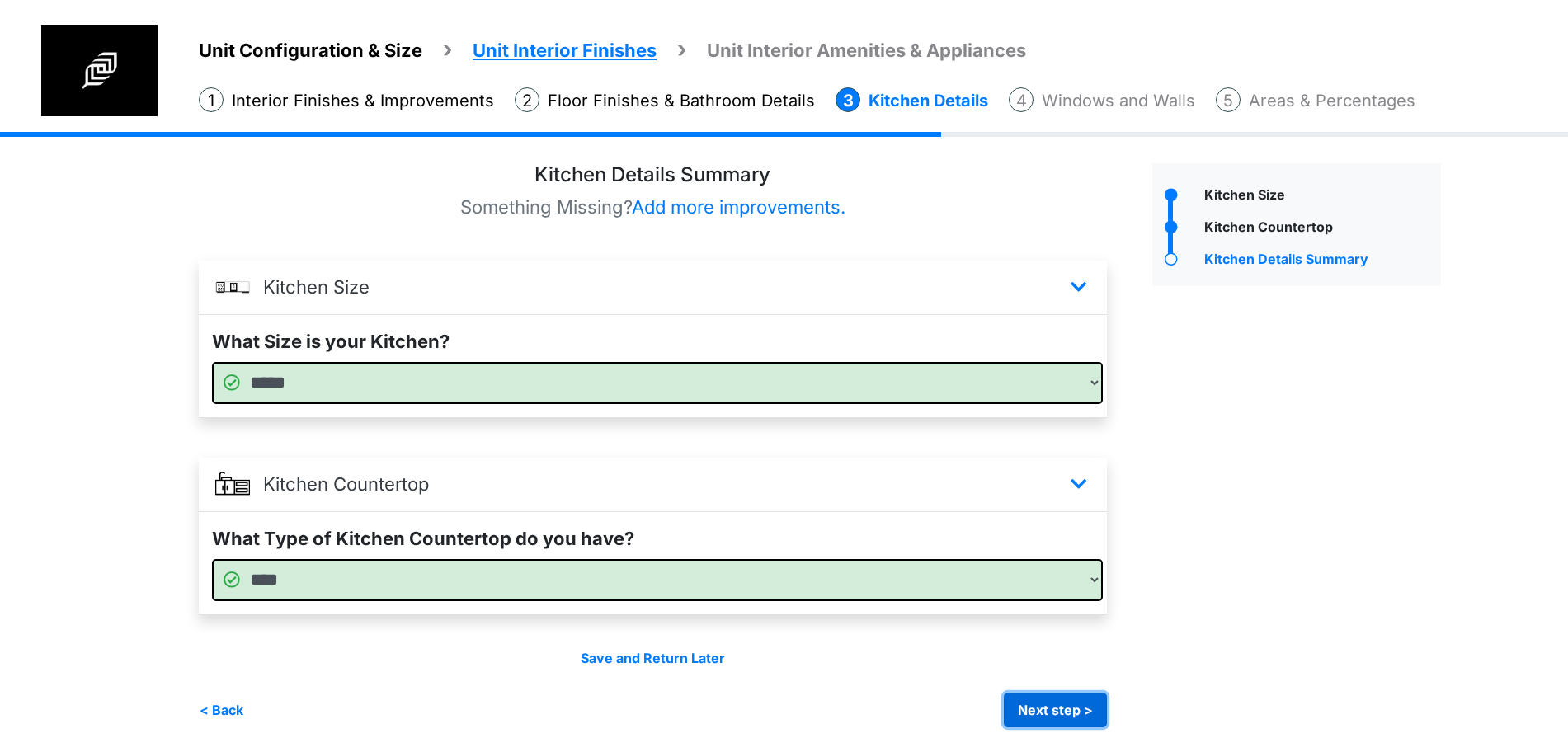
click at [1020, 696] on button "Next step >" at bounding box center [1056, 709] width 103 height 35
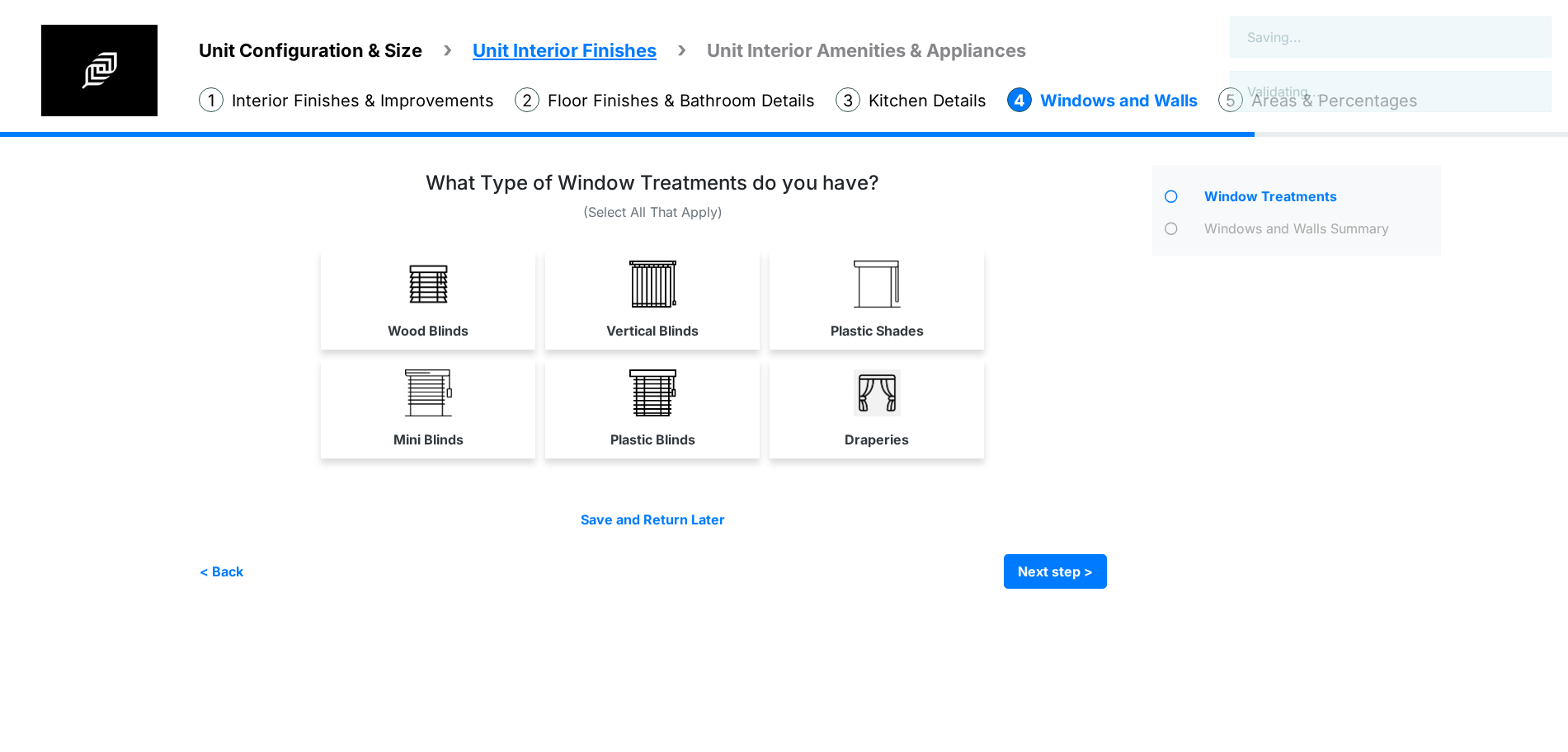
scroll to position [0, 0]
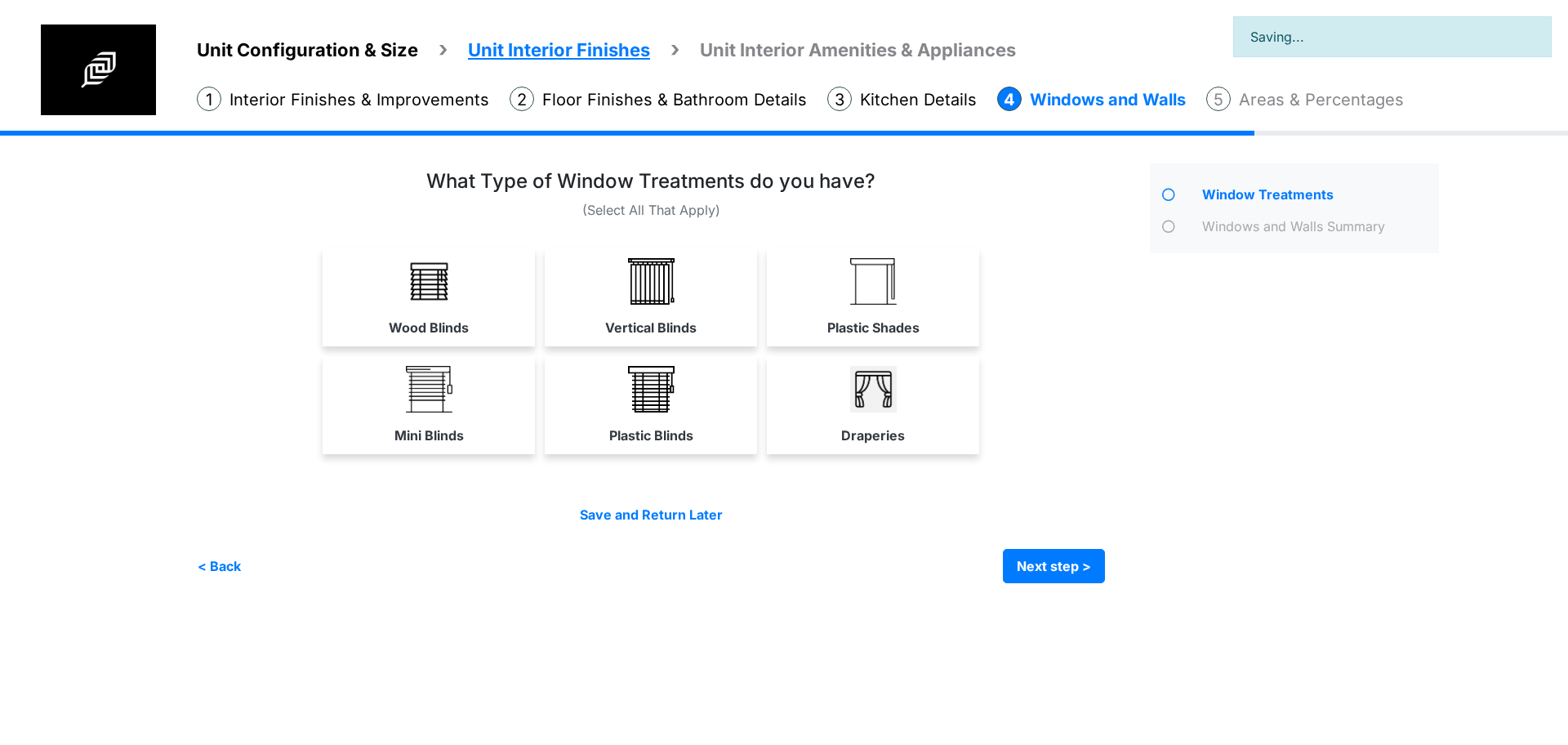
click at [667, 346] on div "Vertical Blinds" at bounding box center [651, 297] width 213 height 98
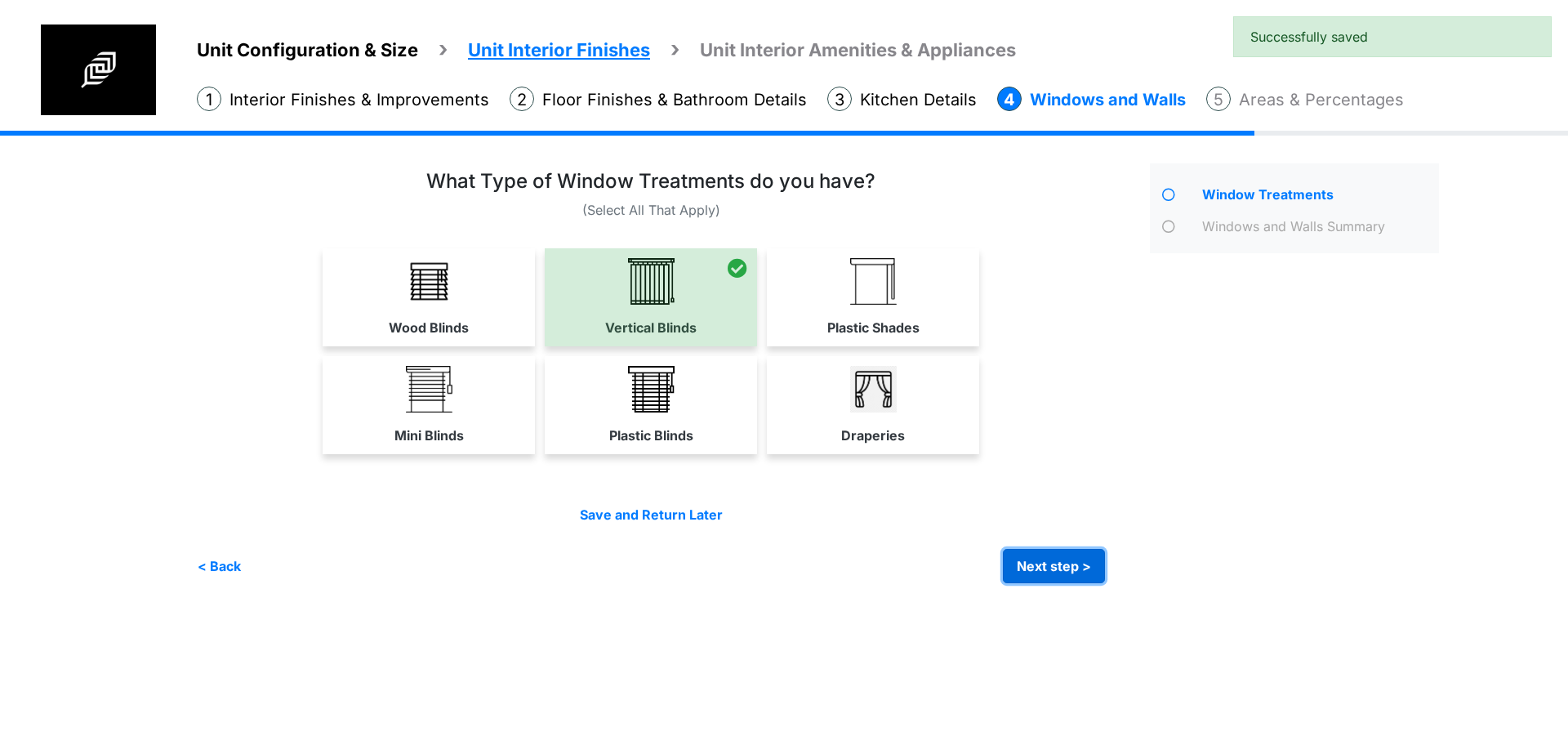
click at [1030, 569] on button "Next step >" at bounding box center [1054, 566] width 102 height 34
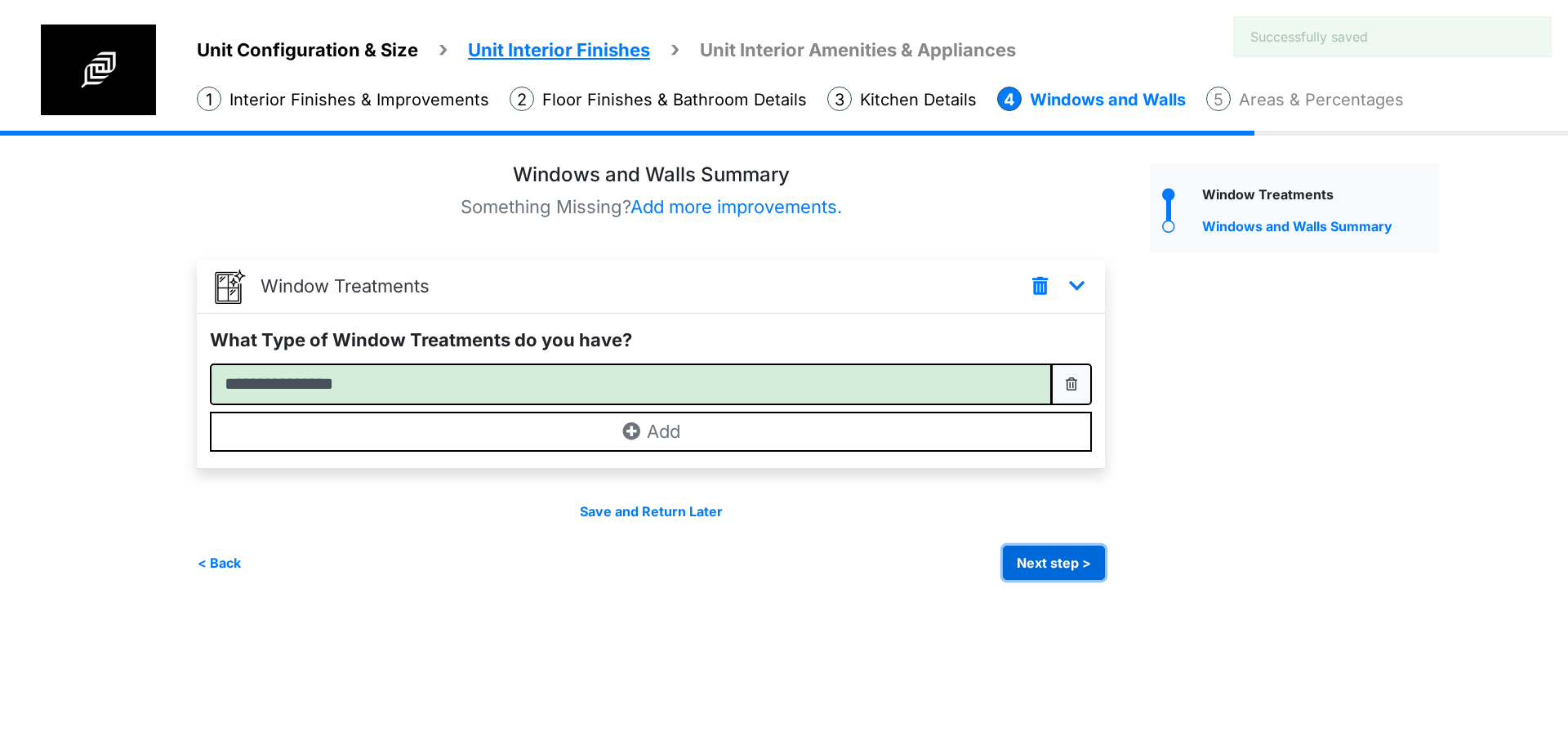
click at [1032, 574] on button "Next step >" at bounding box center [1054, 563] width 102 height 34
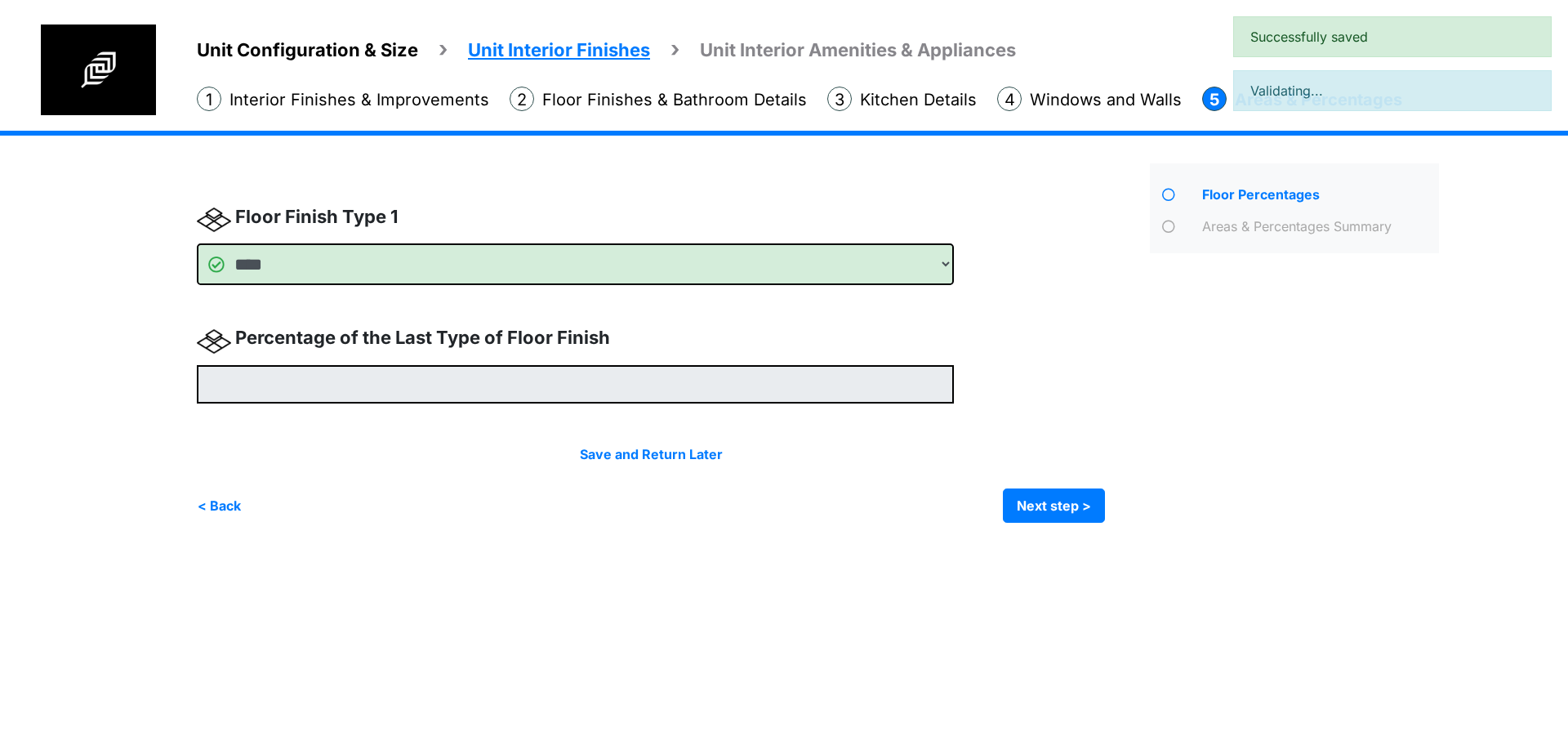
click at [1028, 547] on html "Unit Configuration & Size Unit Interior Finishes Unit Interior Amenities & Appl…" at bounding box center [784, 273] width 1568 height 547
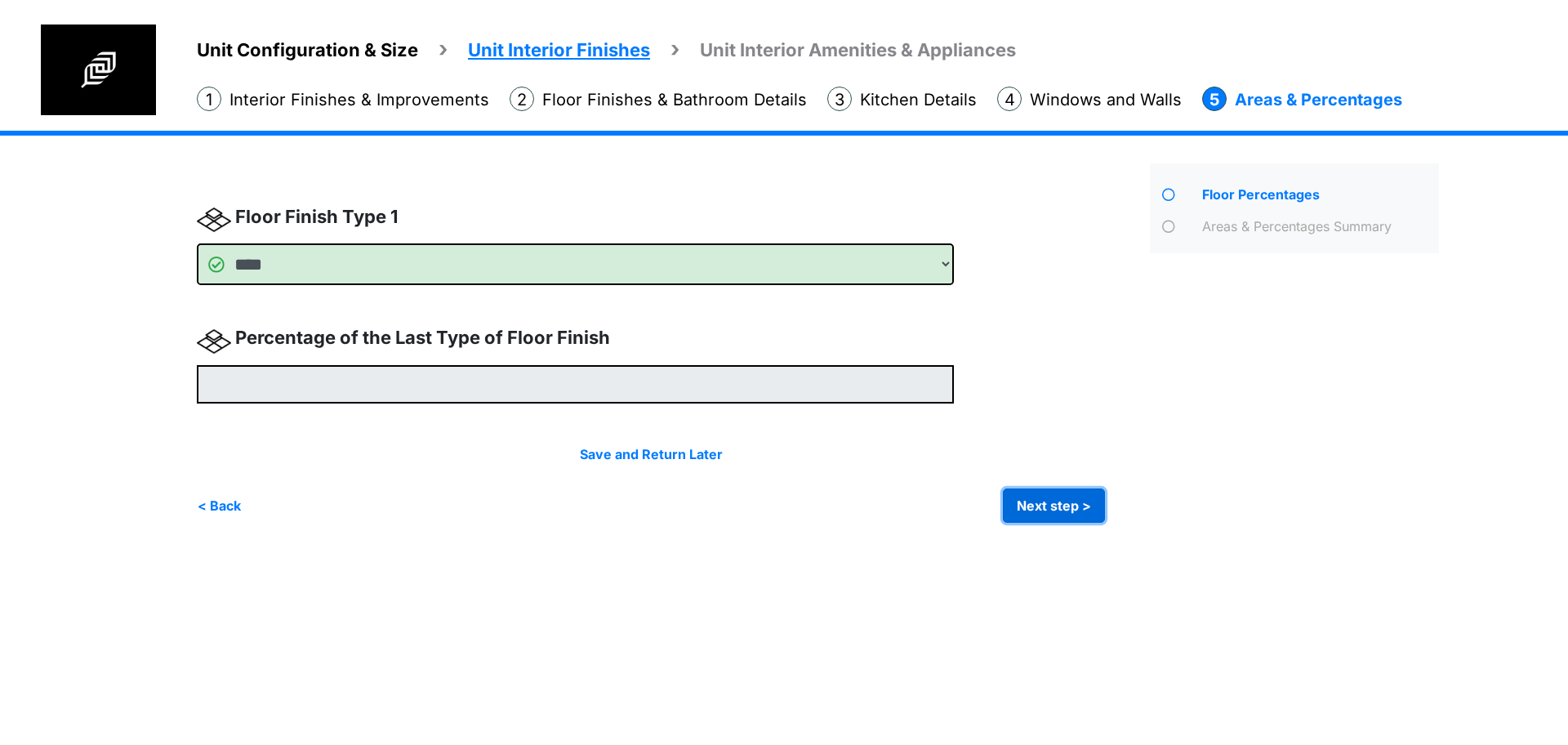
click at [1053, 519] on button "Next step >" at bounding box center [1054, 506] width 102 height 34
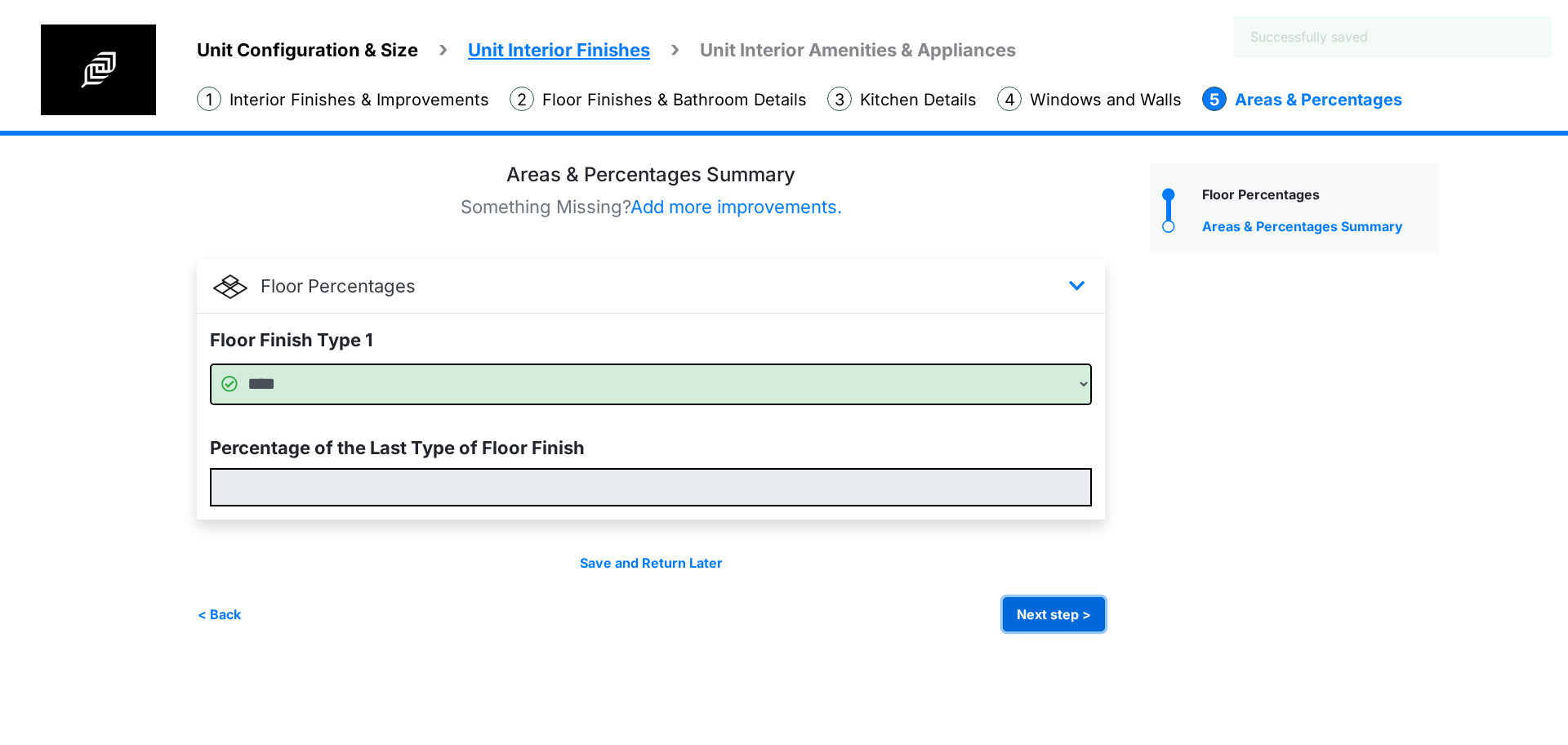
click at [1054, 618] on button "Next step >" at bounding box center [1054, 614] width 102 height 34
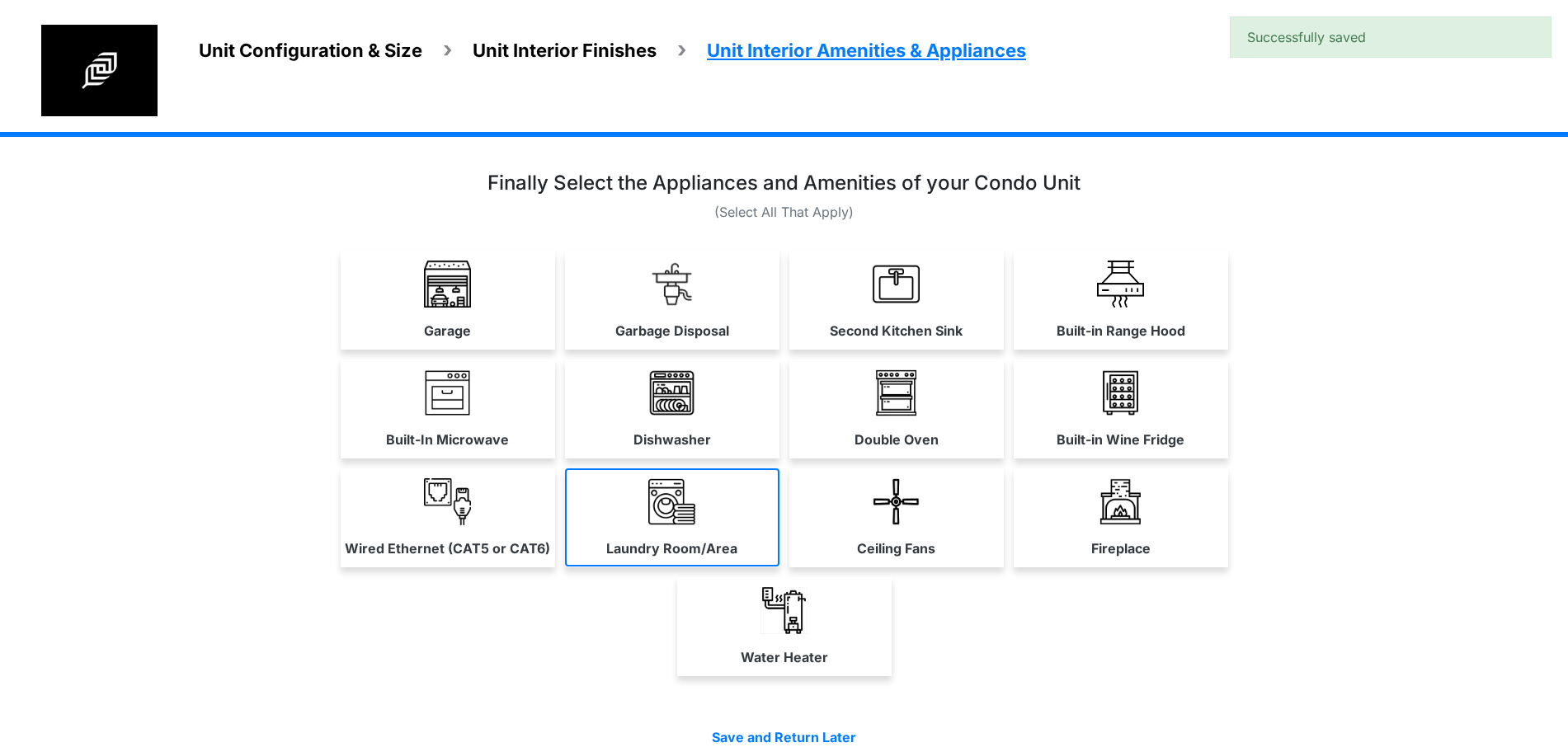
click at [704, 532] on link "Laundry Room/Area" at bounding box center [673, 517] width 215 height 98
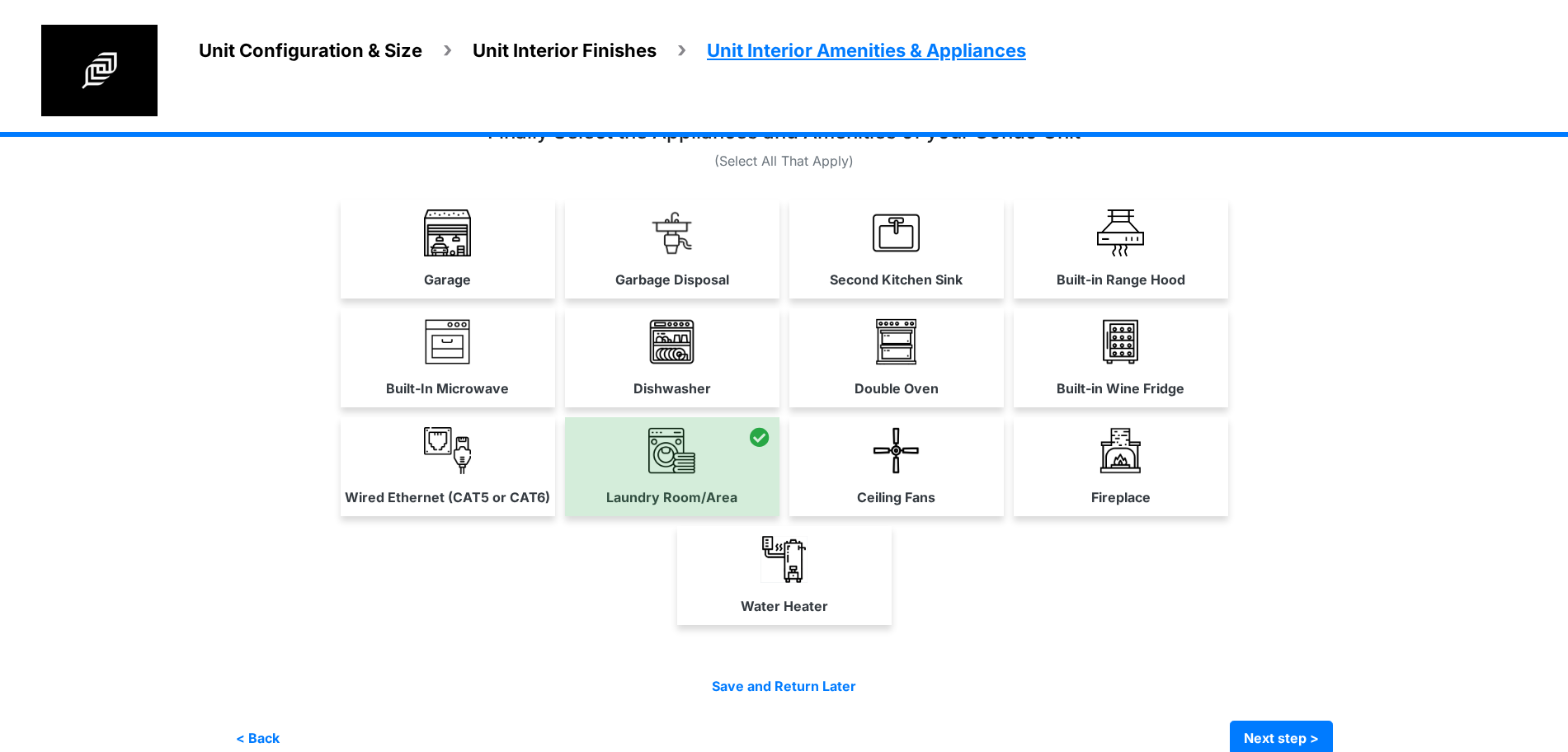
scroll to position [80, 0]
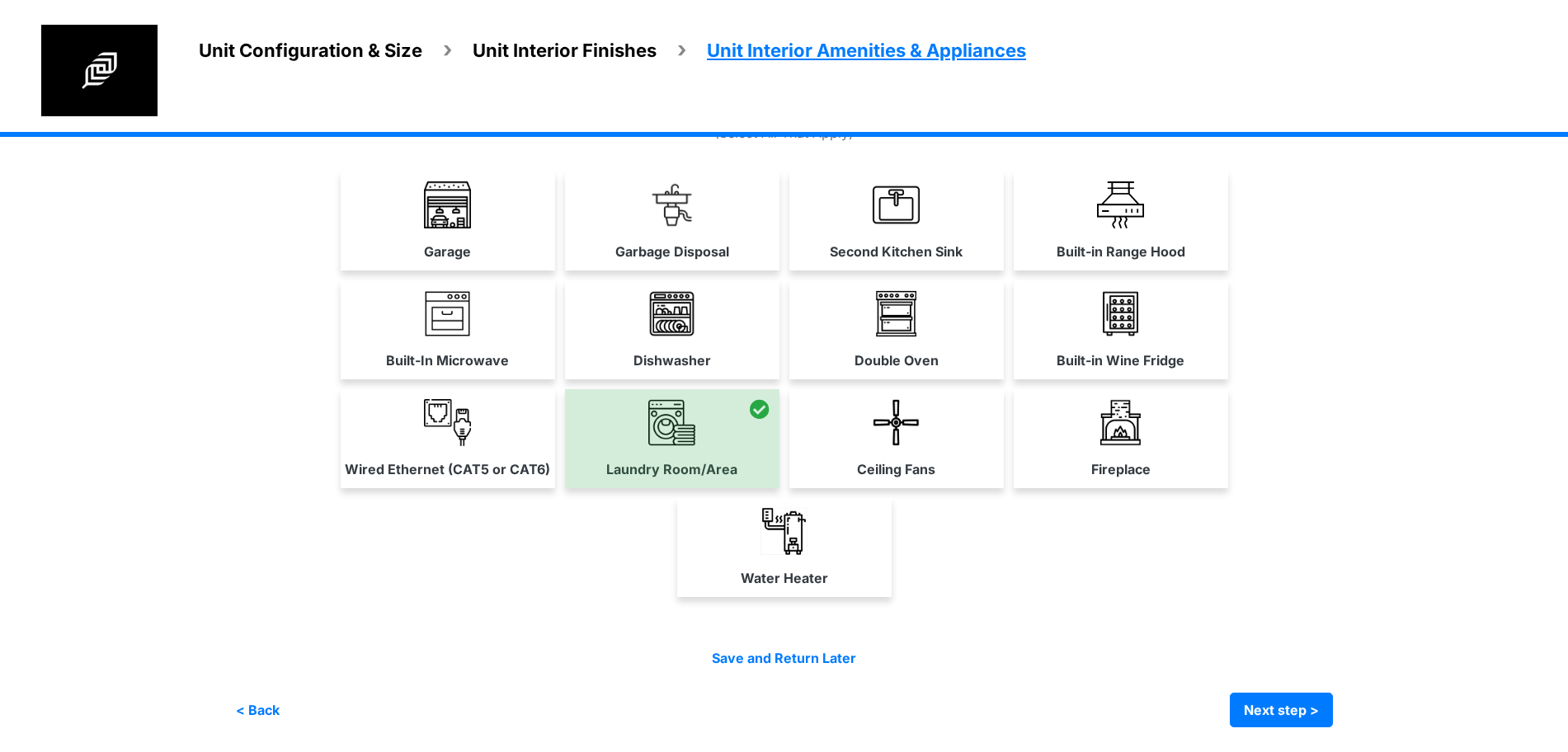
click at [1224, 701] on div "< Back Next step > Save and submit" at bounding box center [783, 709] width 1097 height 35
click at [1275, 727] on div "Condo Square Footage *** Next step > *" at bounding box center [783, 402] width 1097 height 699
click at [1272, 715] on button "Next step >" at bounding box center [1281, 709] width 103 height 35
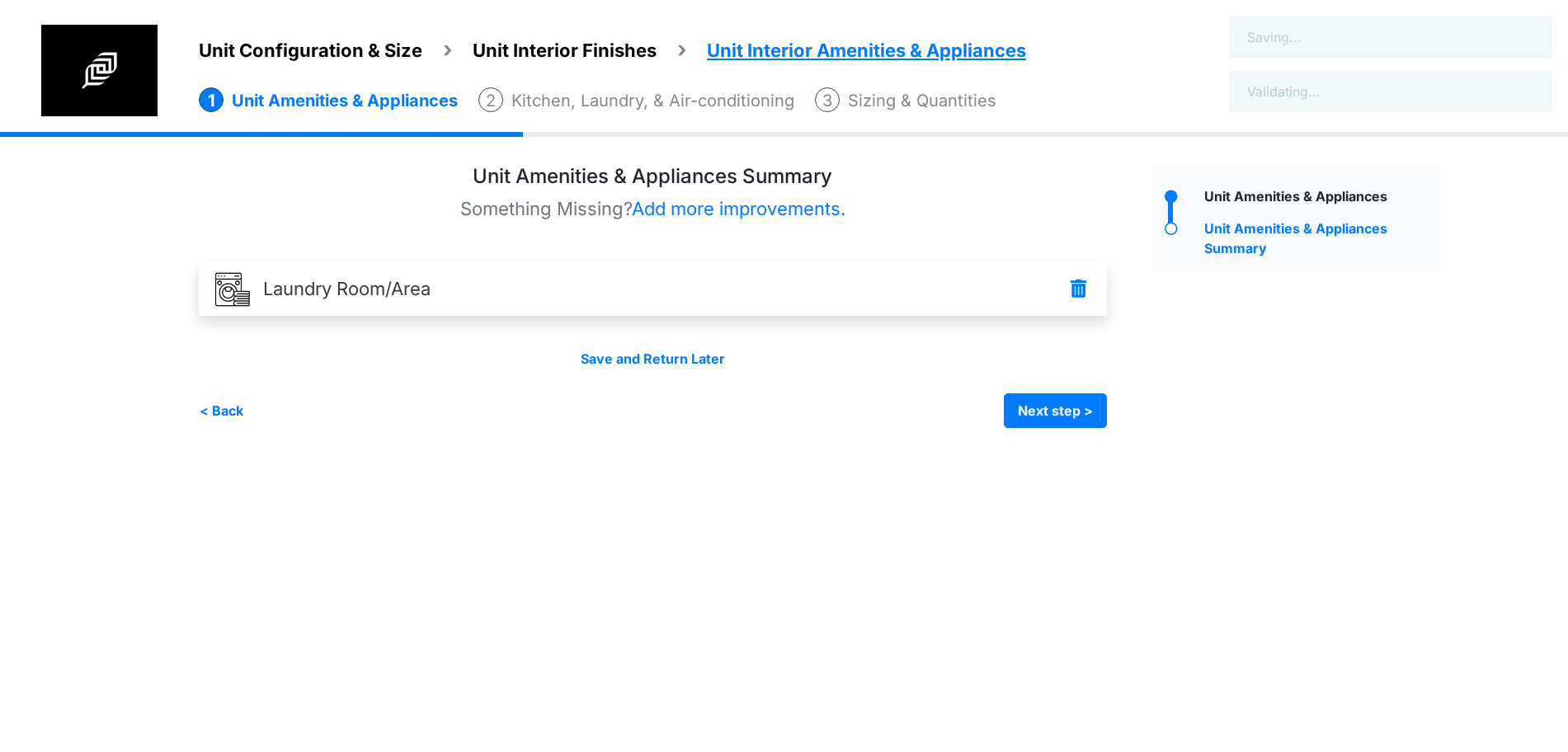
scroll to position [0, 0]
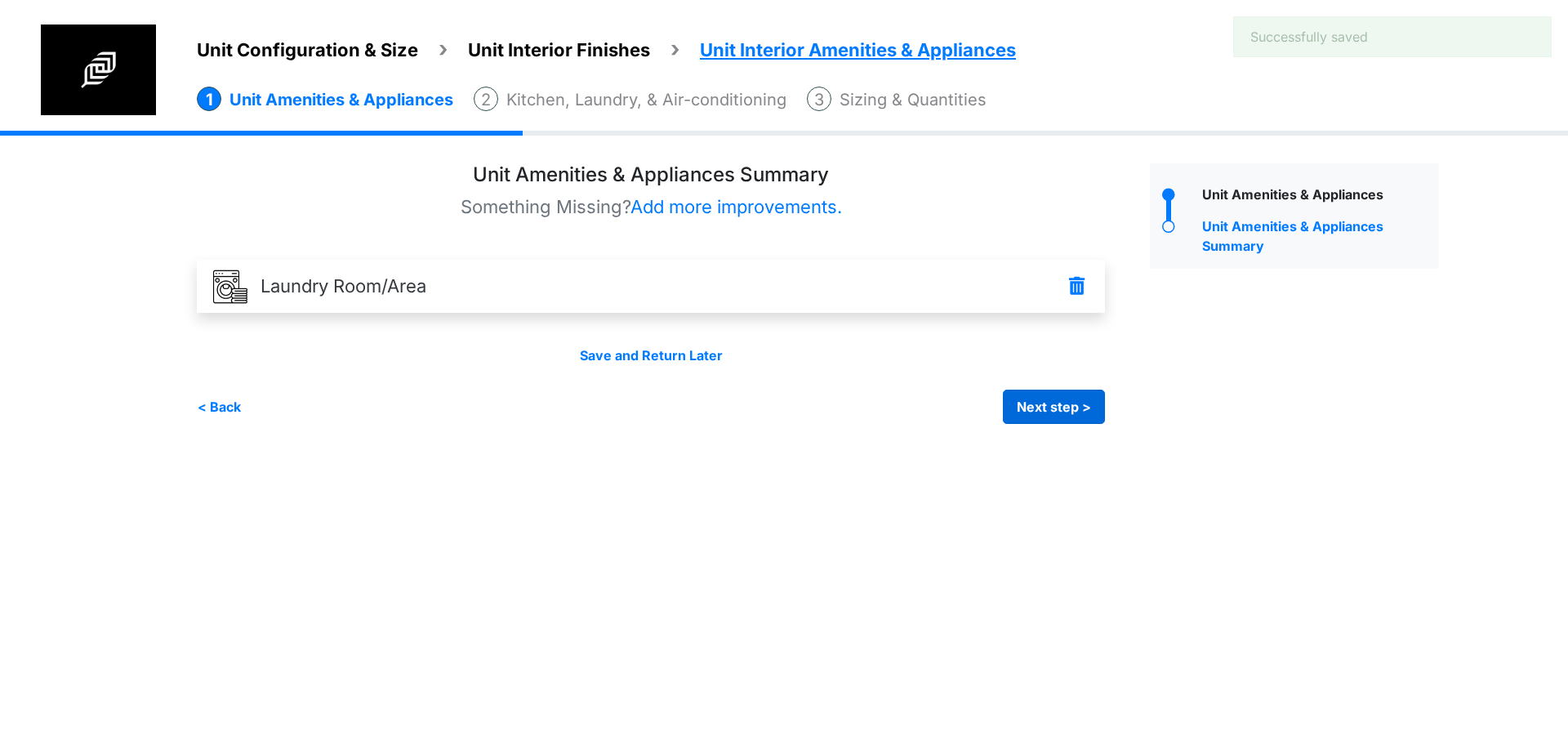
drag, startPoint x: 1002, startPoint y: 414, endPoint x: 1020, endPoint y: 413, distance: 18.0
click at [1015, 414] on div "< Back Next step > Save and submit" at bounding box center [651, 406] width 908 height 34
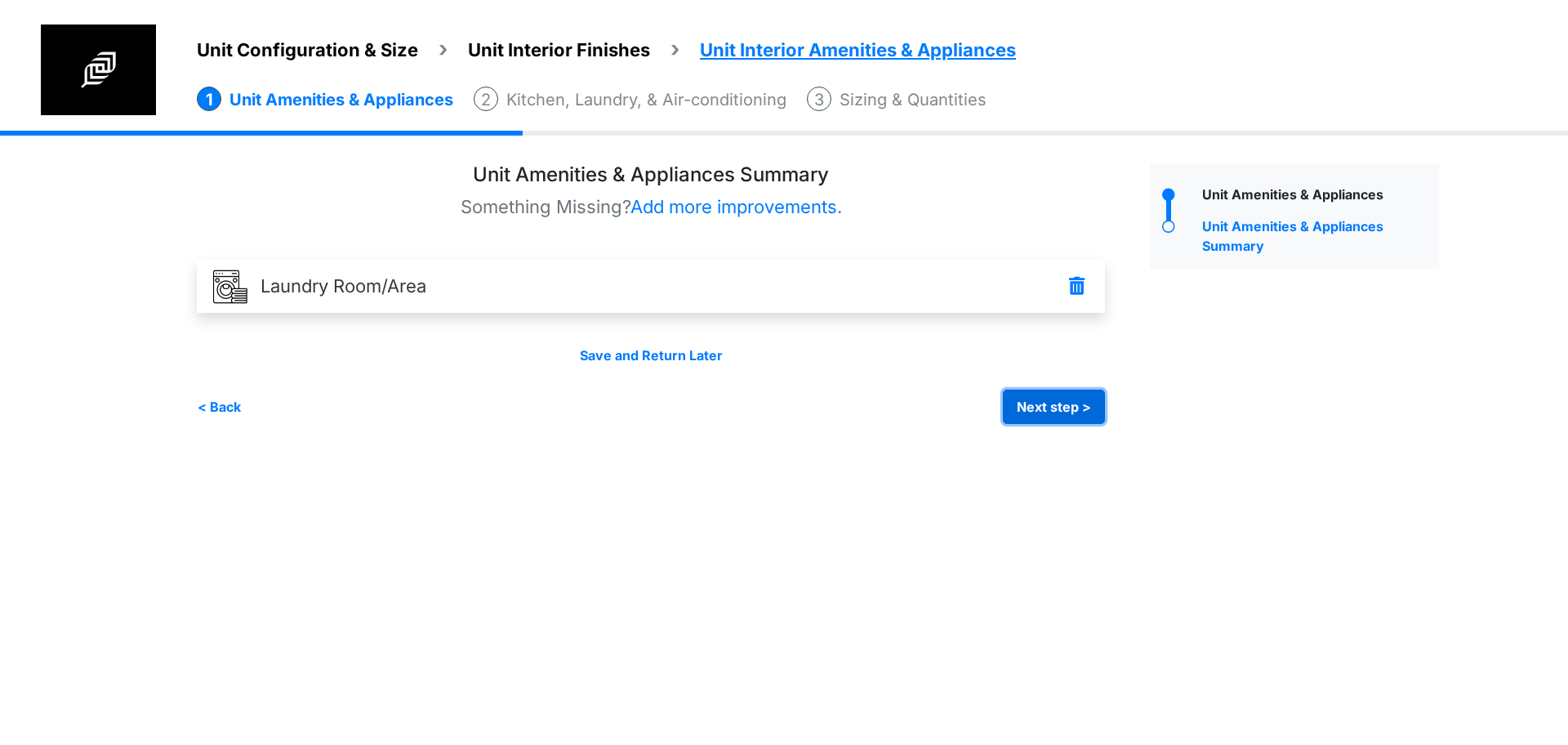
click at [1021, 413] on button "Next step >" at bounding box center [1054, 406] width 102 height 34
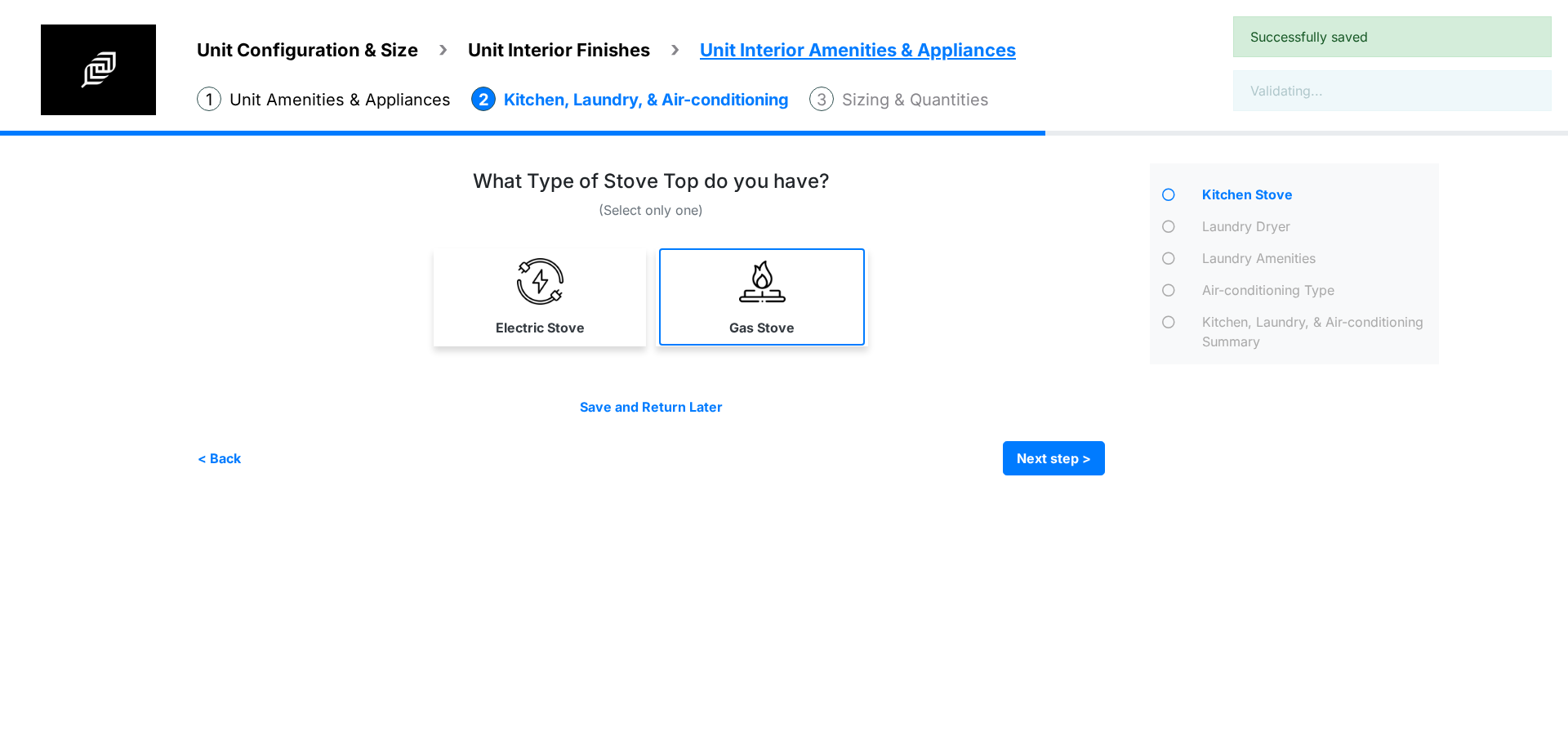
click at [761, 324] on label "Gas Stove" at bounding box center [761, 327] width 65 height 20
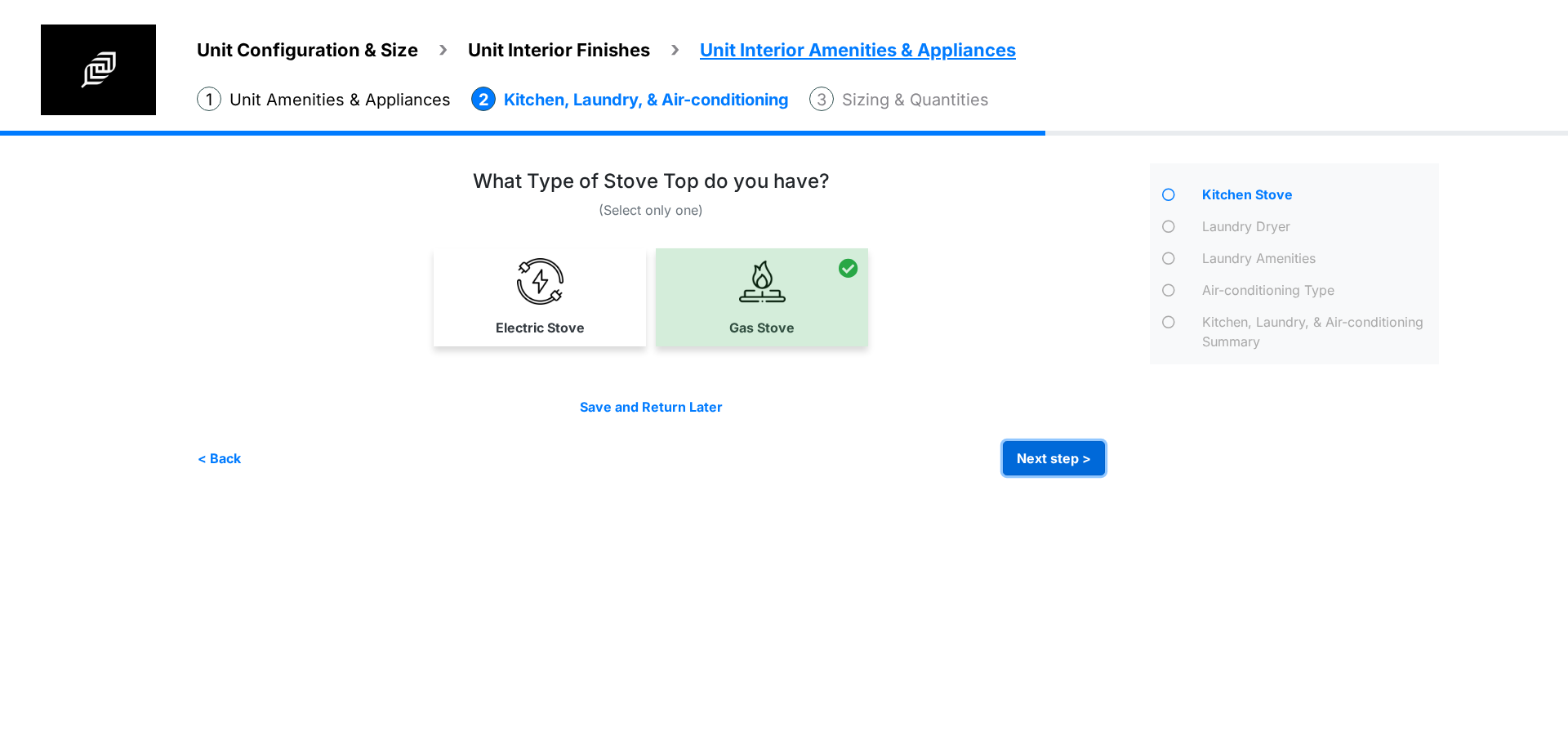
click at [1046, 452] on button "Next step >" at bounding box center [1054, 458] width 102 height 34
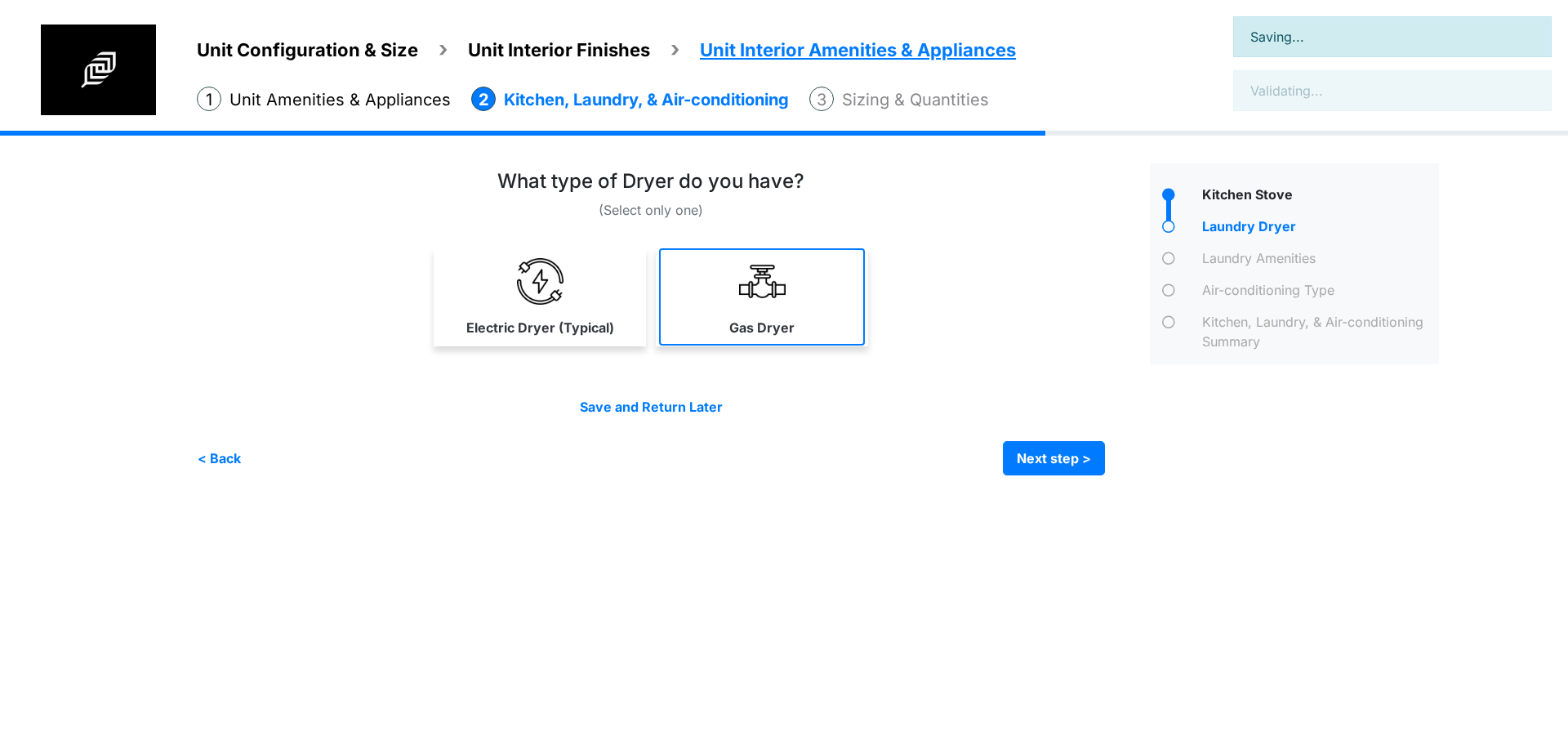
click at [786, 340] on link "Gas Dryer" at bounding box center [761, 297] width 206 height 98
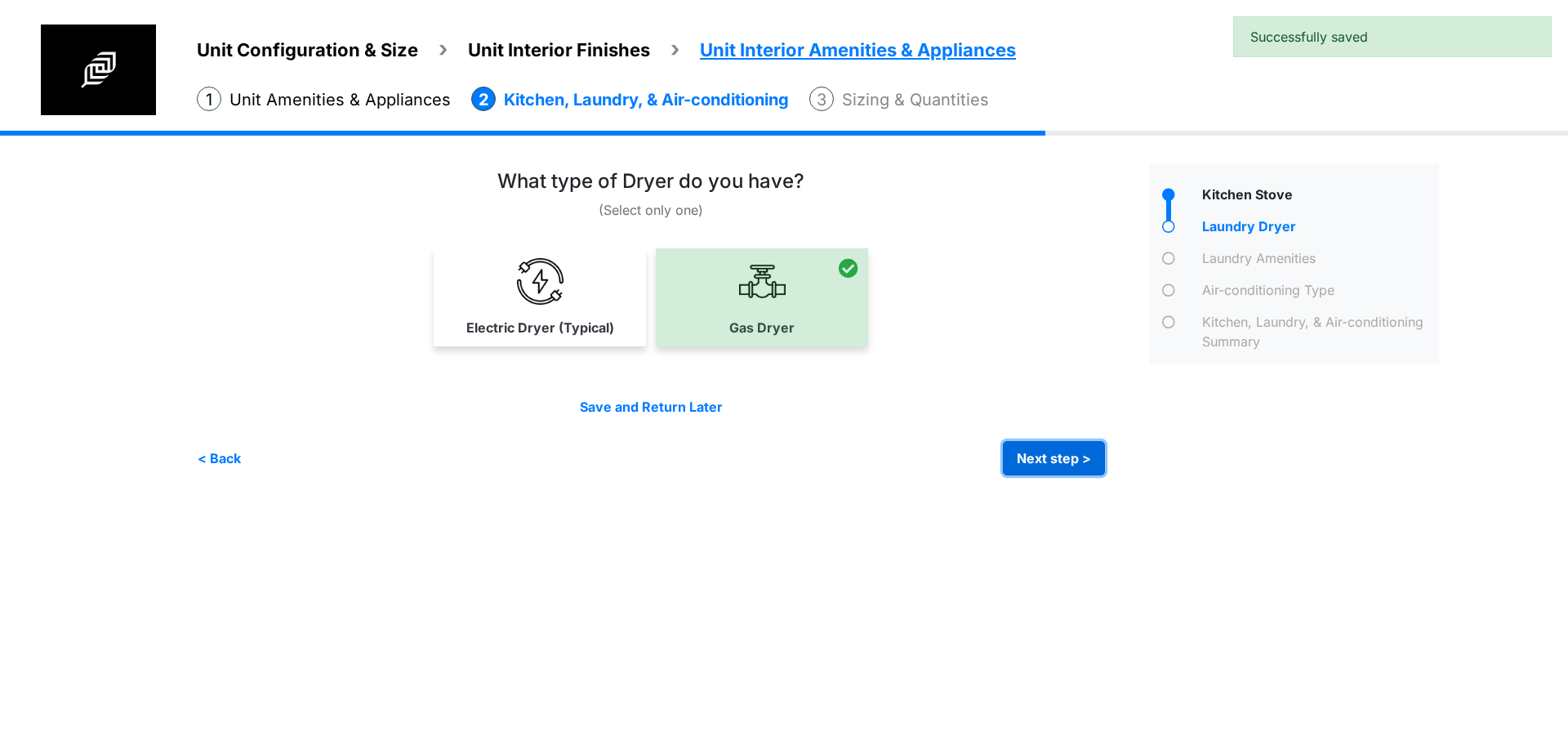
drag, startPoint x: 1059, startPoint y: 459, endPoint x: 1030, endPoint y: 453, distance: 29.6
click at [1058, 459] on button "Next step >" at bounding box center [1054, 458] width 102 height 34
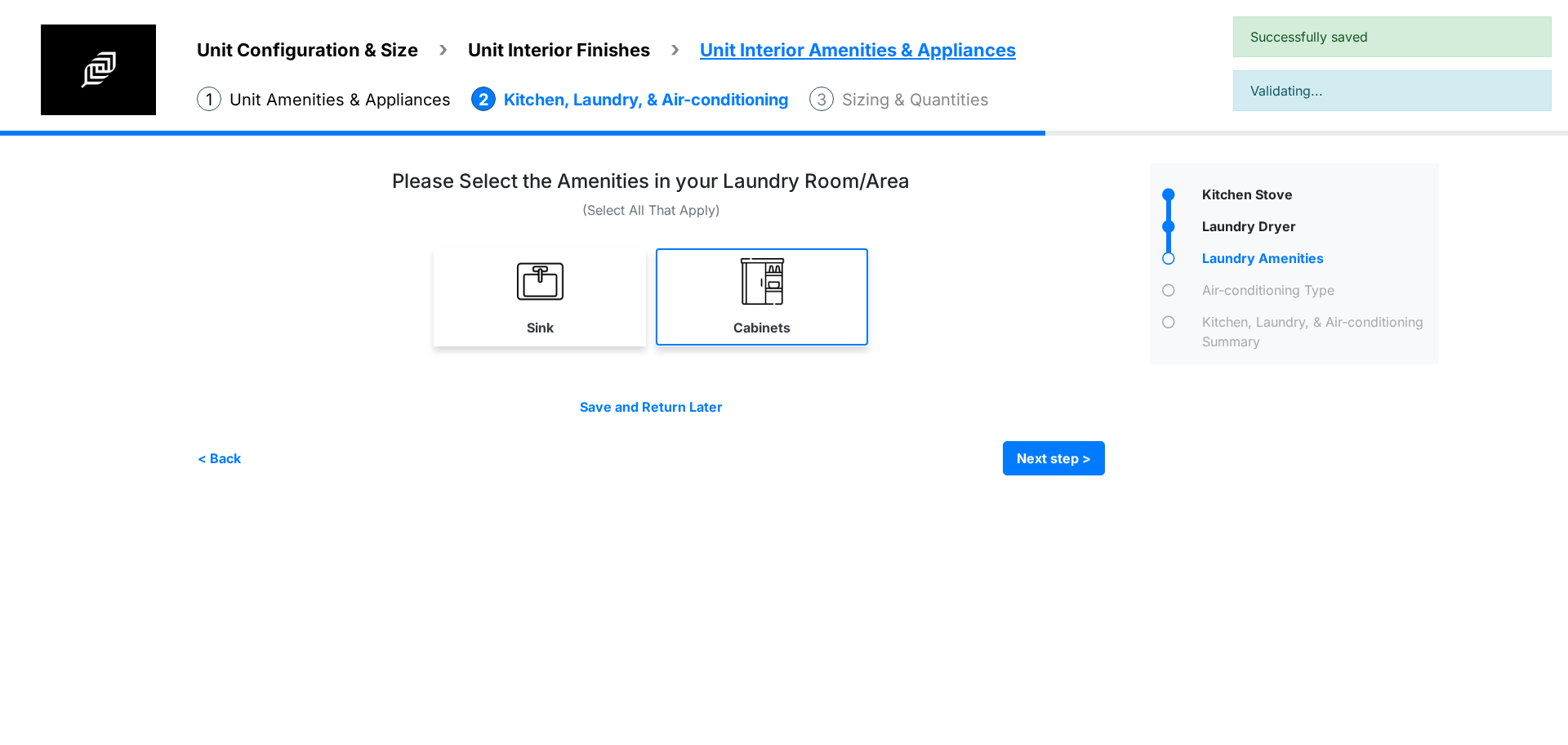
click at [764, 305] on link "Cabinets" at bounding box center [762, 297] width 213 height 98
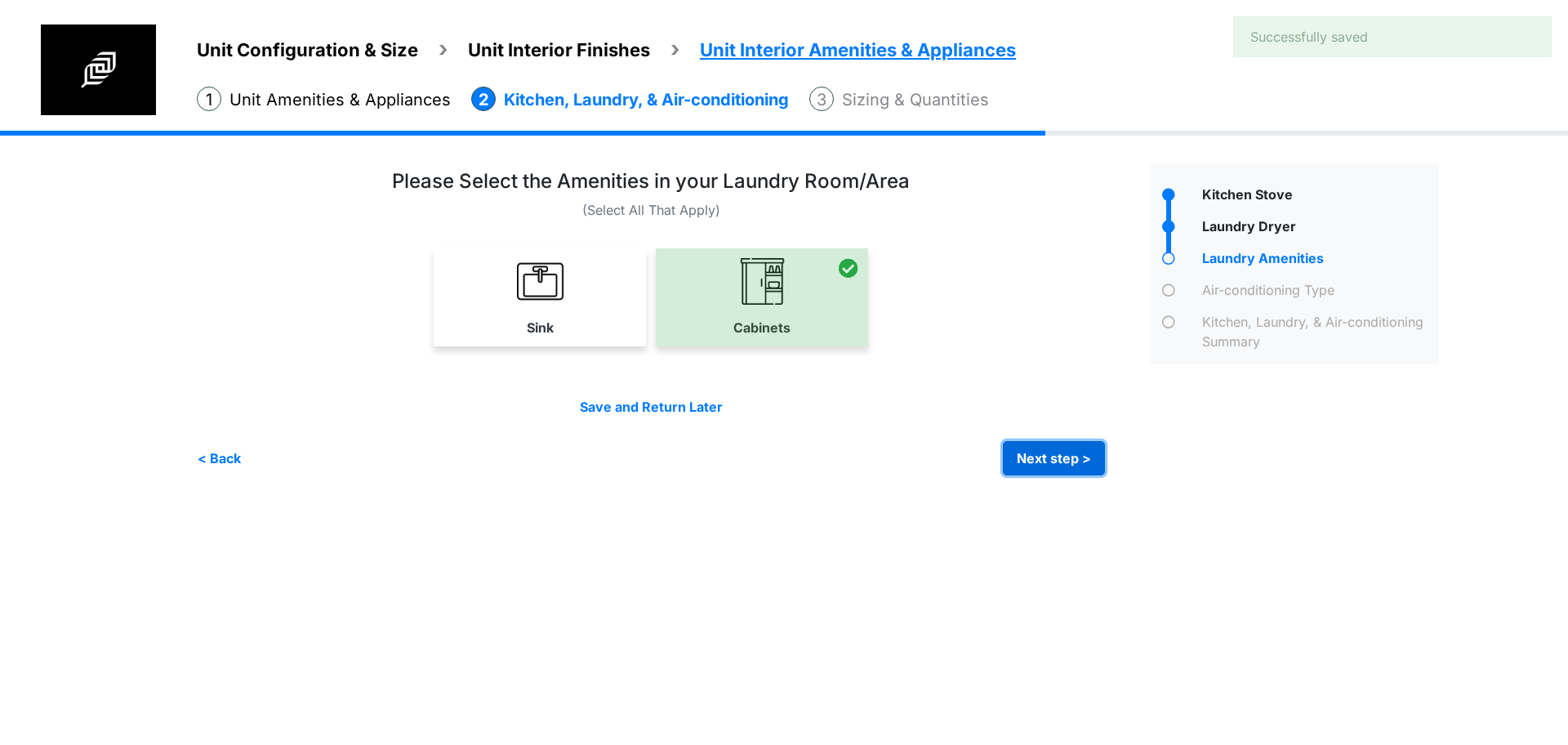
click at [1058, 447] on button "Next step >" at bounding box center [1054, 458] width 102 height 34
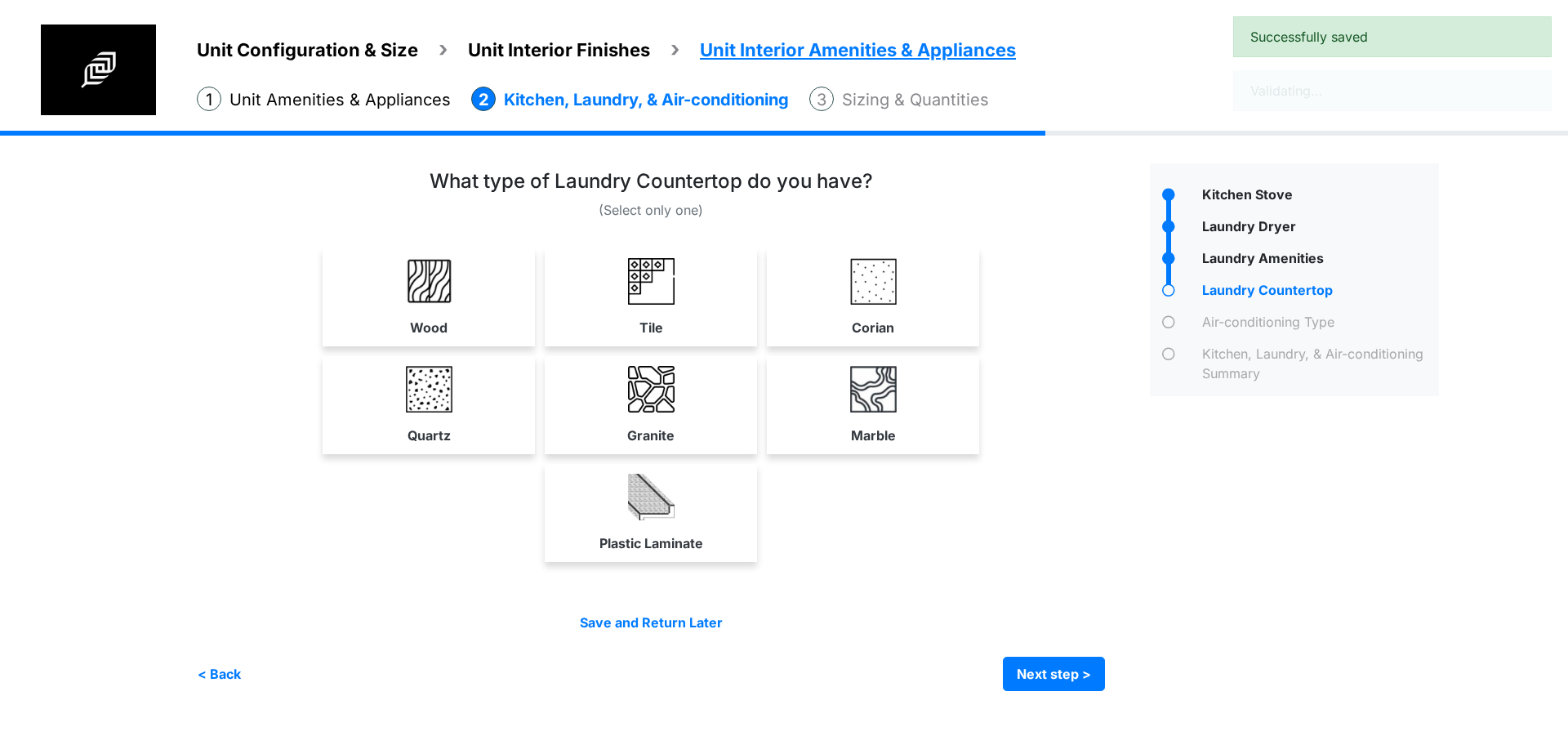
click at [766, 319] on div "Corian" at bounding box center [873, 297] width 213 height 98
select select "*"
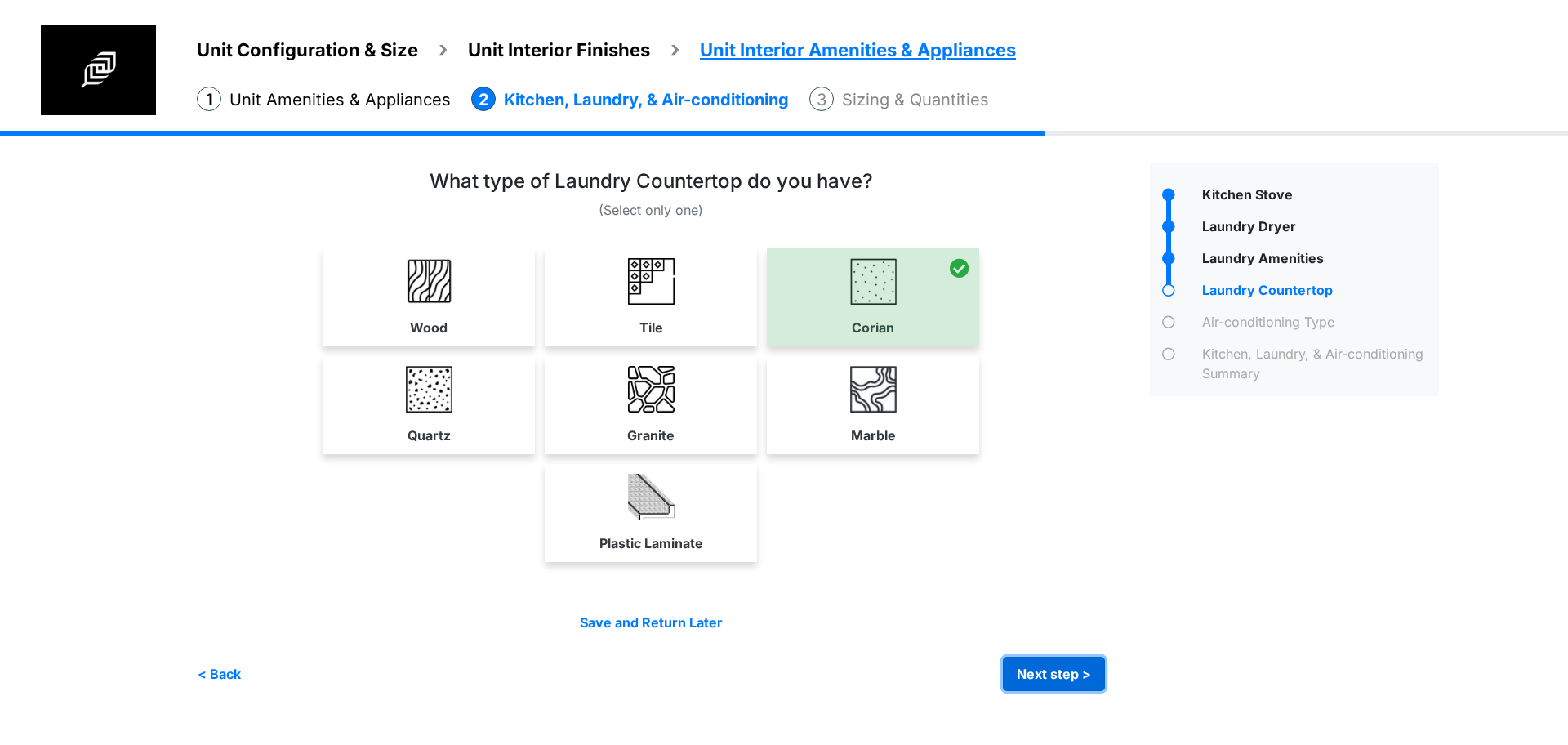
click at [1067, 665] on button "Next step >" at bounding box center [1054, 674] width 102 height 34
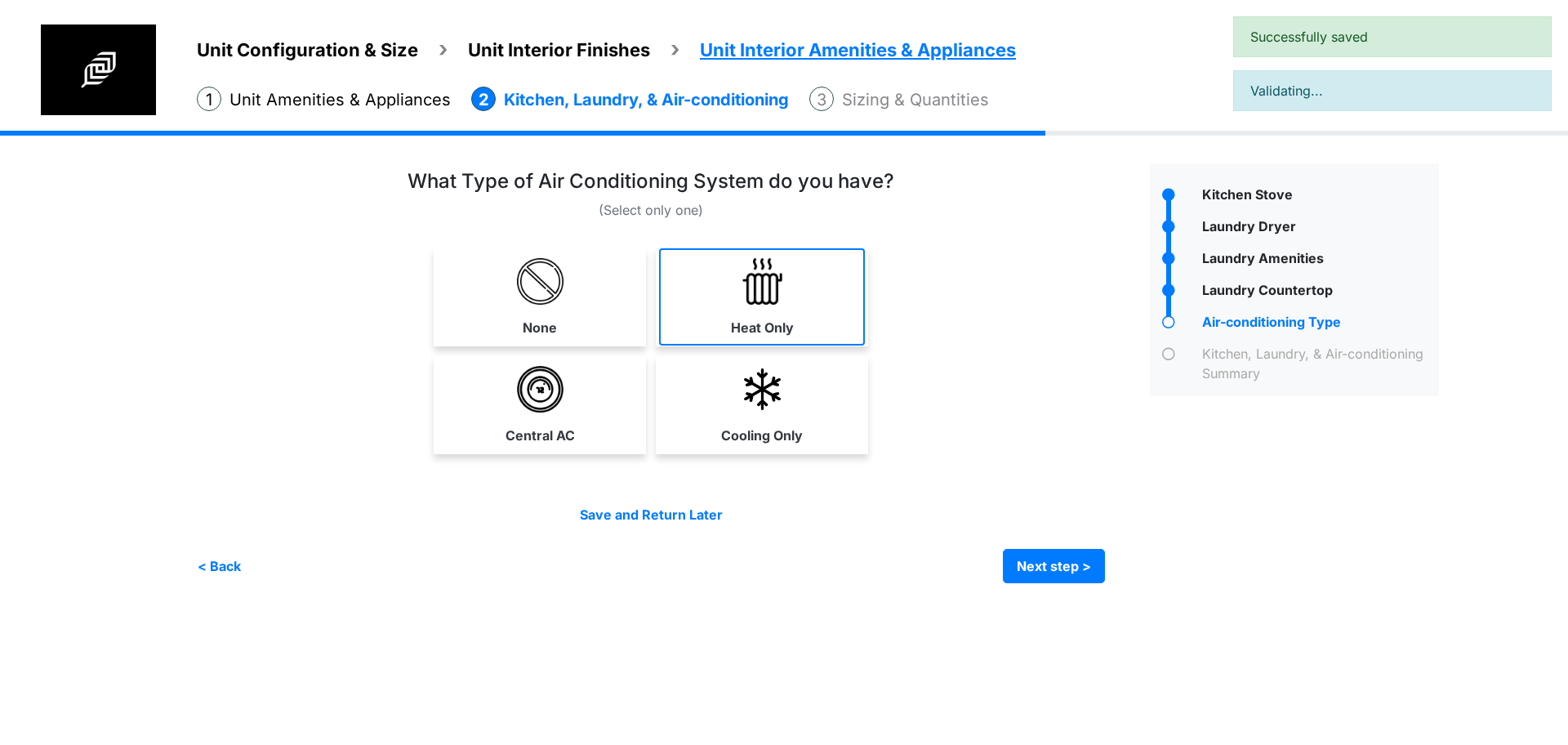
click at [727, 324] on link "Heat Only" at bounding box center [761, 297] width 206 height 98
select select "*"
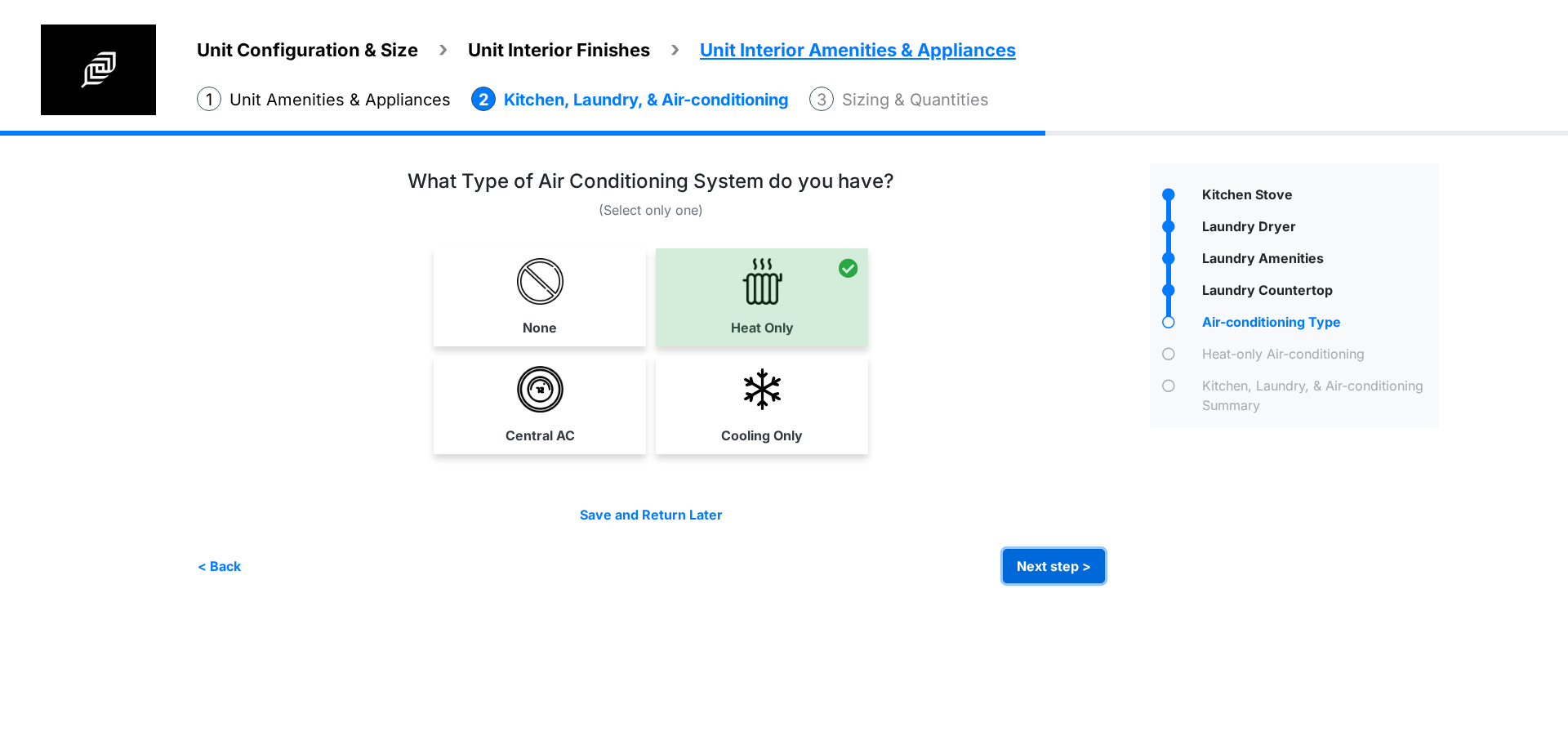
click at [1054, 571] on button "Next step >" at bounding box center [1054, 566] width 102 height 34
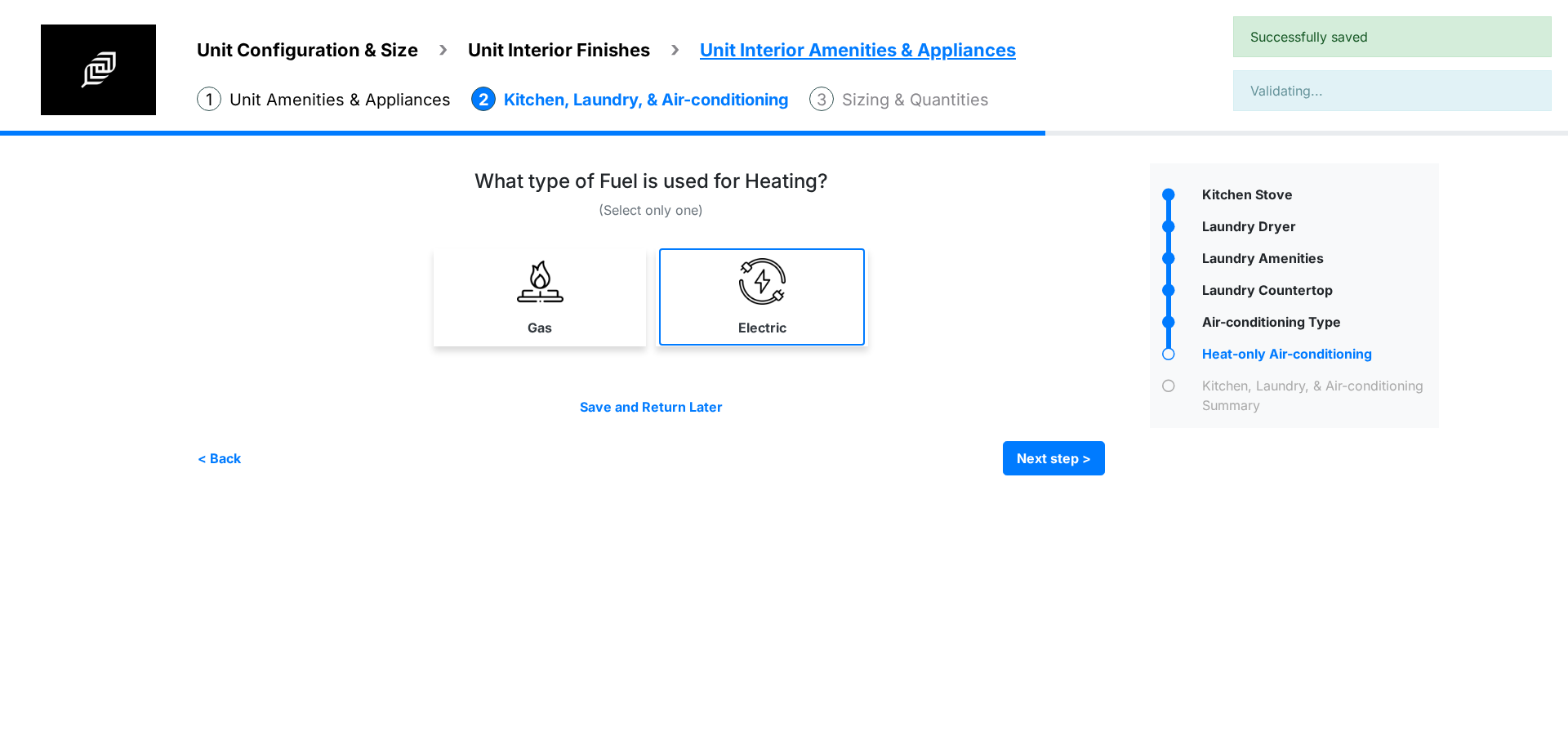
click at [728, 305] on link "Electric" at bounding box center [761, 297] width 206 height 98
select select "*"
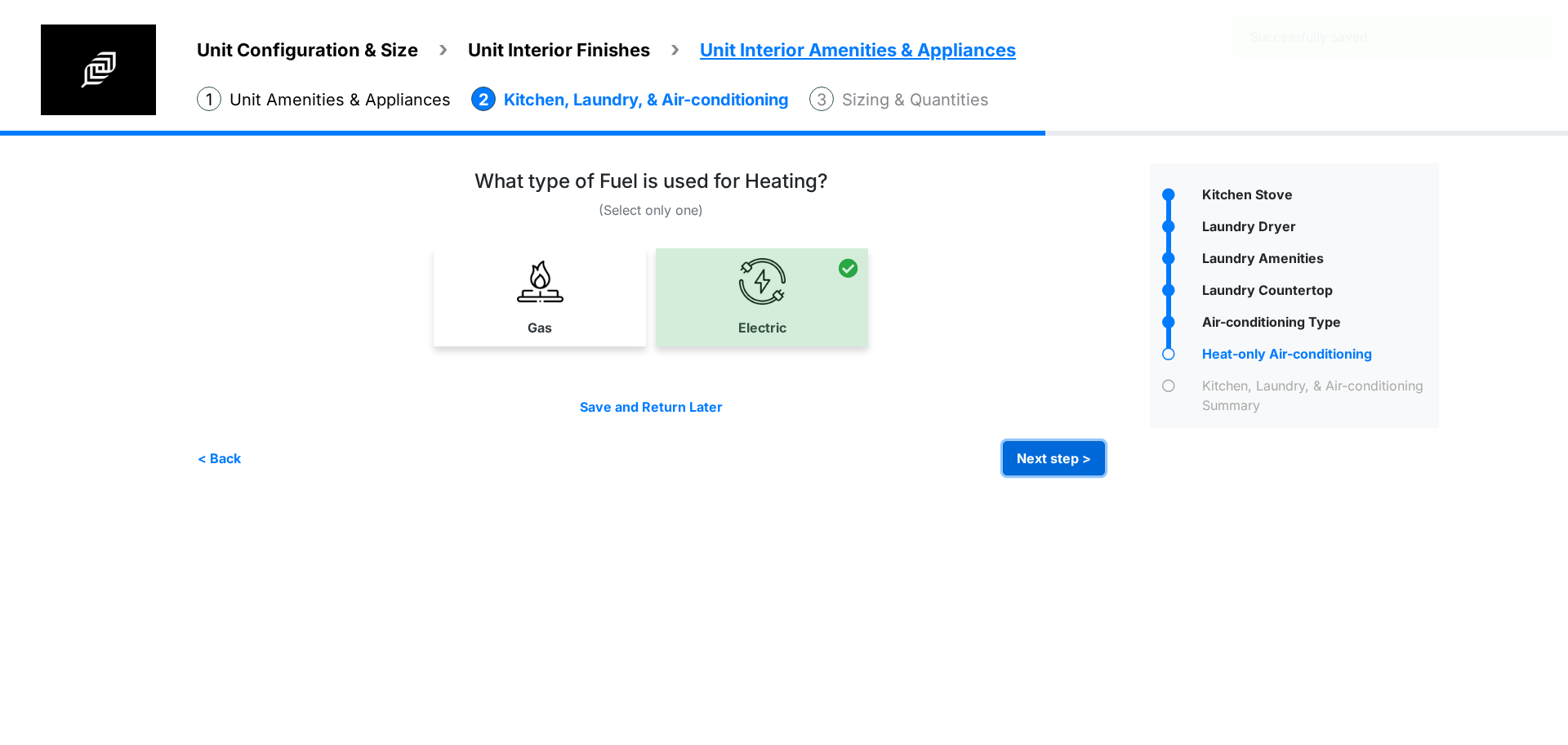
click at [1057, 471] on button "Next step >" at bounding box center [1054, 458] width 102 height 34
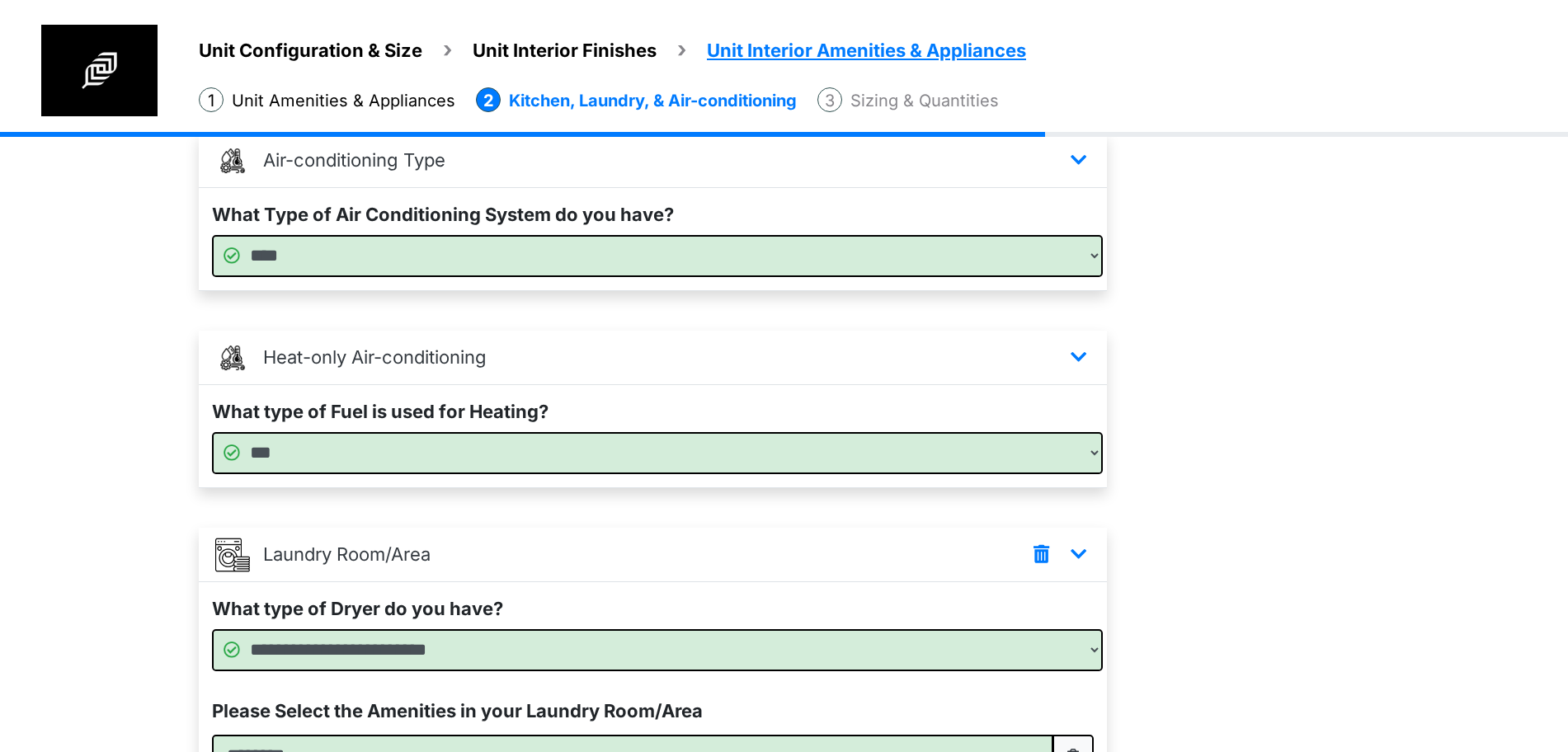
scroll to position [741, 0]
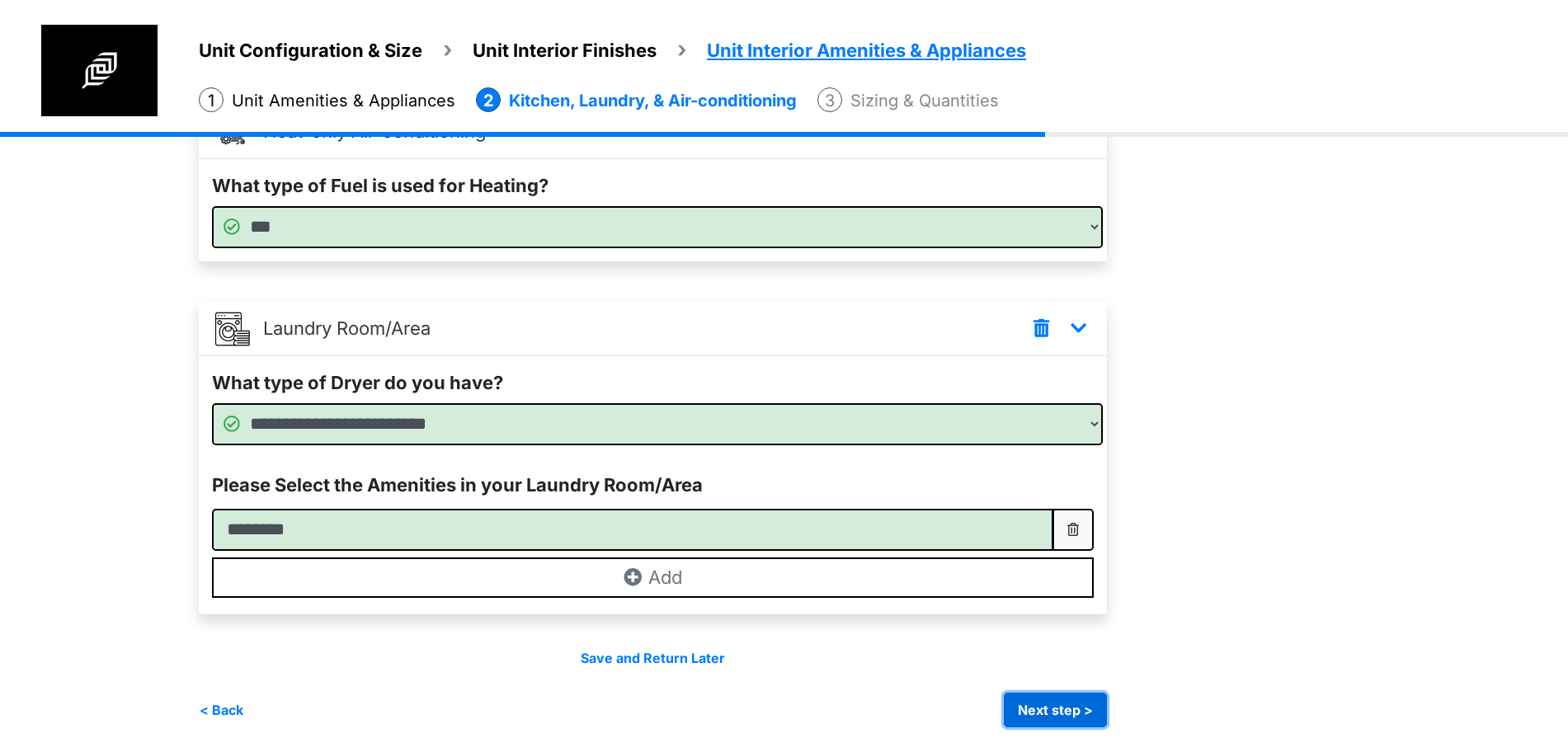
click at [1055, 701] on button "Next step >" at bounding box center [1056, 709] width 103 height 35
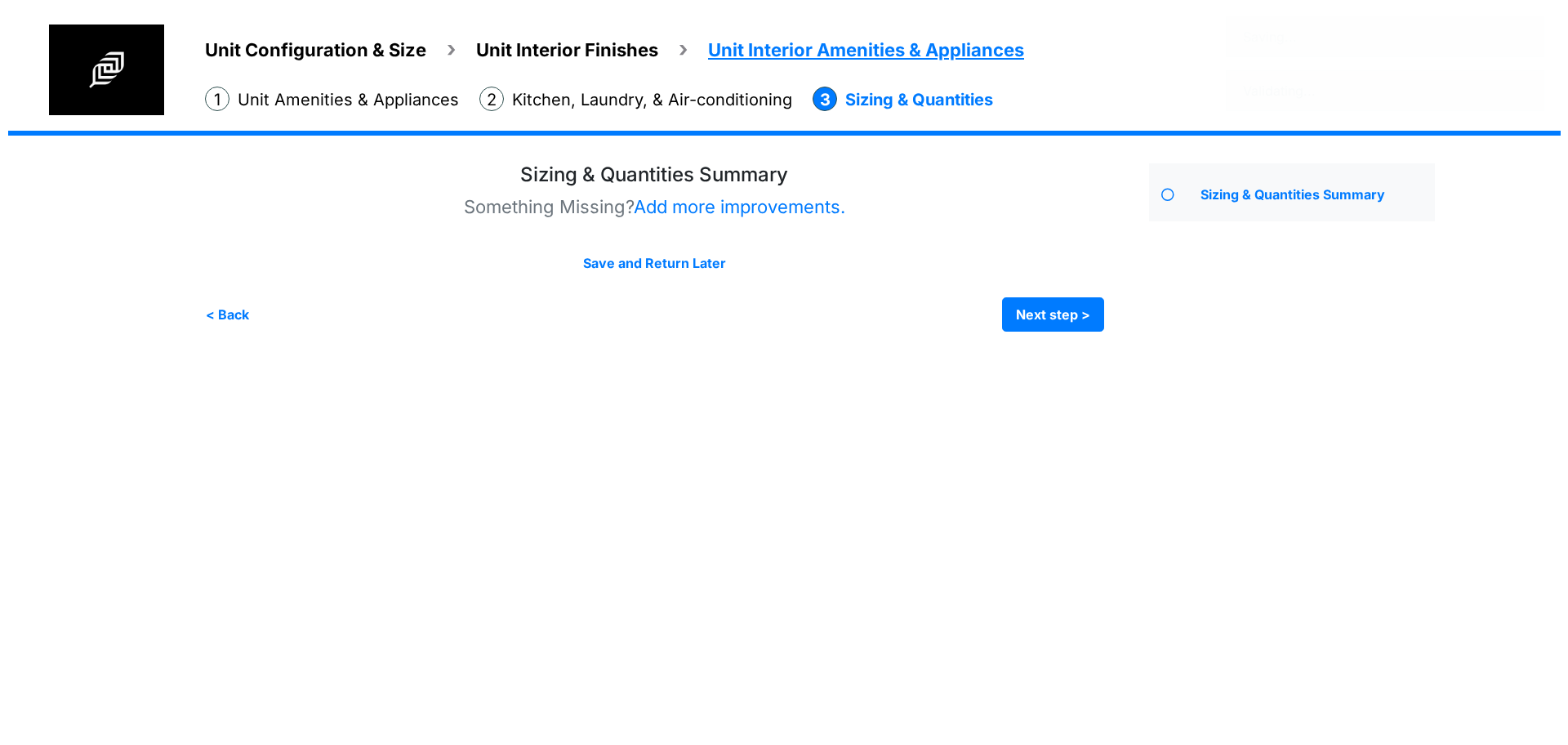
scroll to position [0, 0]
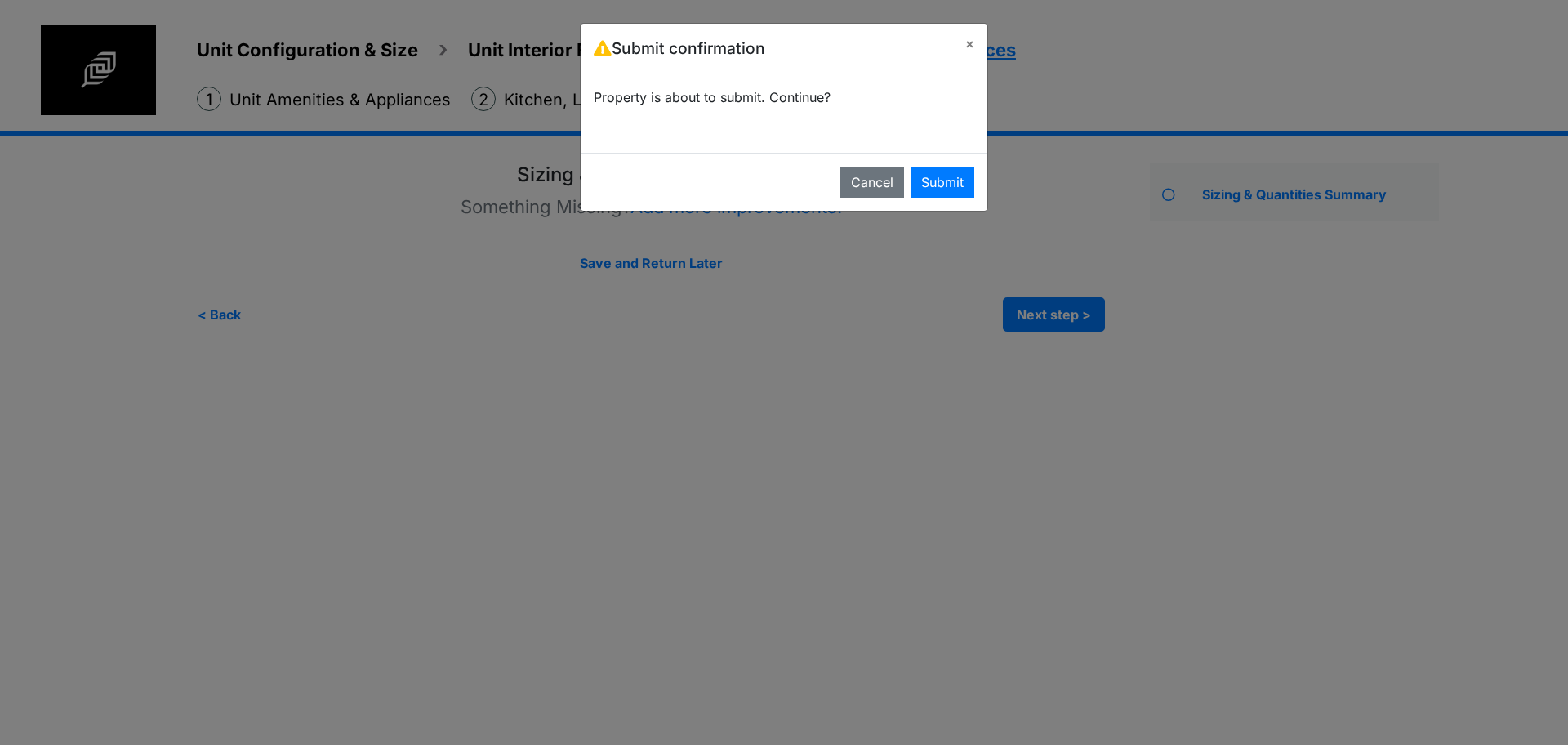
click at [1034, 320] on div "Submit confirmation × Property is about to submit. Continue? Cancel Submit" at bounding box center [784, 372] width 1568 height 745
click at [929, 181] on button "Submit" at bounding box center [942, 182] width 64 height 32
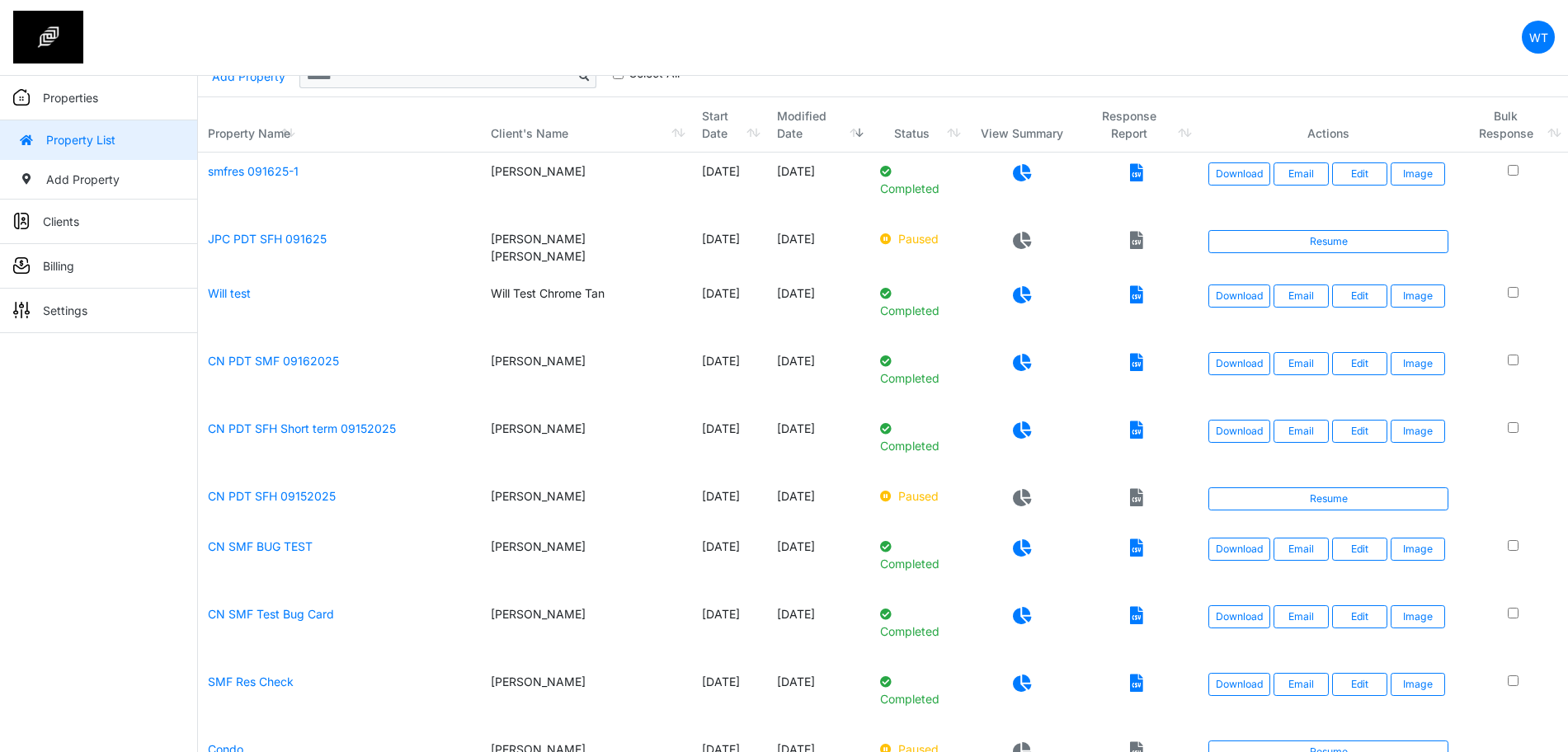
scroll to position [146, 0]
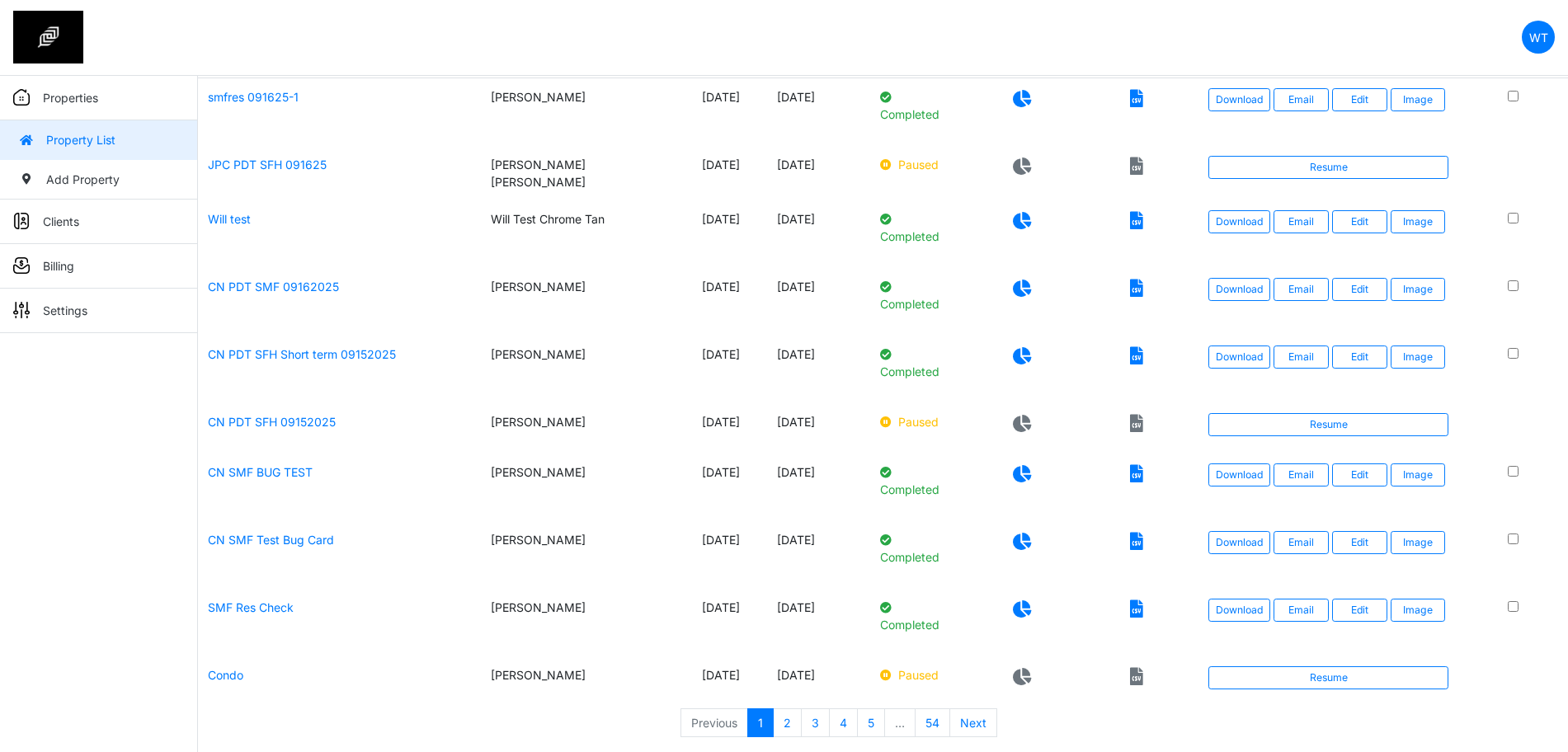
click at [75, 547] on div "Properties Property List Add Property Clients Client List Add Client Billing Vi…" at bounding box center [98, 452] width 198 height 752
